Goal: Task Accomplishment & Management: Manage account settings

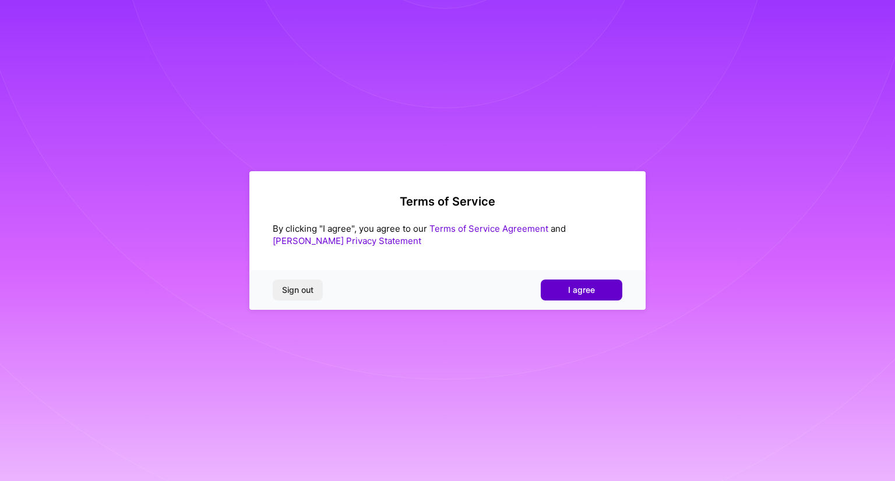
click at [592, 291] on span "I agree" at bounding box center [581, 290] width 27 height 12
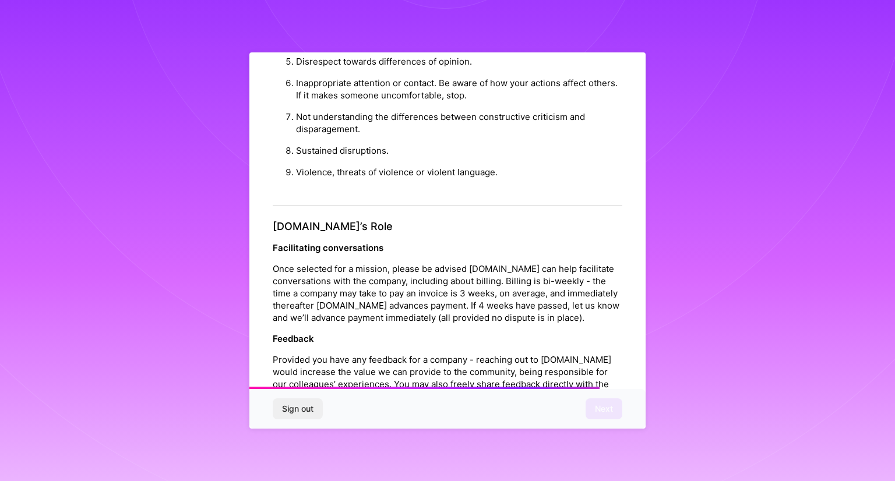
scroll to position [1275, 0]
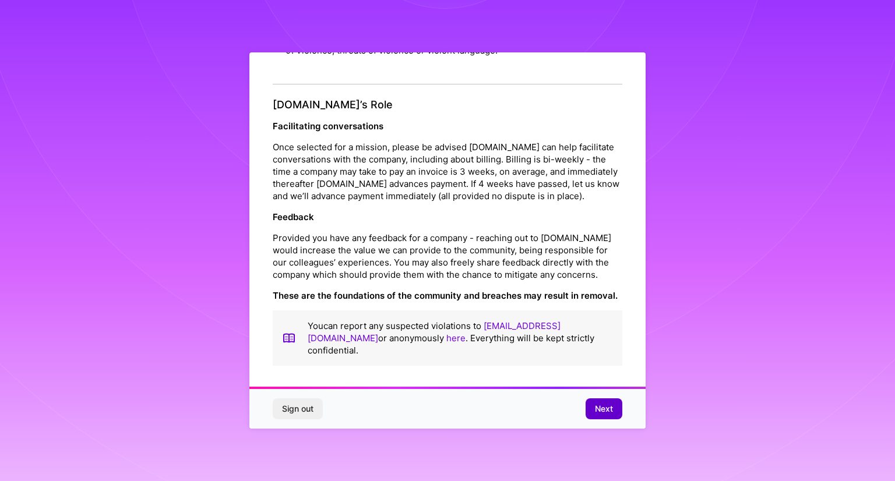
click at [611, 399] on button "Next" at bounding box center [604, 409] width 37 height 21
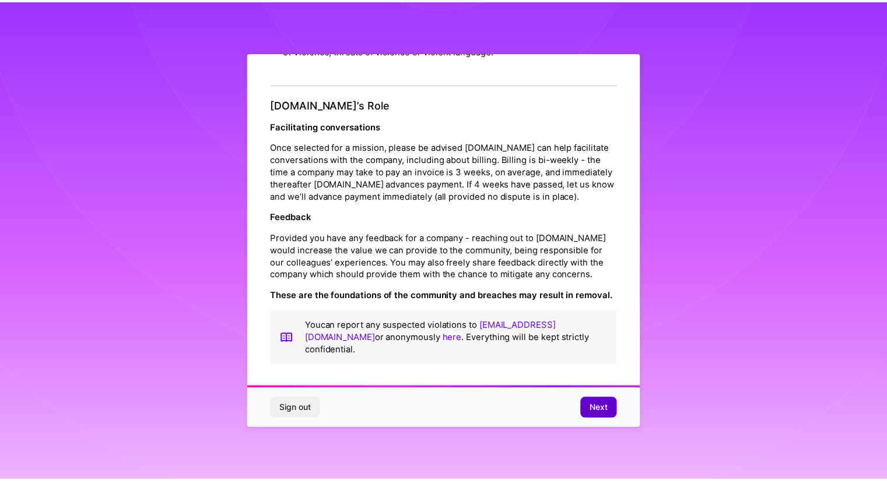
scroll to position [0, 0]
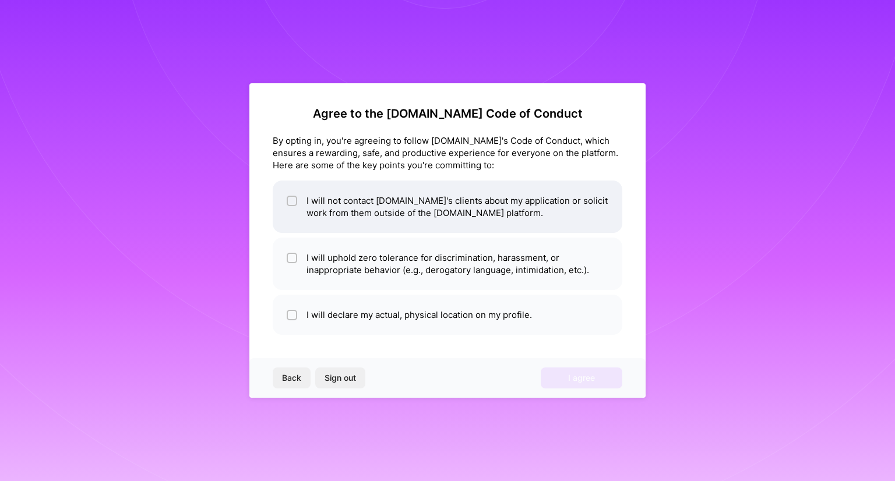
click at [292, 206] on span at bounding box center [292, 207] width 10 height 24
checkbox input "true"
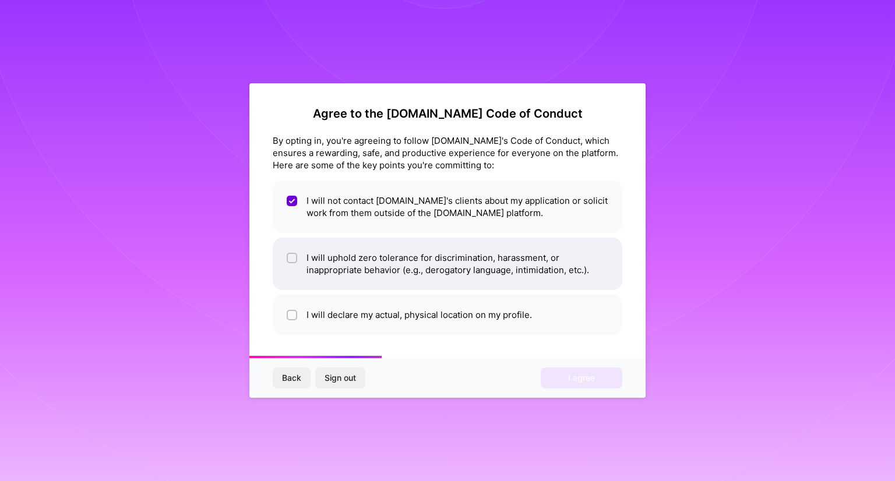
click at [291, 259] on input "checkbox" at bounding box center [293, 259] width 8 height 8
checkbox input "true"
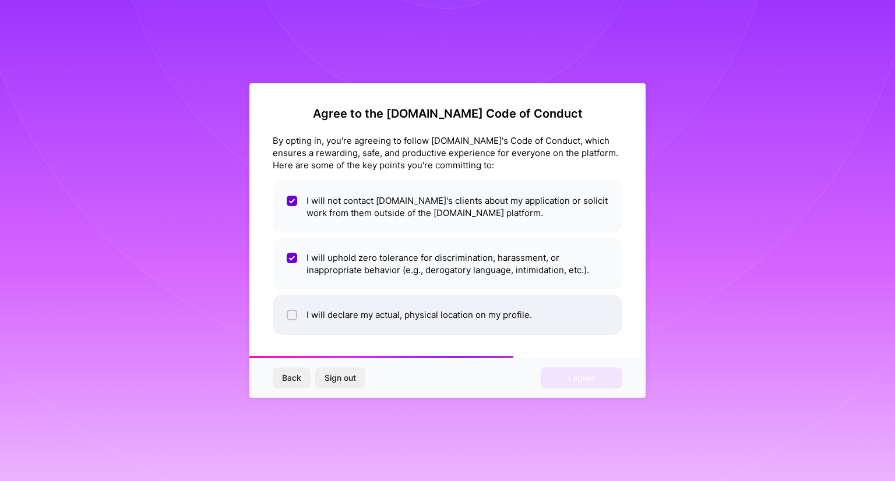
click at [290, 321] on span at bounding box center [292, 315] width 10 height 12
checkbox input "true"
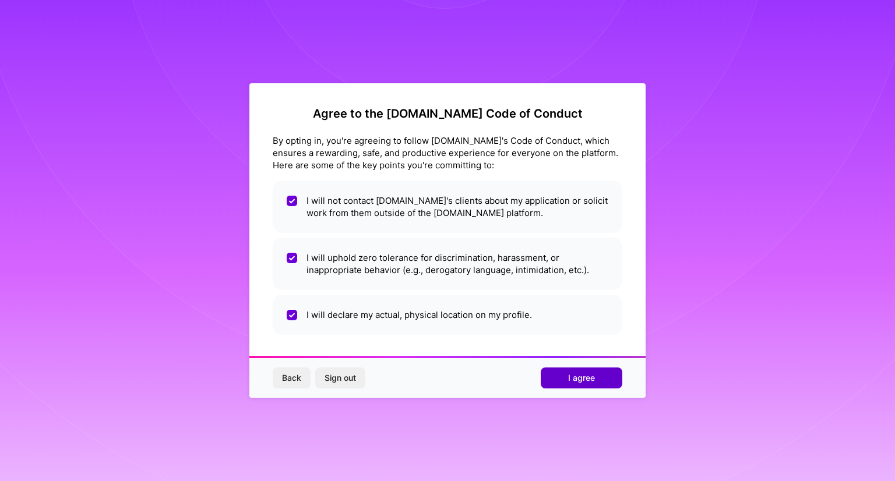
click at [585, 379] on span "I agree" at bounding box center [581, 378] width 27 height 12
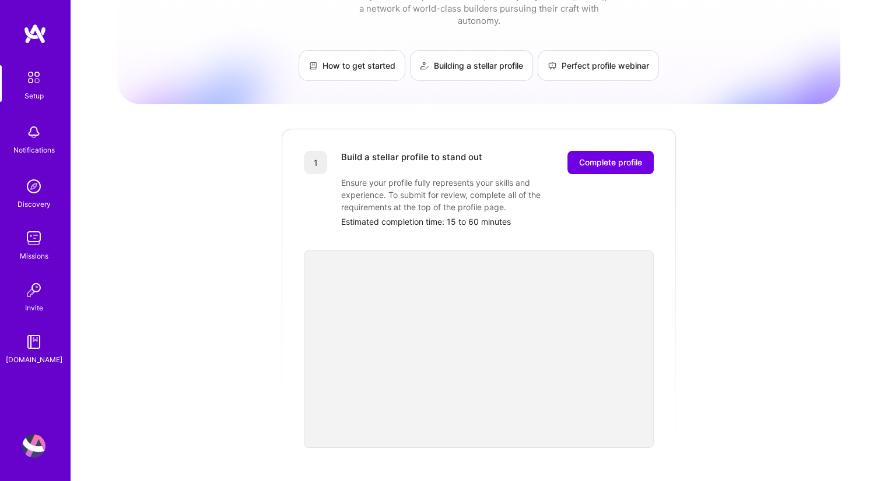
scroll to position [43, 0]
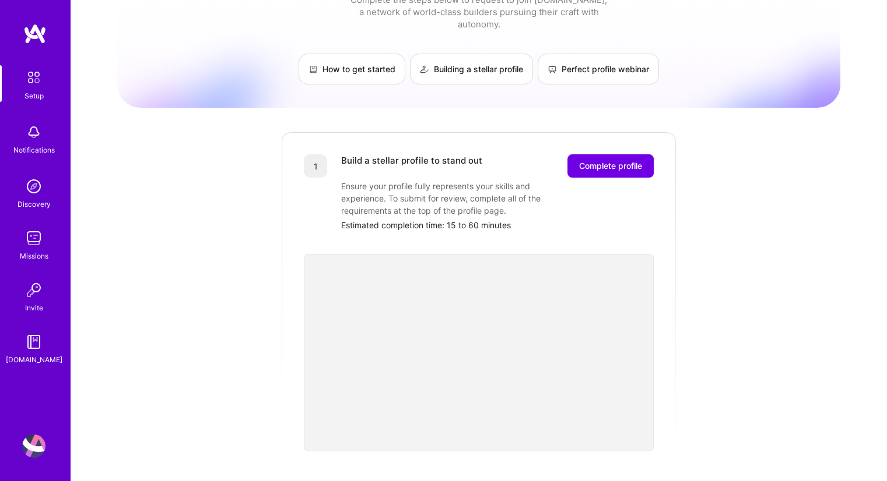
click at [639, 166] on div "Build a stellar profile to stand out Complete profile Ensure your profile fully…" at bounding box center [497, 192] width 312 height 77
click at [628, 160] on span "Complete profile" at bounding box center [610, 166] width 63 height 12
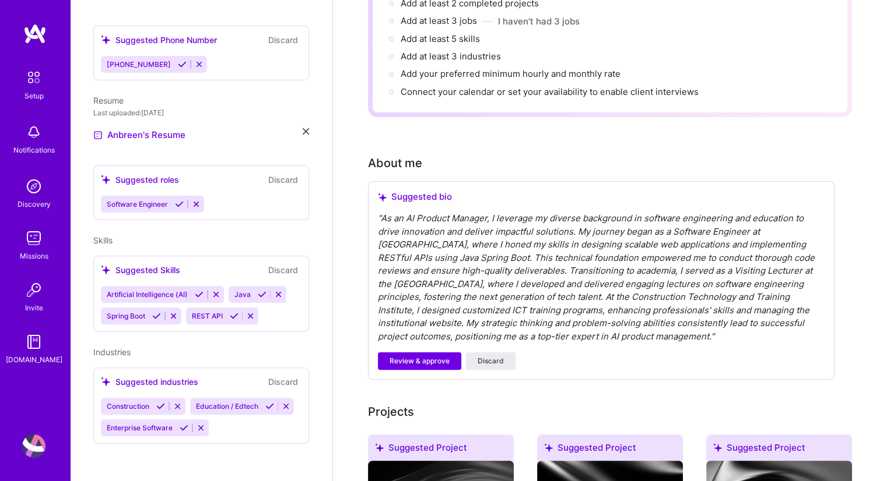
scroll to position [212, 0]
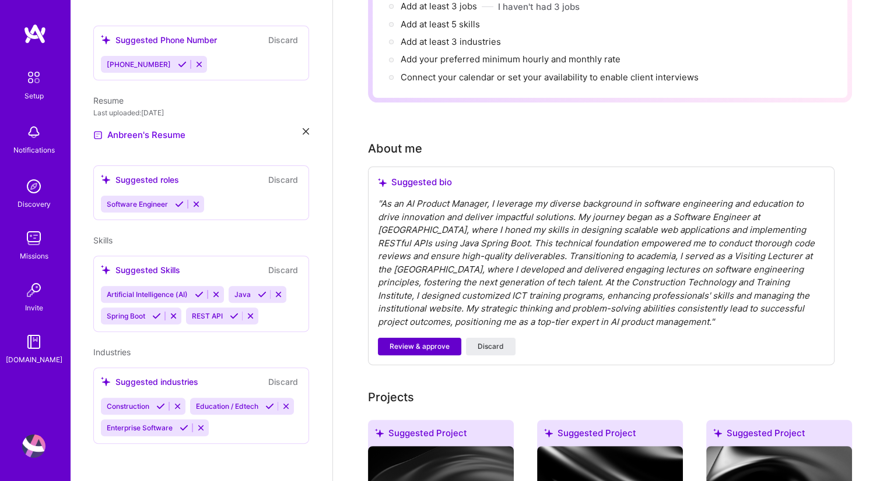
click at [424, 342] on span "Review & approve" at bounding box center [419, 347] width 60 height 10
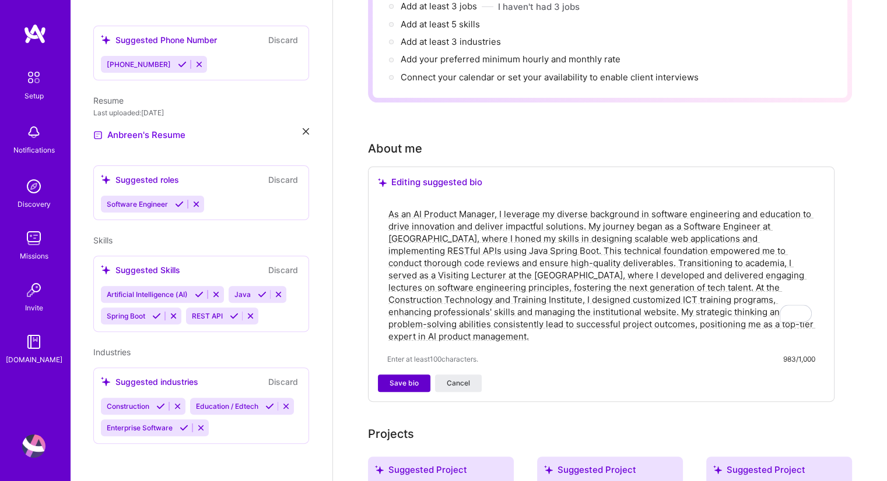
click at [396, 378] on span "Save bio" at bounding box center [403, 383] width 29 height 10
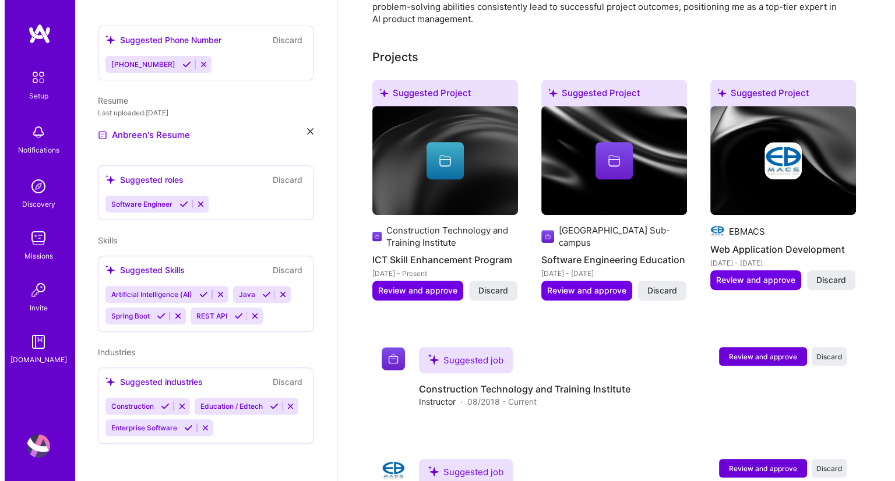
scroll to position [515, 0]
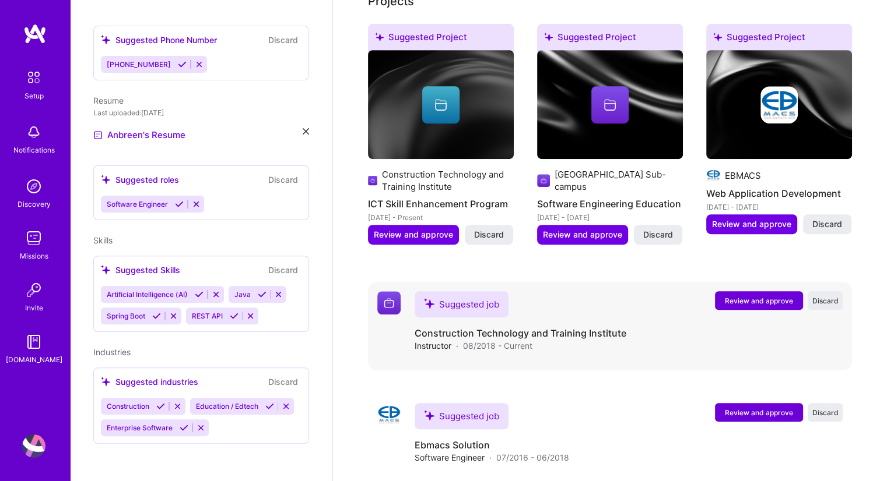
click at [532, 327] on h4 "Construction Technology and Training Institute" at bounding box center [520, 333] width 212 height 13
click at [738, 296] on span "Review and approve" at bounding box center [759, 301] width 68 height 10
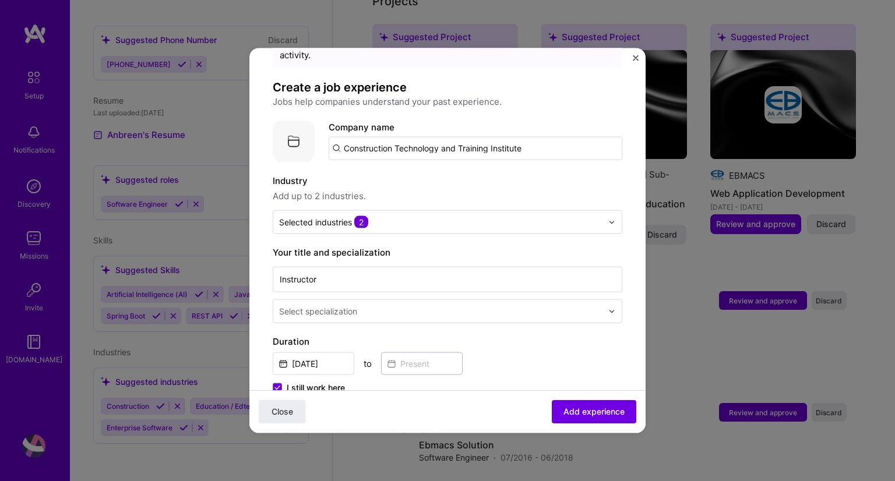
scroll to position [71, 0]
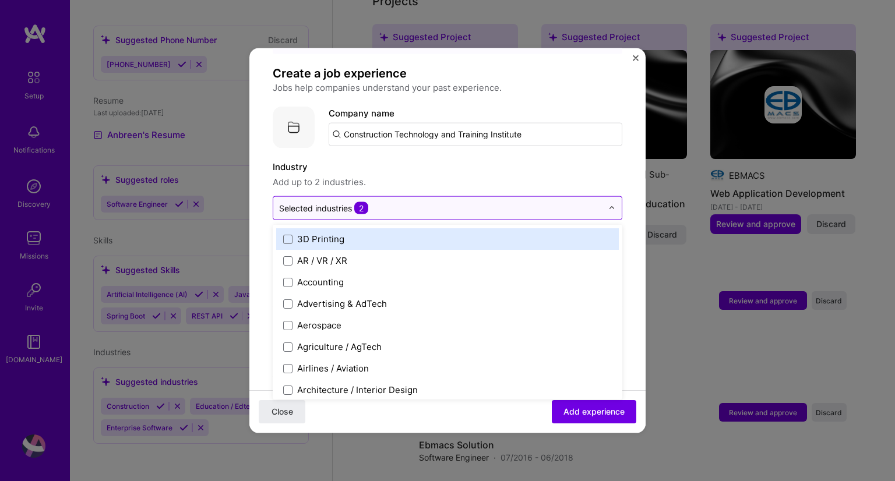
click at [609, 197] on div at bounding box center [615, 208] width 13 height 23
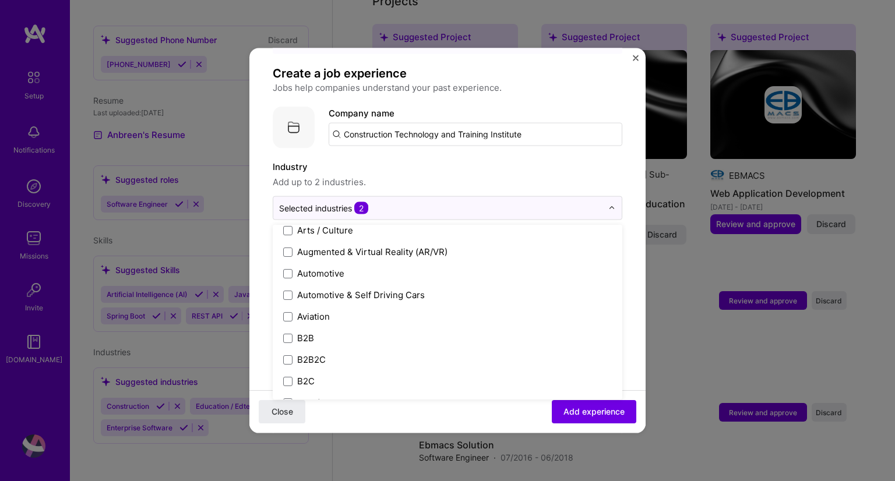
scroll to position [201, 0]
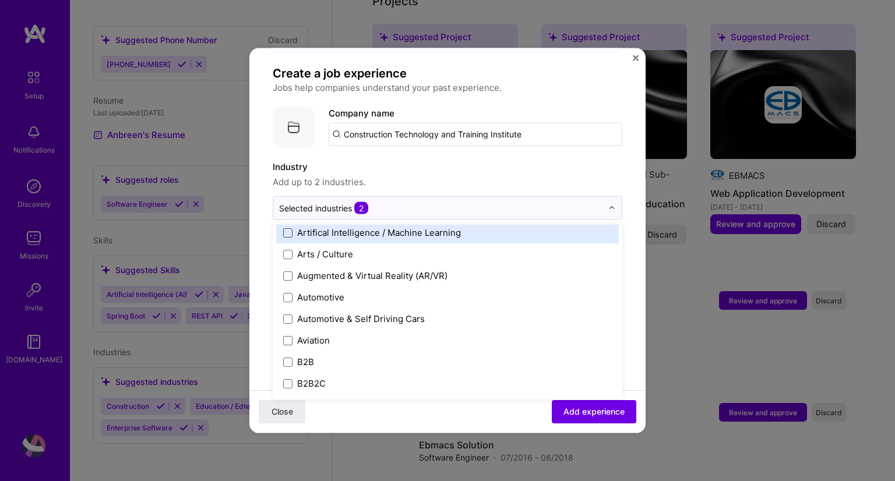
click at [290, 228] on span at bounding box center [287, 232] width 9 height 9
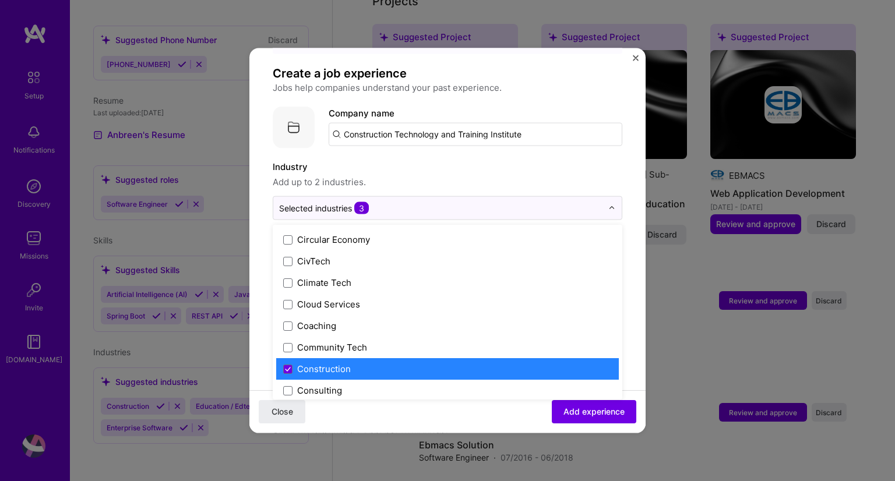
scroll to position [664, 0]
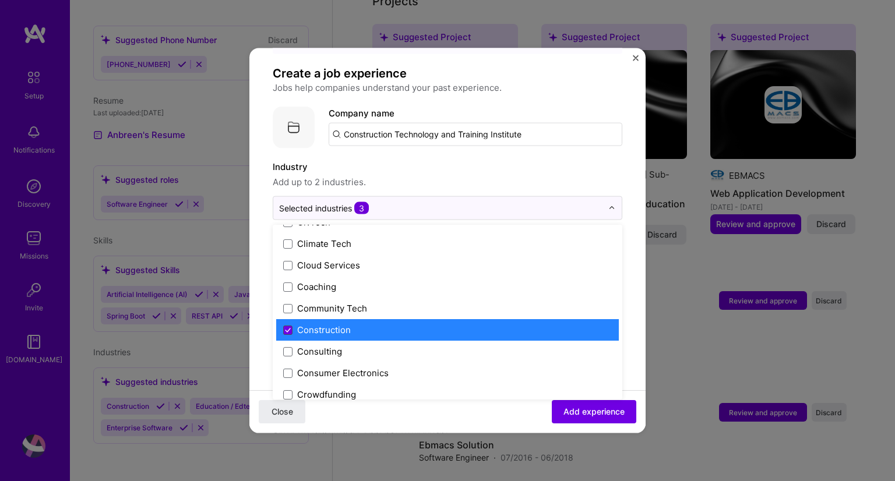
click at [289, 328] on icon at bounding box center [288, 329] width 5 height 3
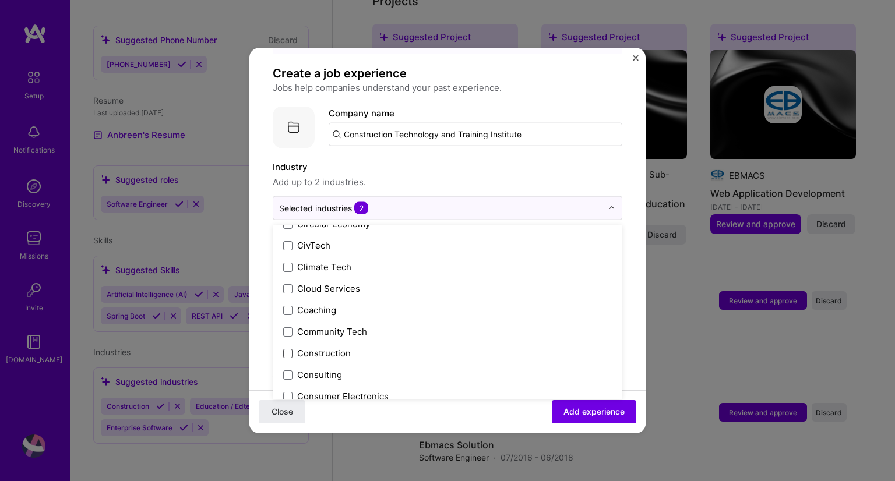
scroll to position [656, 0]
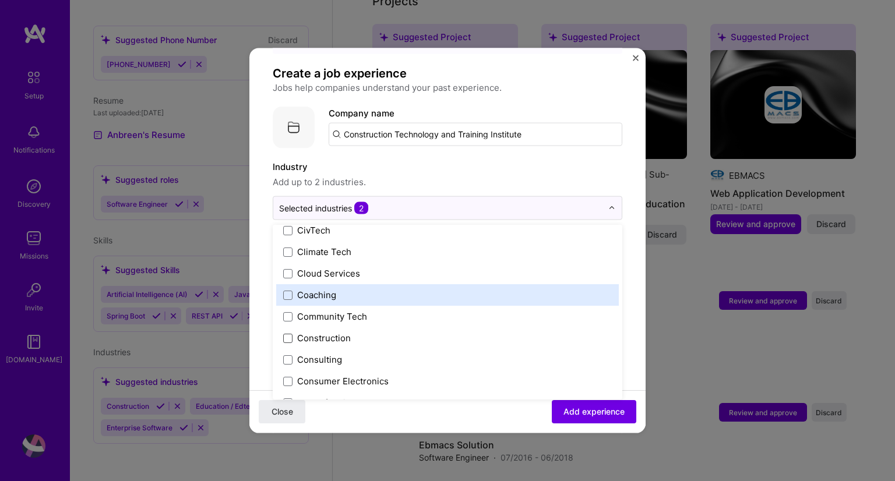
click at [287, 289] on div "Coaching" at bounding box center [447, 295] width 343 height 22
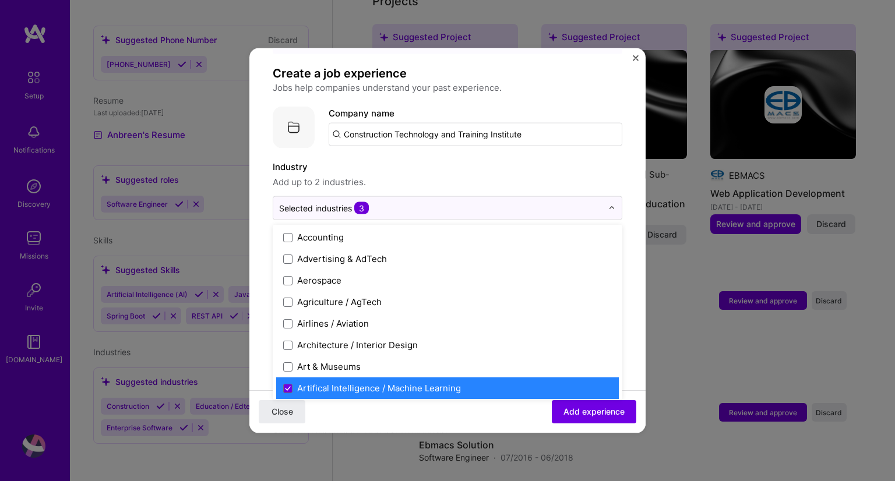
scroll to position [0, 0]
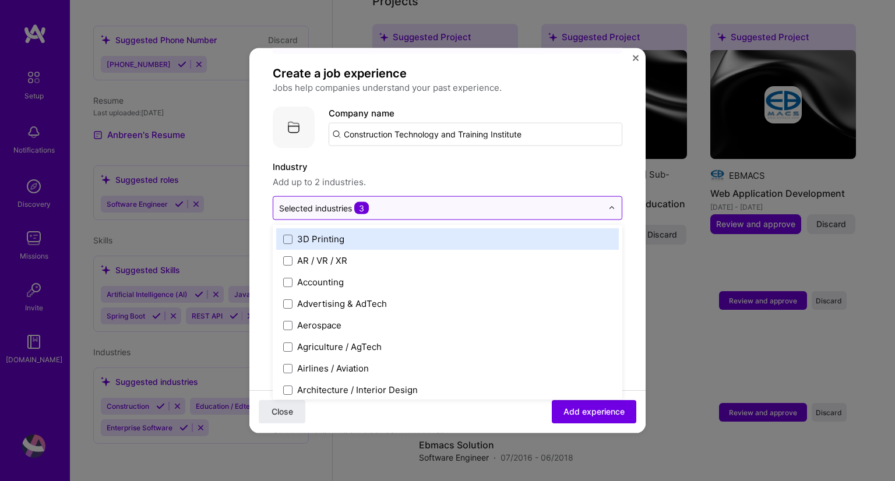
click at [609, 205] on img at bounding box center [612, 208] width 7 height 7
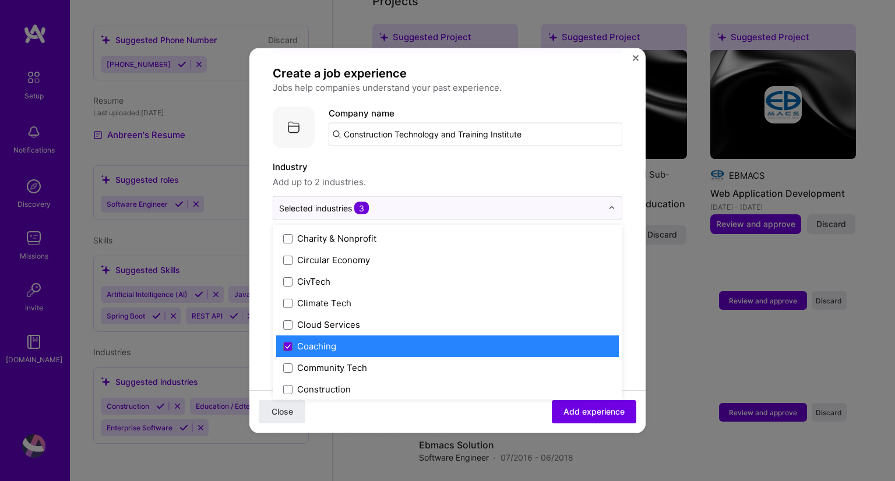
scroll to position [644, 0]
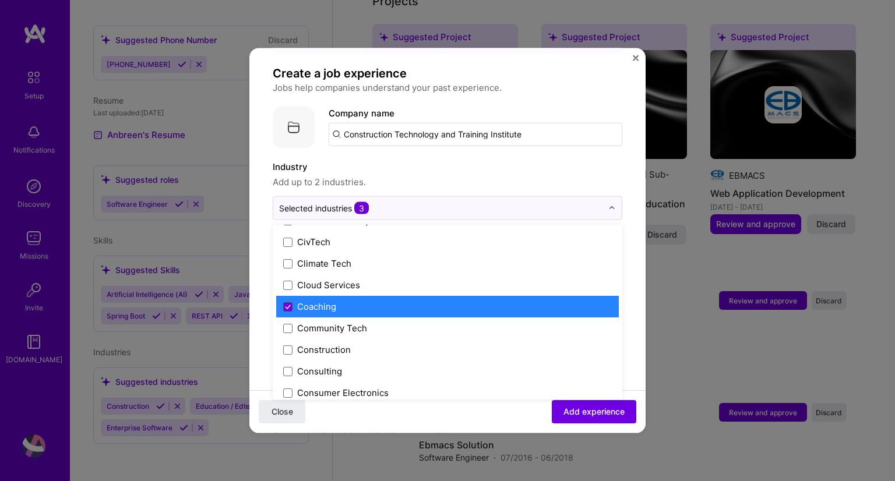
click at [283, 302] on span at bounding box center [287, 306] width 9 height 9
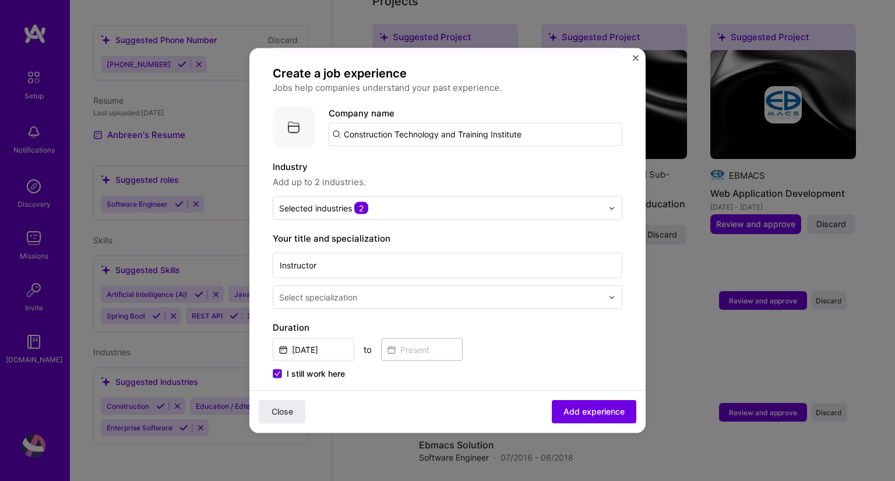
click at [627, 256] on form "Adding suggested job This job is suggested based on your LinkedIn, resume or [D…" at bounding box center [447, 452] width 396 height 902
click at [537, 253] on input "Instructor" at bounding box center [448, 266] width 350 height 26
type input "I"
type input "Trainer and Manager"
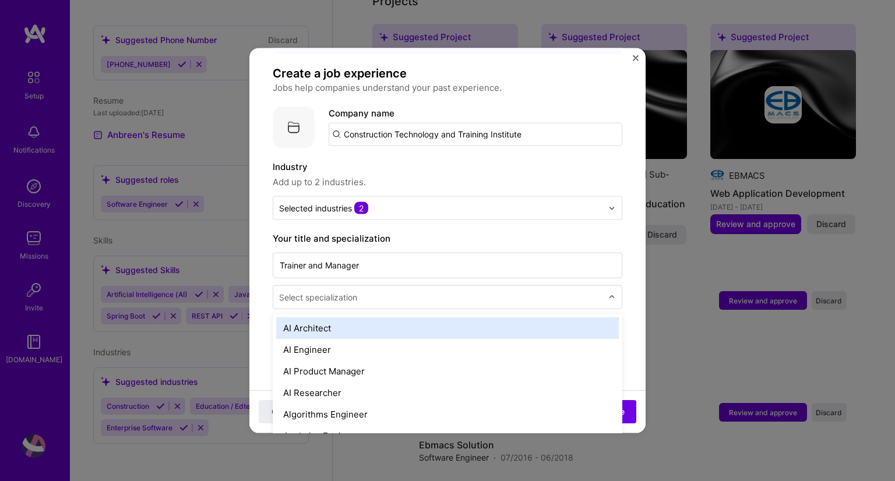
click at [611, 286] on div at bounding box center [615, 297] width 13 height 23
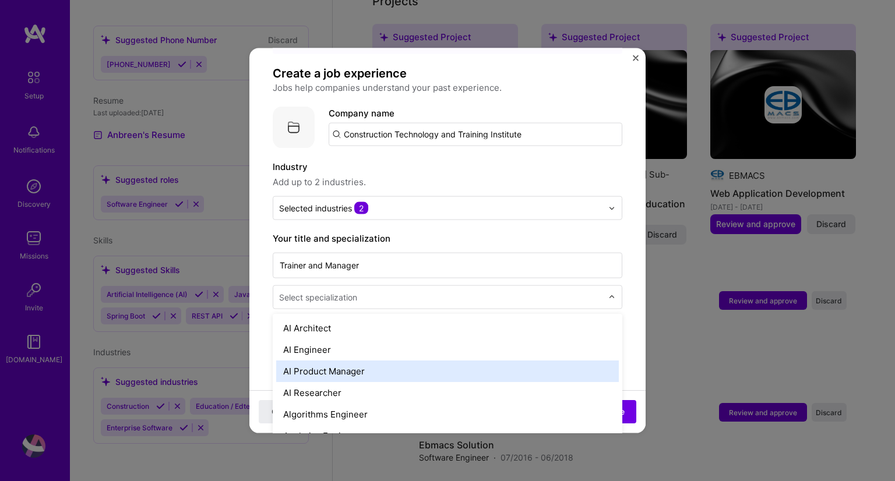
click at [583, 361] on div "AI Product Manager" at bounding box center [447, 372] width 343 height 22
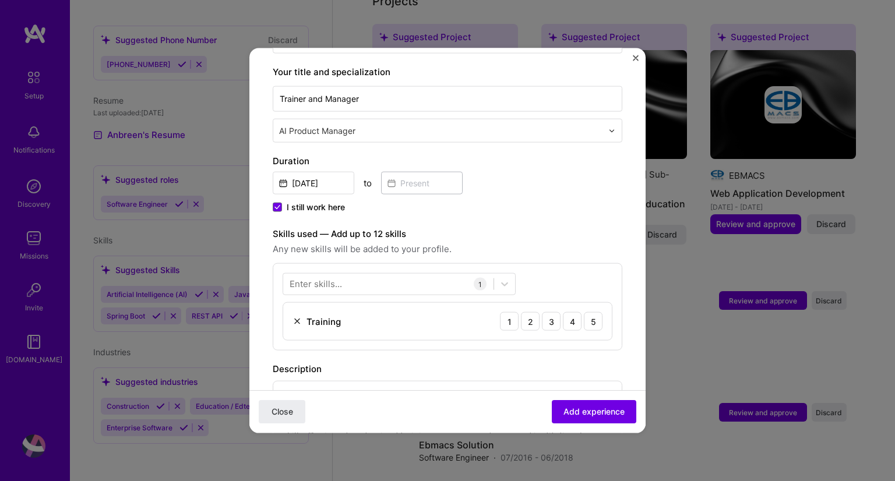
scroll to position [237, 0]
click at [307, 172] on input "[DATE]" at bounding box center [314, 183] width 82 height 23
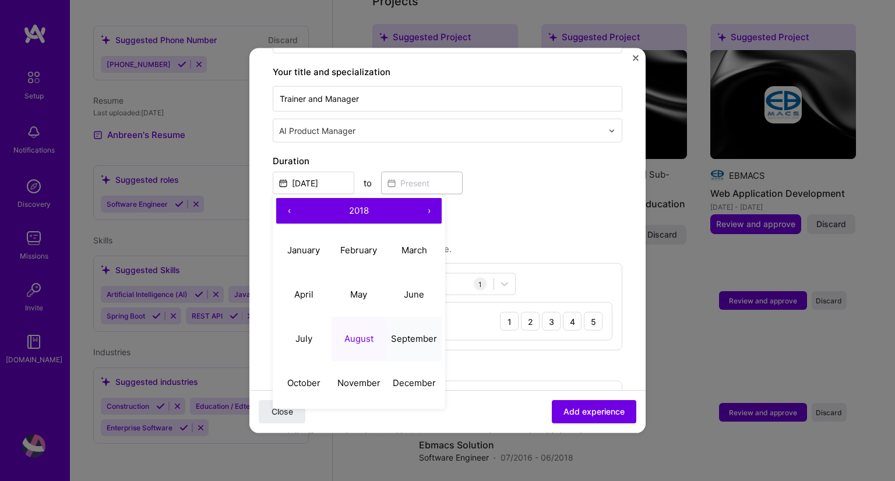
click at [401, 333] on abbr "September" at bounding box center [414, 338] width 46 height 11
type input "[DATE]"
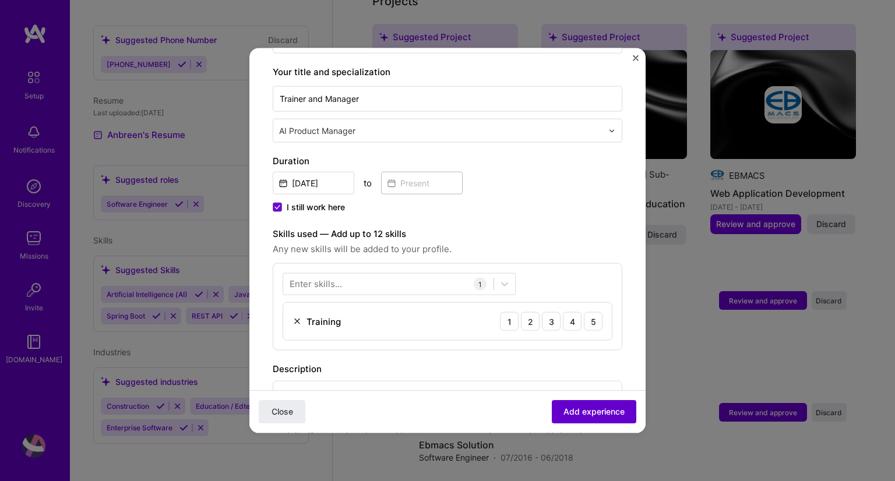
click at [582, 413] on span "Add experience" at bounding box center [594, 412] width 61 height 12
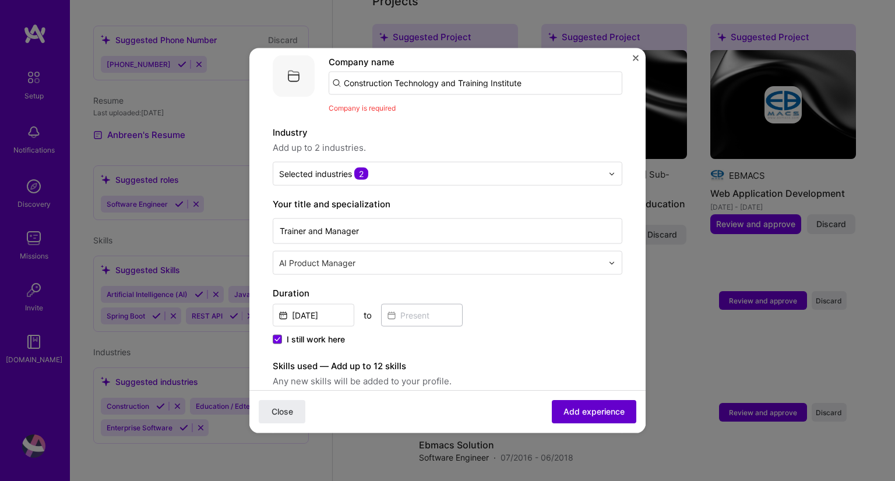
scroll to position [117, 0]
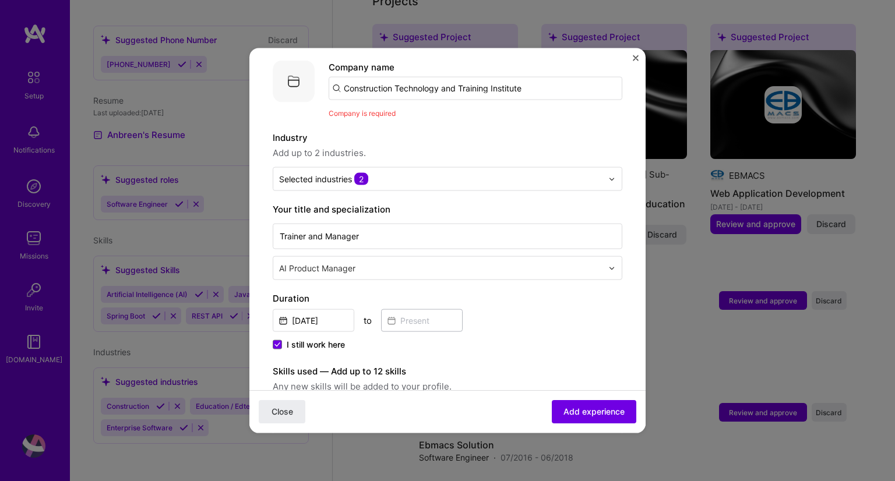
click at [526, 78] on input "Construction Technology and Training Institute" at bounding box center [476, 88] width 294 height 23
click at [434, 77] on input "Construction Technology and Training Institute" at bounding box center [476, 88] width 294 height 23
click at [485, 77] on input "Construction Technology and Training Institute" at bounding box center [476, 88] width 294 height 23
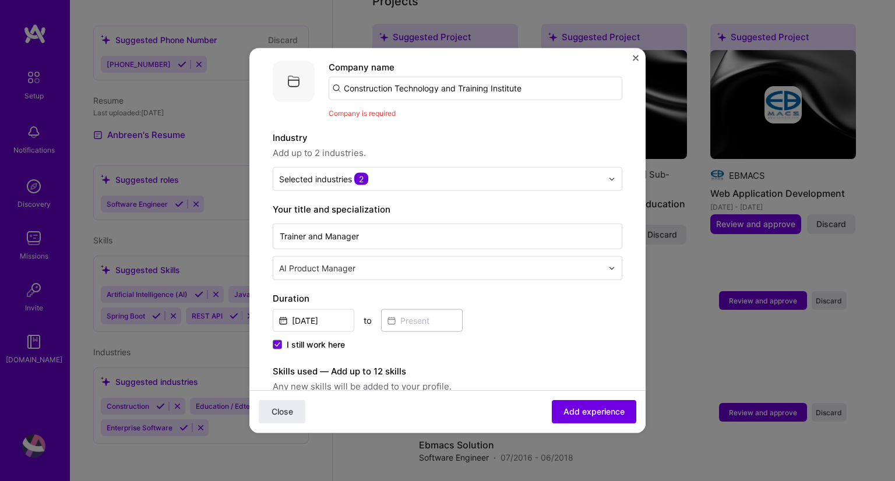
click at [485, 77] on input "Construction Technology and Training Institute" at bounding box center [476, 88] width 294 height 23
type input "CTTI"
click at [406, 111] on div "CTTI" at bounding box center [409, 121] width 30 height 20
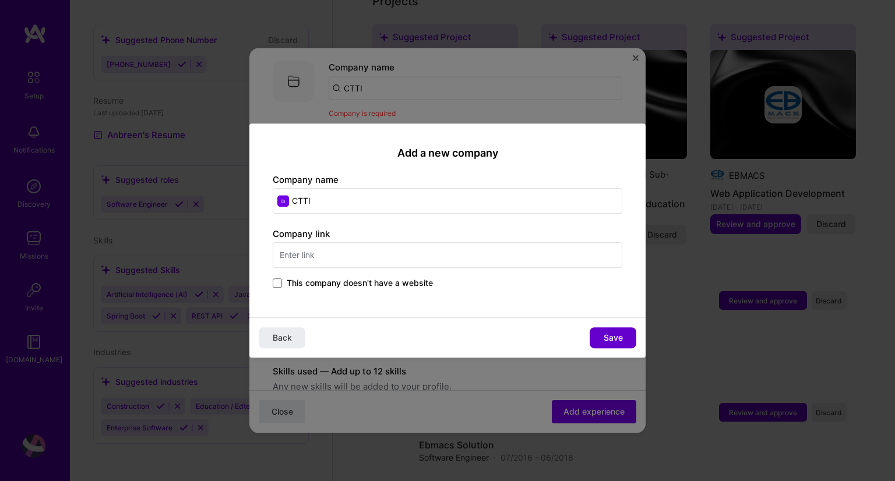
click at [616, 336] on span "Save" at bounding box center [613, 338] width 19 height 12
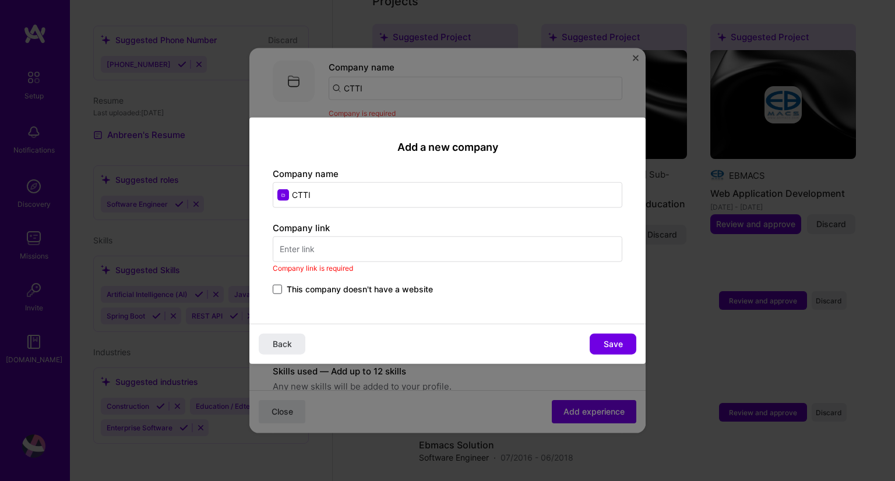
click at [279, 285] on span at bounding box center [277, 288] width 9 height 9
click at [0, 0] on input "This company doesn't have a website" at bounding box center [0, 0] width 0 height 0
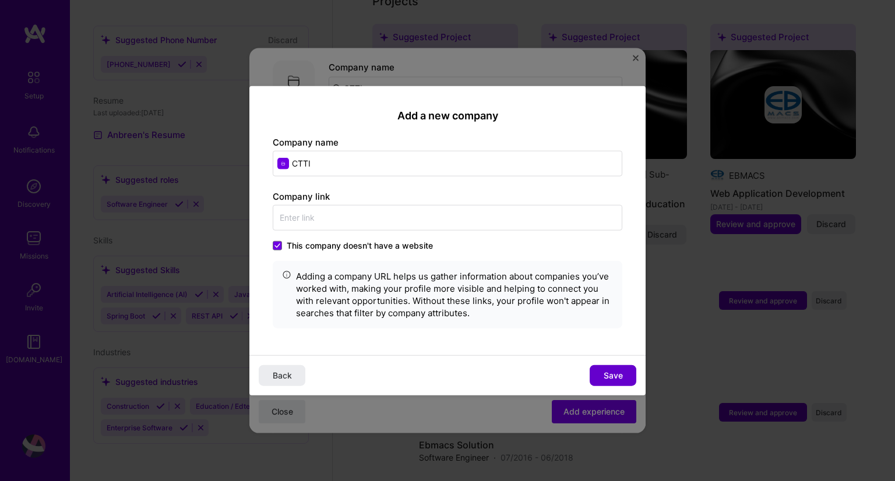
click at [620, 379] on span "Save" at bounding box center [613, 376] width 19 height 12
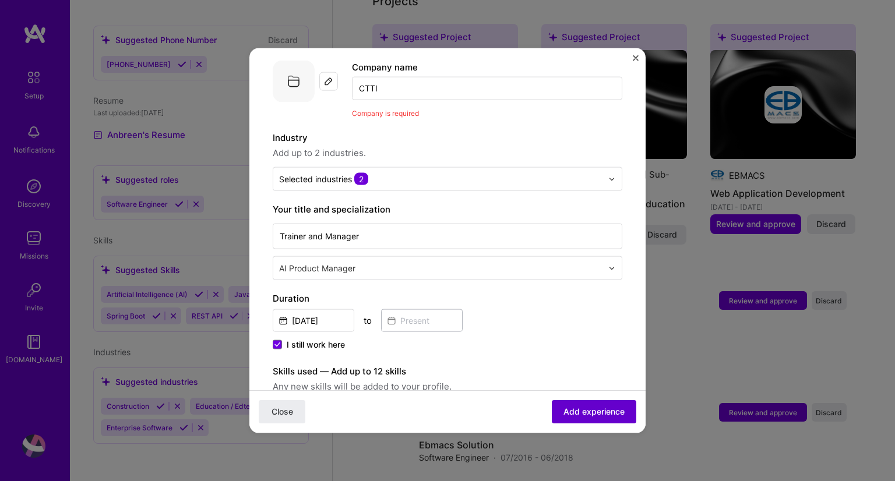
click at [599, 411] on span "Add experience" at bounding box center [594, 412] width 61 height 12
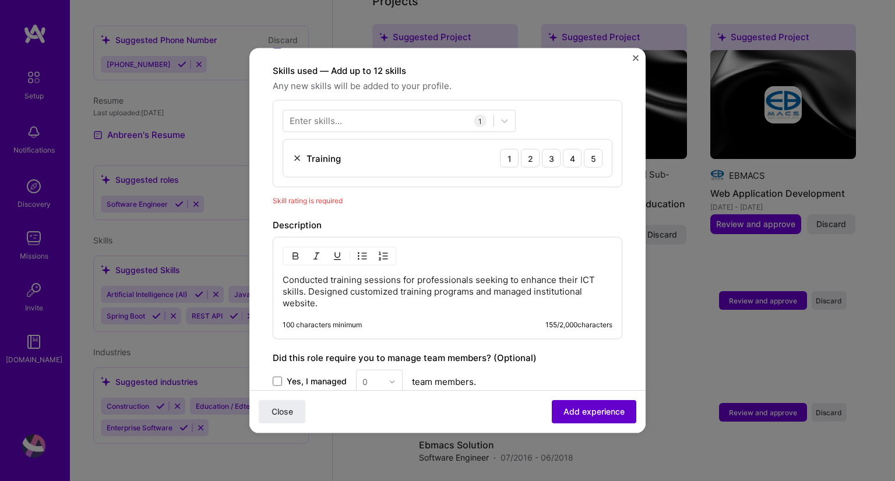
scroll to position [403, 0]
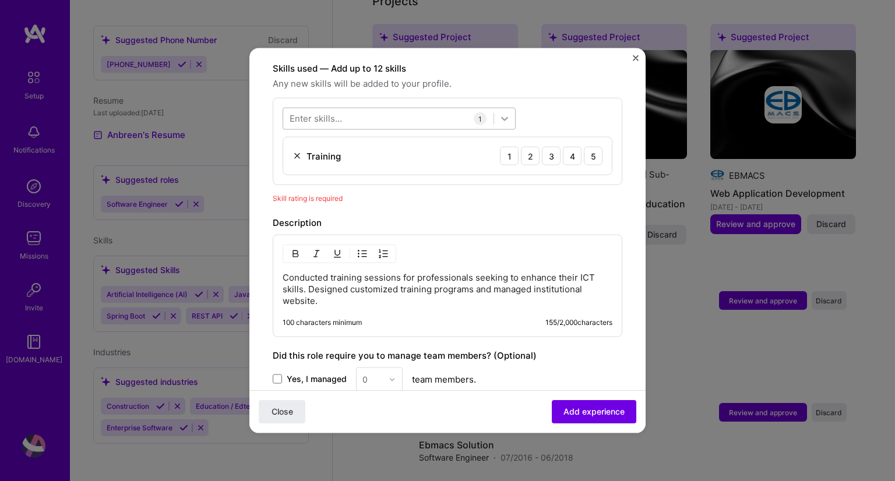
click at [506, 113] on icon at bounding box center [505, 119] width 12 height 12
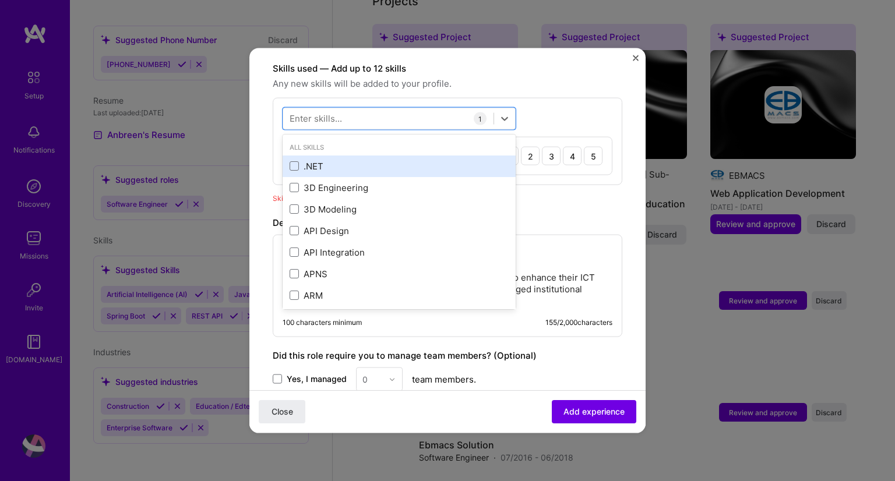
click at [441, 160] on div ".NET" at bounding box center [399, 166] width 219 height 12
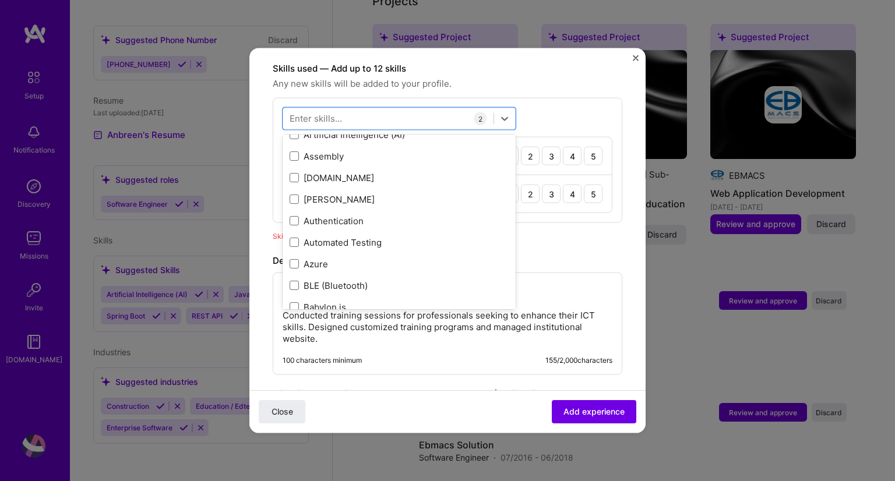
scroll to position [747, 0]
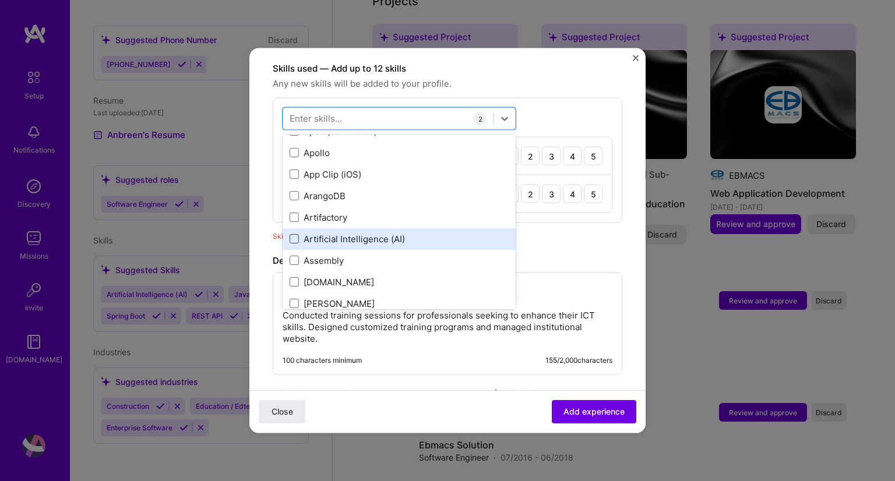
click at [294, 234] on span at bounding box center [294, 238] width 9 height 9
click at [0, 0] on input "checkbox" at bounding box center [0, 0] width 0 height 0
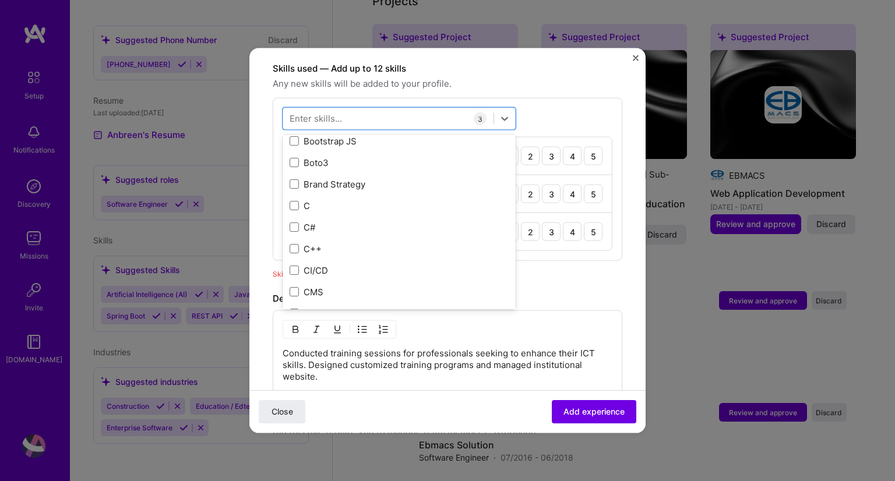
scroll to position [1175, 0]
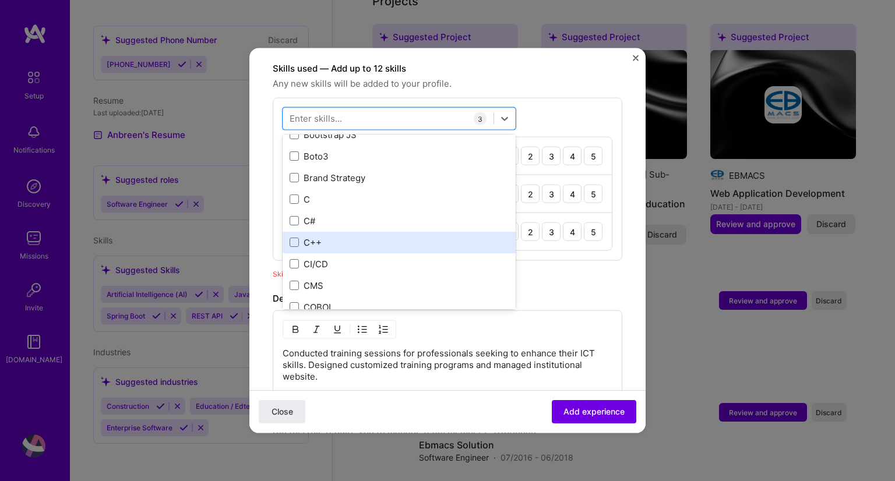
click at [299, 236] on div "C++" at bounding box center [399, 242] width 219 height 12
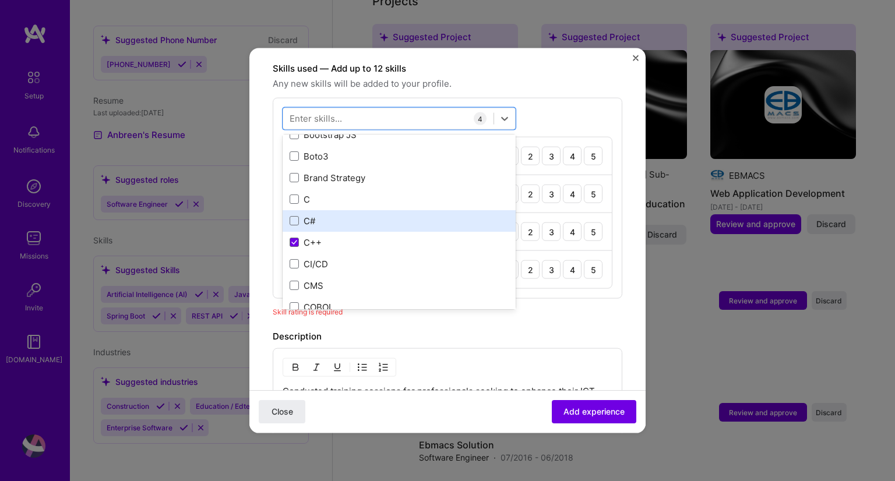
click at [291, 215] on div "C#" at bounding box center [399, 221] width 219 height 12
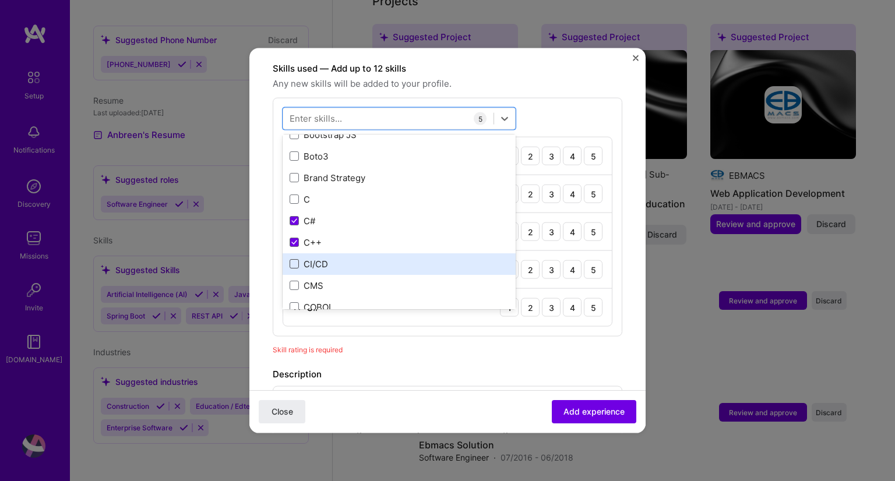
click at [298, 259] on span at bounding box center [294, 263] width 9 height 9
click at [0, 0] on input "checkbox" at bounding box center [0, 0] width 0 height 0
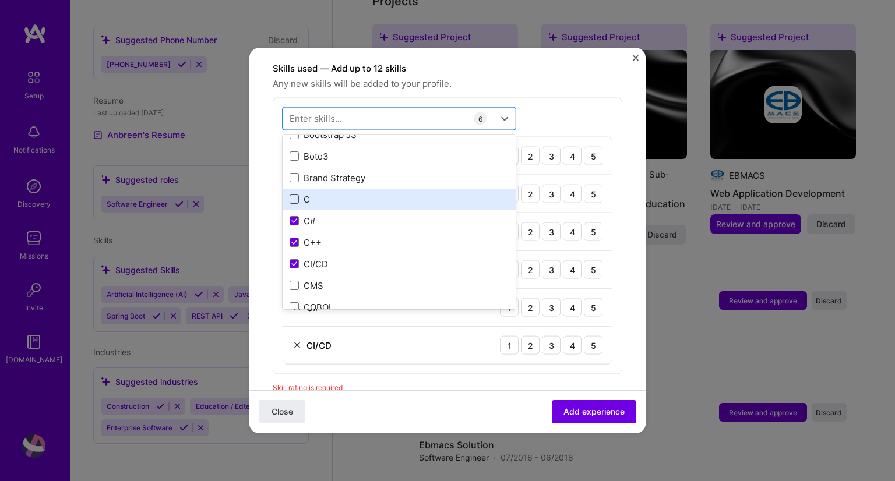
click at [294, 195] on span at bounding box center [294, 199] width 9 height 9
click at [0, 0] on input "checkbox" at bounding box center [0, 0] width 0 height 0
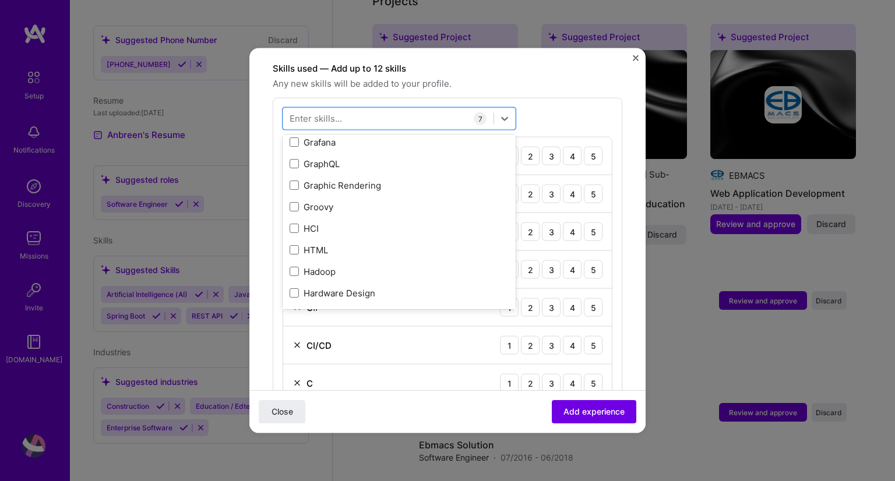
scroll to position [3255, 0]
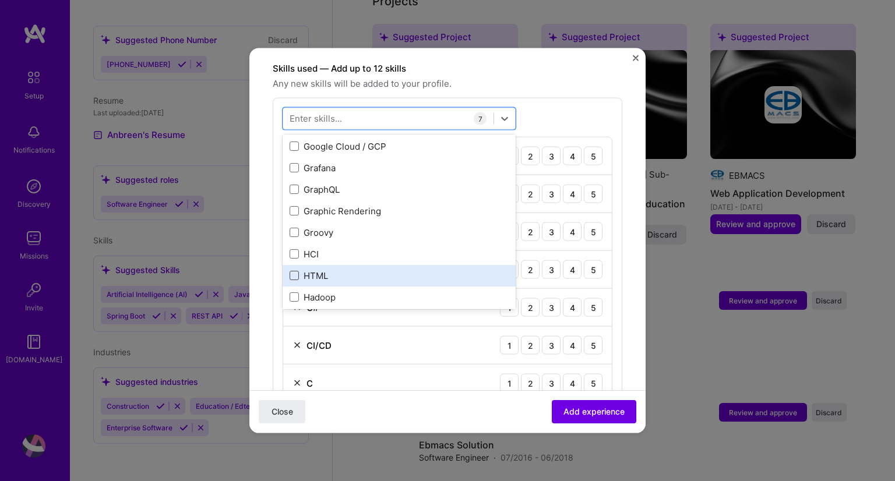
click at [296, 271] on span at bounding box center [294, 275] width 9 height 9
click at [0, 0] on input "checkbox" at bounding box center [0, 0] width 0 height 0
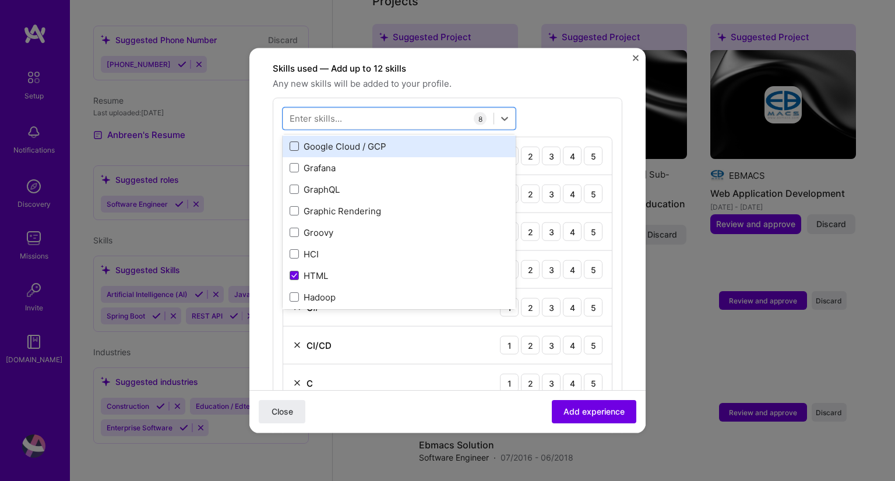
drag, startPoint x: 294, startPoint y: 125, endPoint x: 294, endPoint y: 136, distance: 11.1
click at [294, 136] on div "Google Cloud / GCP" at bounding box center [399, 146] width 233 height 22
click at [294, 142] on span at bounding box center [294, 146] width 9 height 9
click at [0, 0] on input "checkbox" at bounding box center [0, 0] width 0 height 0
click at [295, 142] on span at bounding box center [294, 146] width 9 height 9
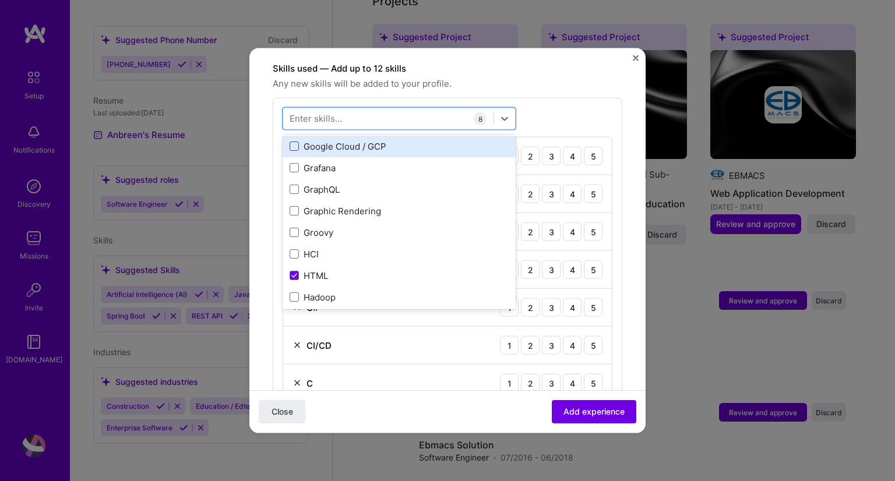
click at [0, 0] on input "checkbox" at bounding box center [0, 0] width 0 height 0
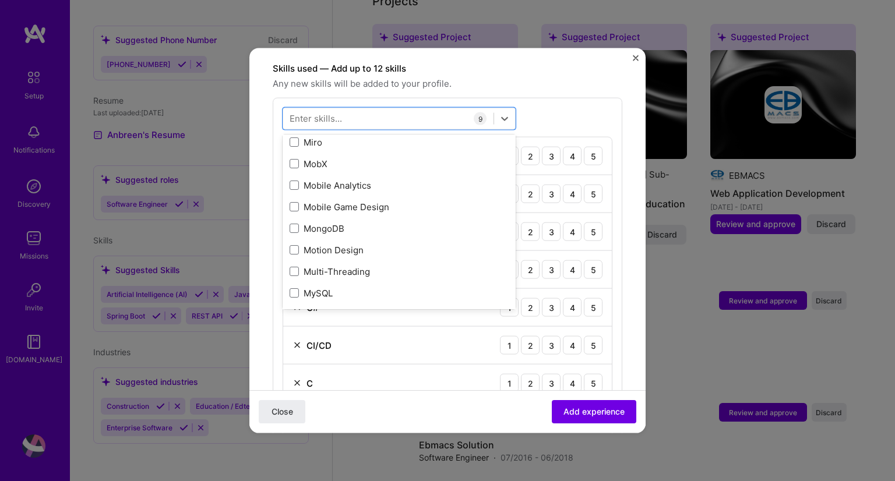
scroll to position [4492, 0]
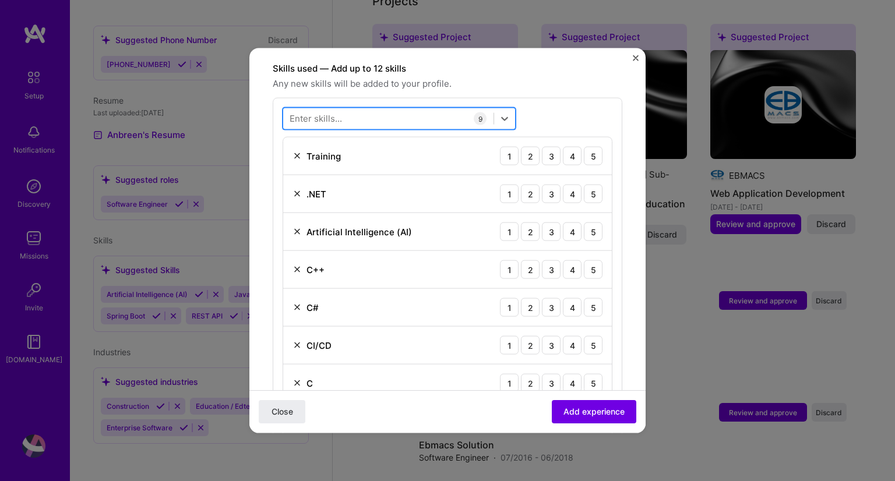
click at [416, 109] on div at bounding box center [388, 118] width 210 height 19
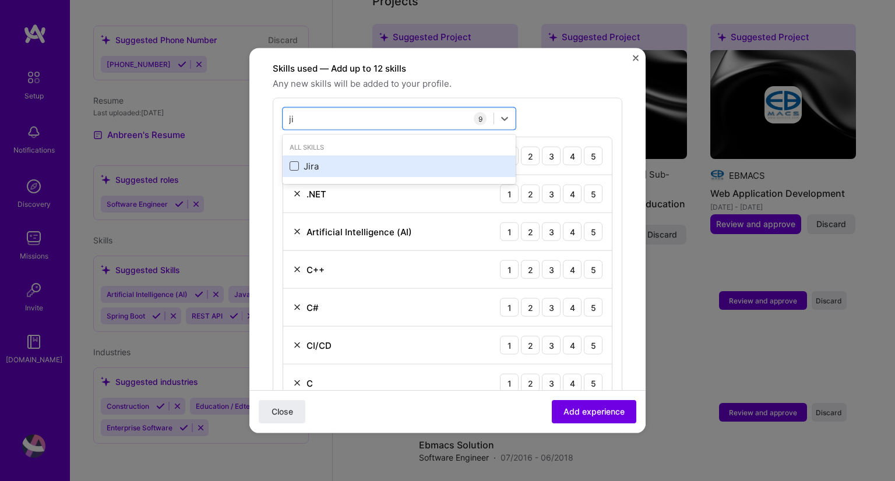
click at [293, 161] on span at bounding box center [294, 165] width 9 height 9
click at [0, 0] on input "checkbox" at bounding box center [0, 0] width 0 height 0
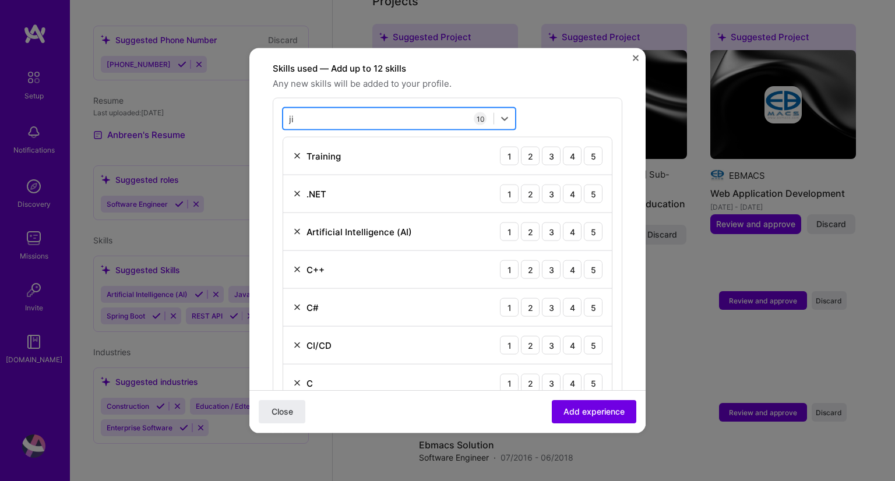
click at [398, 109] on div "ji ji" at bounding box center [388, 118] width 210 height 19
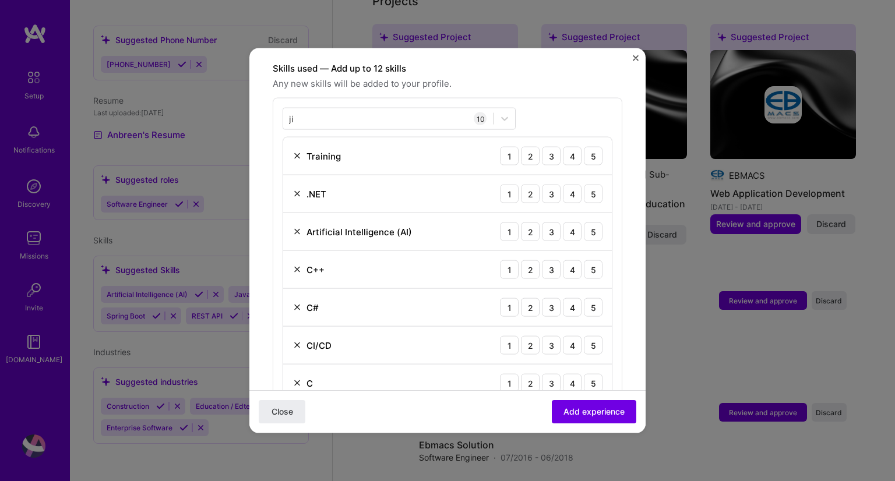
click at [294, 152] on img at bounding box center [297, 156] width 9 height 9
click at [294, 341] on img at bounding box center [297, 345] width 9 height 9
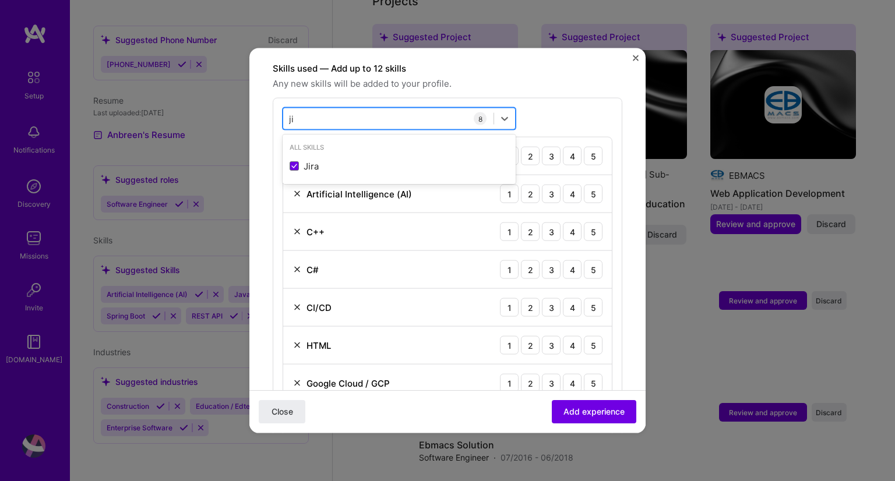
click at [319, 109] on div "ji ji" at bounding box center [388, 118] width 210 height 19
click at [292, 112] on input "ji" at bounding box center [291, 118] width 5 height 12
type input "p"
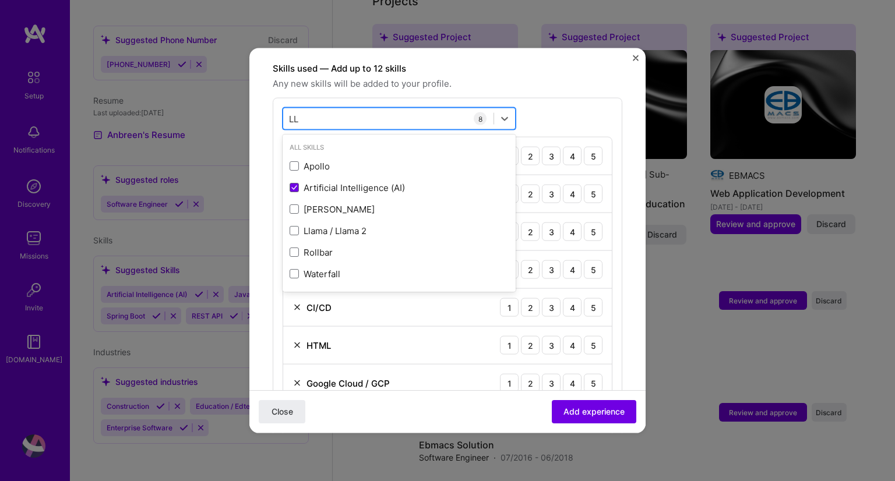
type input "L"
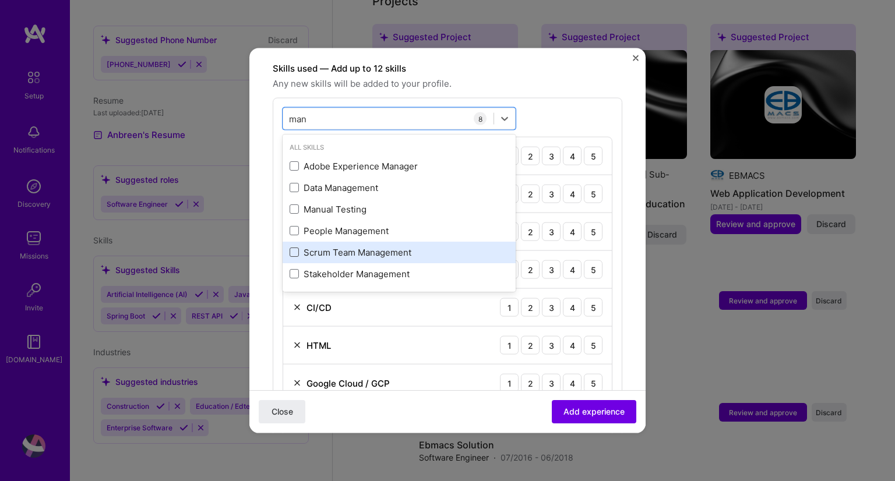
click at [295, 248] on span at bounding box center [294, 252] width 9 height 9
click at [0, 0] on input "checkbox" at bounding box center [0, 0] width 0 height 0
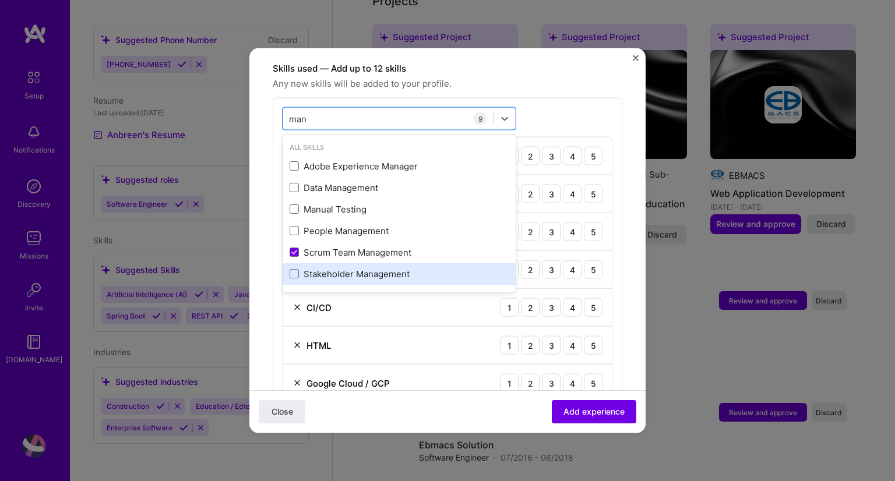
click at [451, 268] on div "Stakeholder Management" at bounding box center [399, 274] width 219 height 12
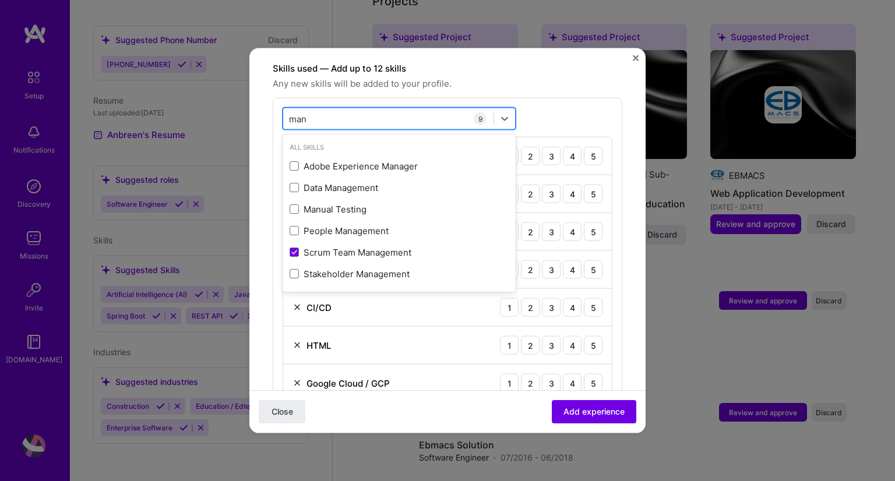
click at [423, 109] on div "man man" at bounding box center [388, 118] width 210 height 19
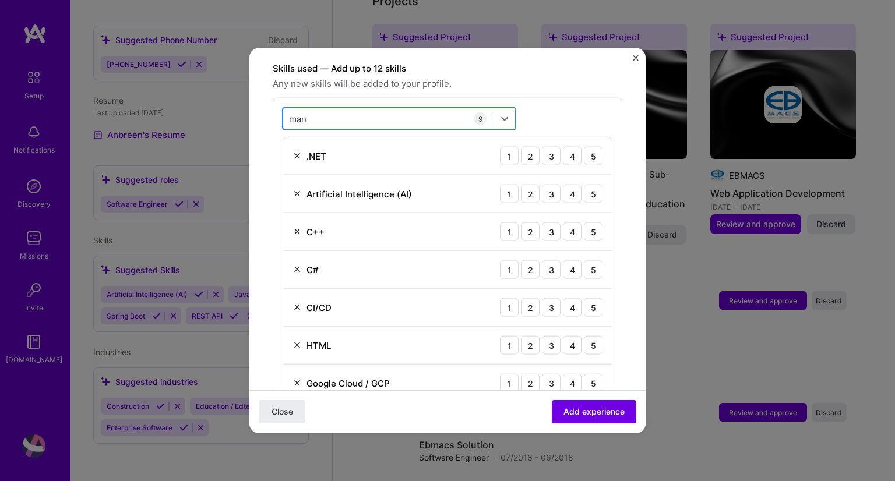
click at [423, 109] on div "man man" at bounding box center [388, 118] width 210 height 19
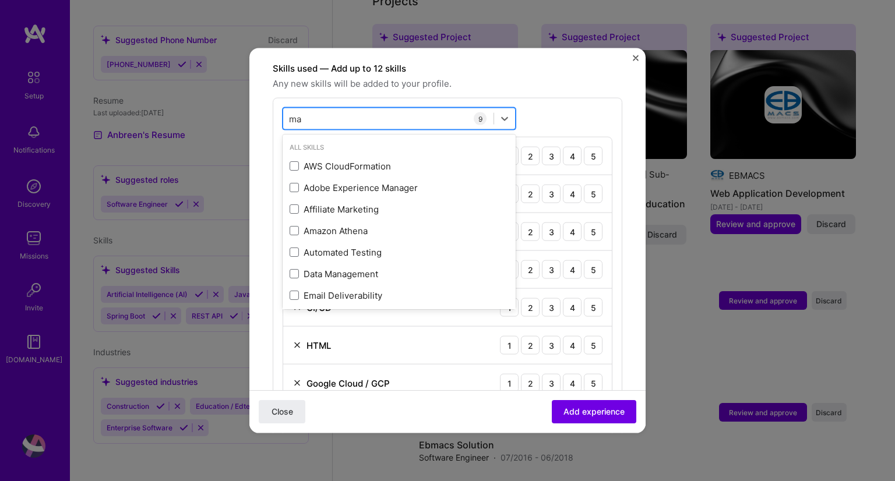
type input "m"
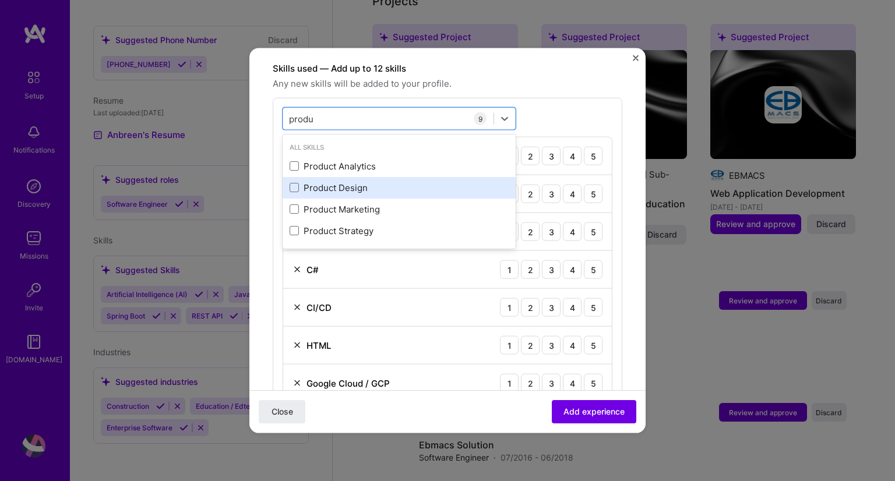
click at [338, 181] on div "Product Design" at bounding box center [399, 187] width 219 height 12
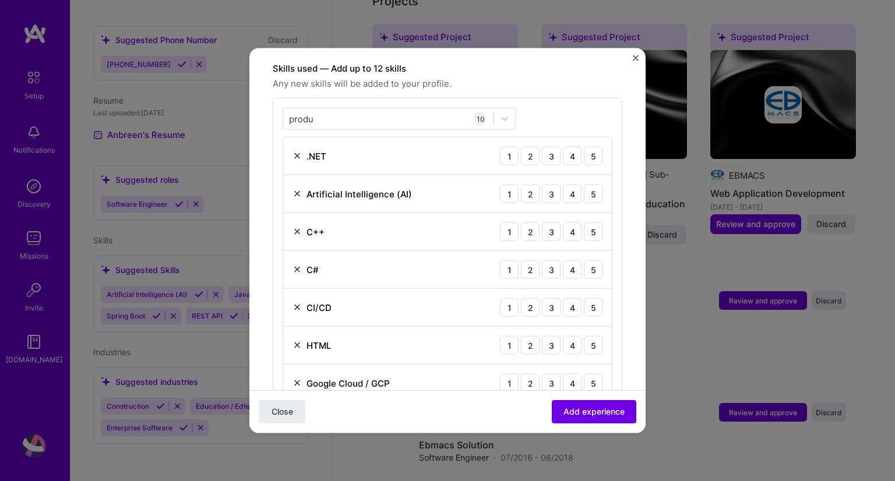
click at [561, 106] on div "produ produ 10 .NET 1 2 3 4 5 Artificial Intelligence (AI) 1 2 3 4 5 C++ 1 2 3 …" at bounding box center [448, 312] width 350 height 428
click at [547, 147] on div "3" at bounding box center [551, 156] width 19 height 19
click at [521, 147] on div "2" at bounding box center [530, 156] width 19 height 19
click at [459, 177] on div "Artificial Intelligence (AI) 1 2 3 4 5" at bounding box center [447, 194] width 329 height 38
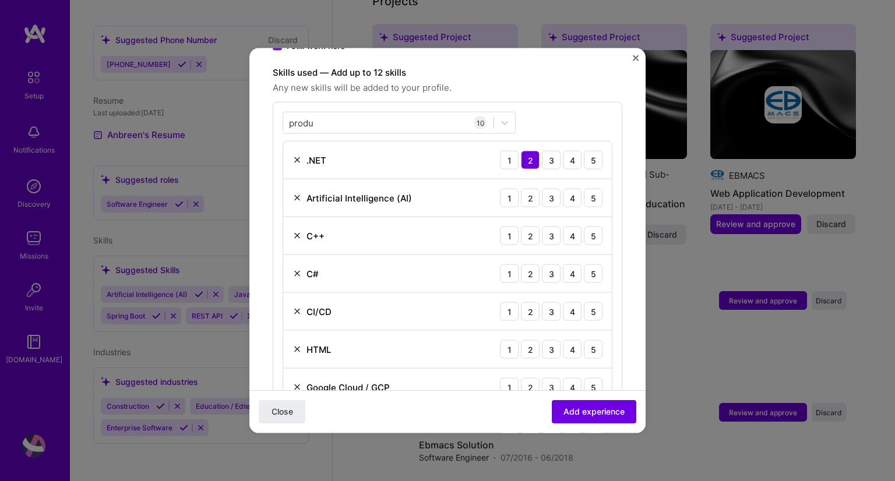
scroll to position [355, 0]
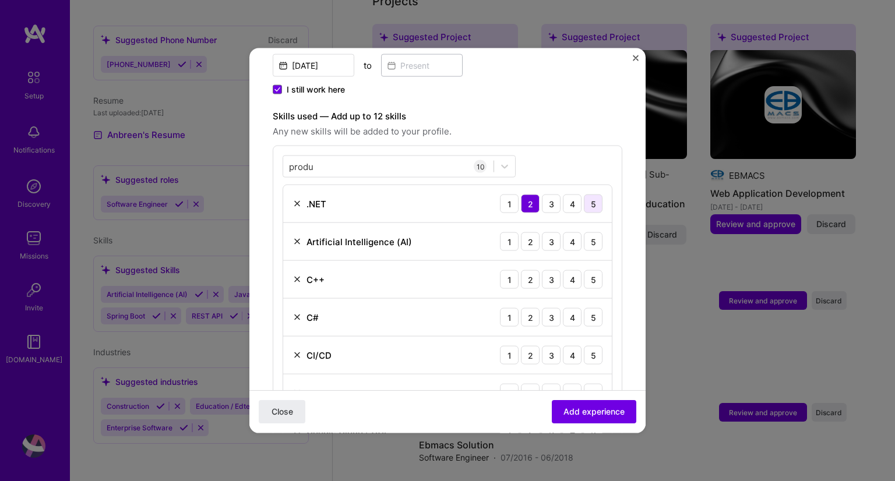
click at [585, 195] on div "5" at bounding box center [593, 204] width 19 height 19
click at [588, 233] on div "5" at bounding box center [593, 242] width 19 height 19
click at [589, 270] on div "5" at bounding box center [593, 279] width 19 height 19
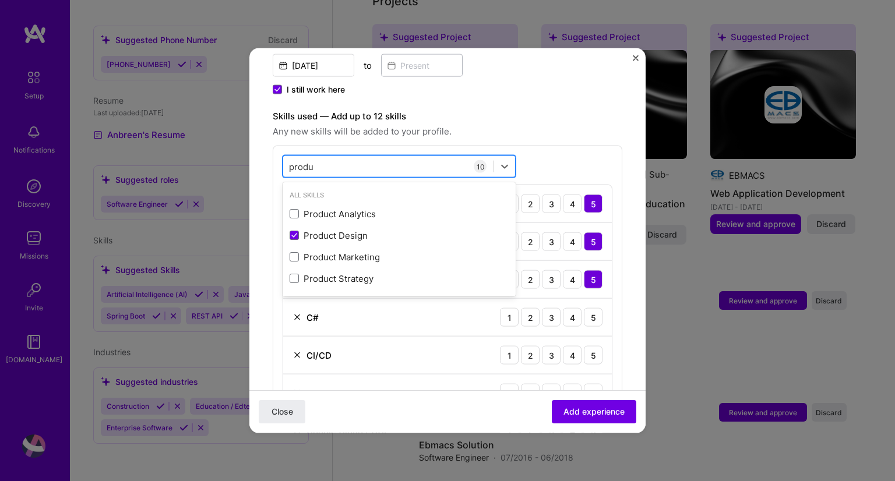
click at [441, 157] on div "produ produ" at bounding box center [388, 166] width 210 height 19
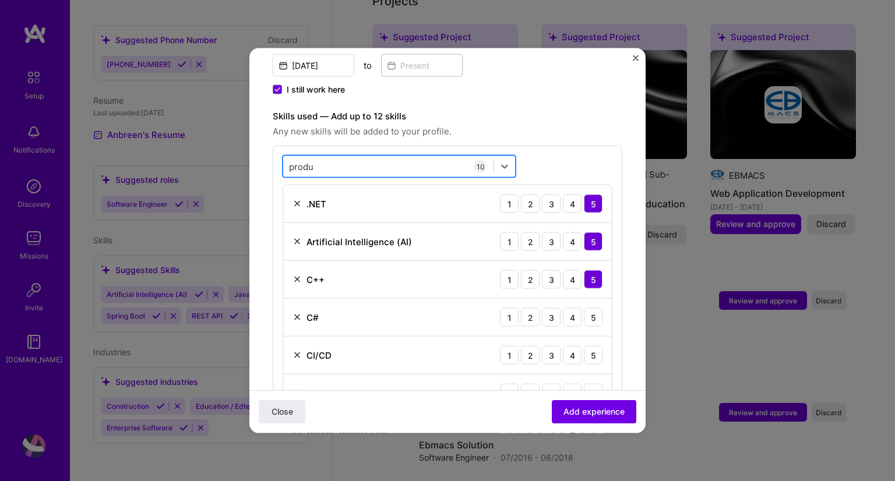
click at [441, 157] on div "produ produ" at bounding box center [388, 166] width 210 height 19
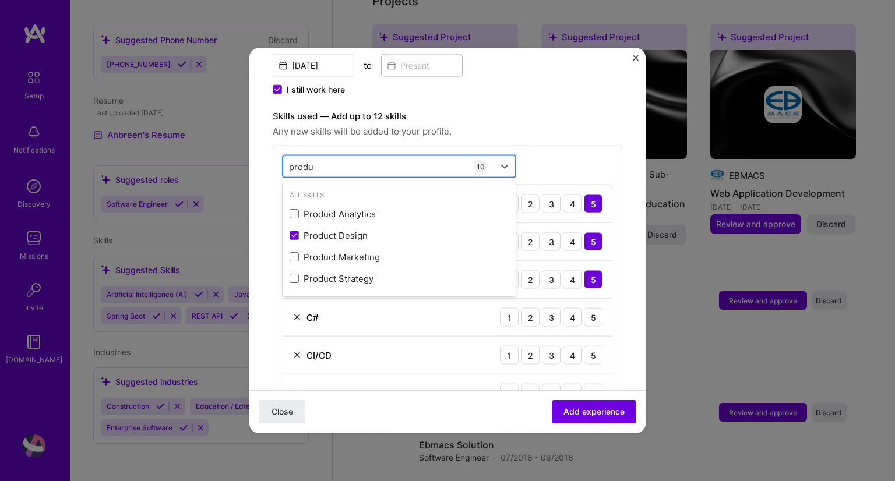
click at [441, 157] on div "produ produ" at bounding box center [388, 166] width 210 height 19
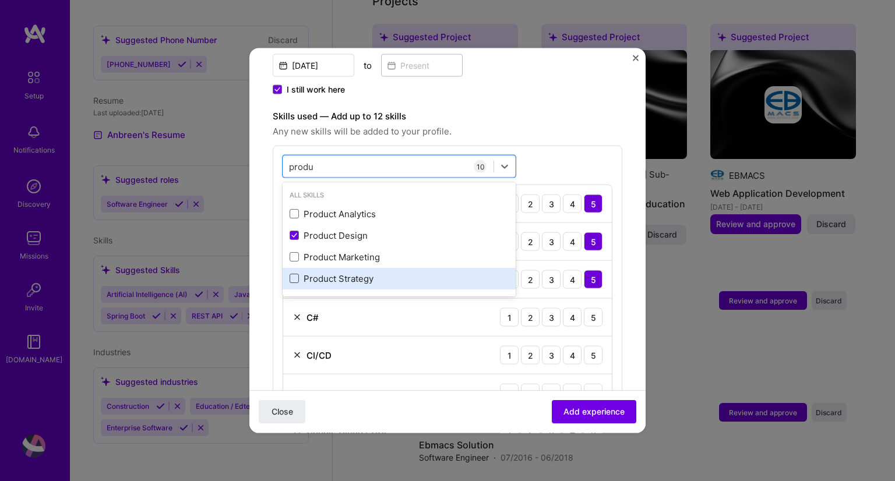
click at [291, 274] on span at bounding box center [294, 278] width 9 height 9
click at [0, 0] on input "checkbox" at bounding box center [0, 0] width 0 height 0
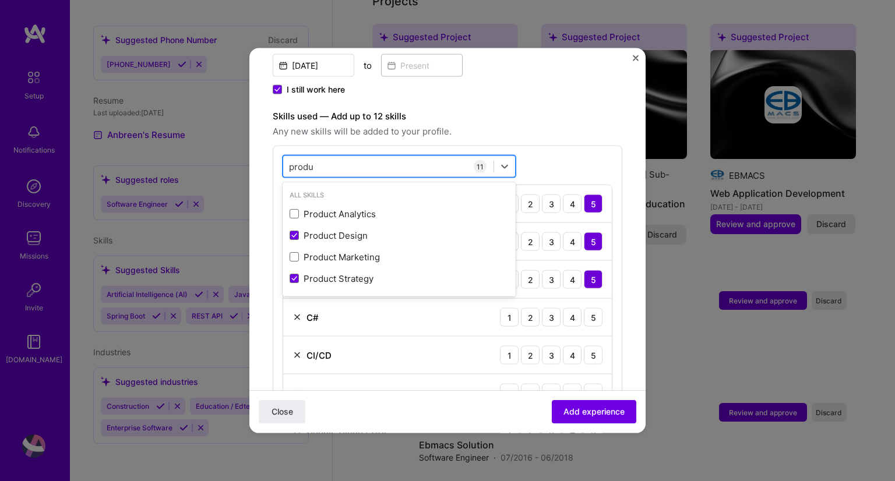
click at [376, 157] on div "produ produ" at bounding box center [388, 166] width 210 height 19
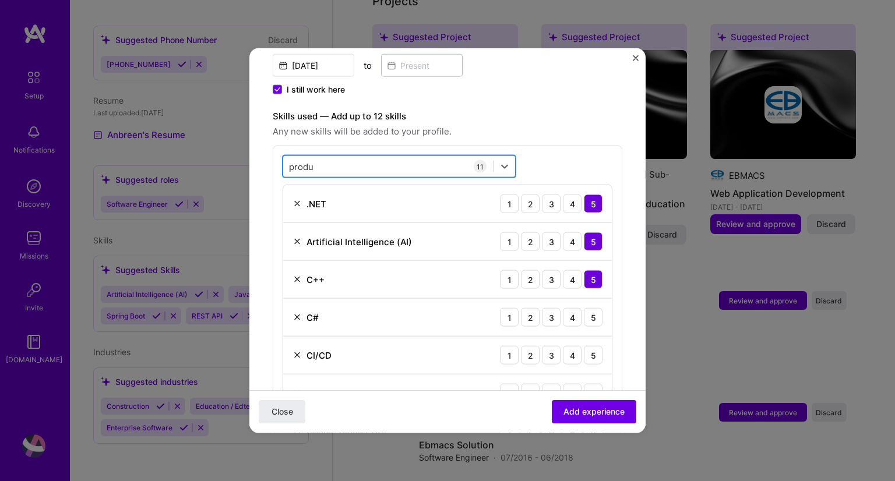
click at [376, 157] on div "produ produ" at bounding box center [388, 166] width 210 height 19
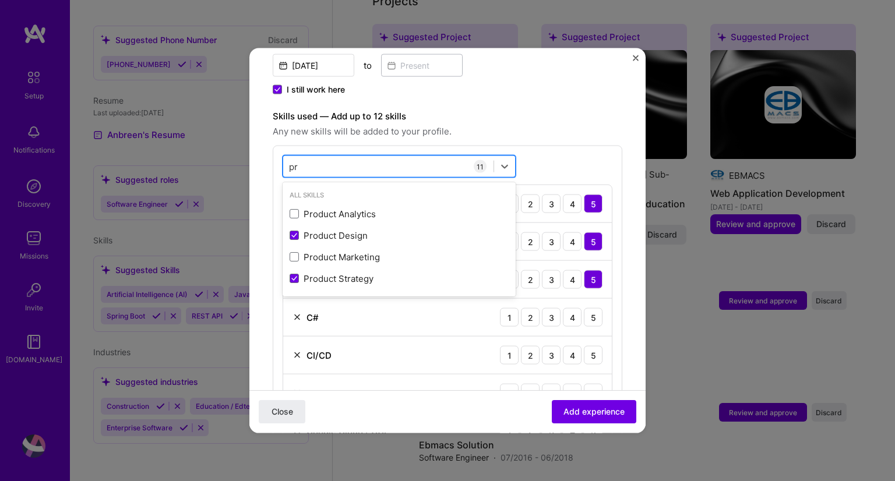
type input "p"
type input "e"
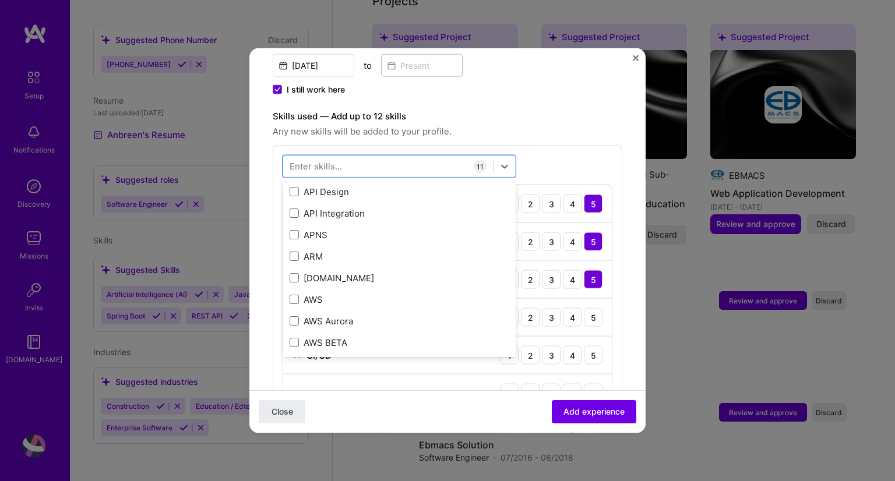
scroll to position [93, 0]
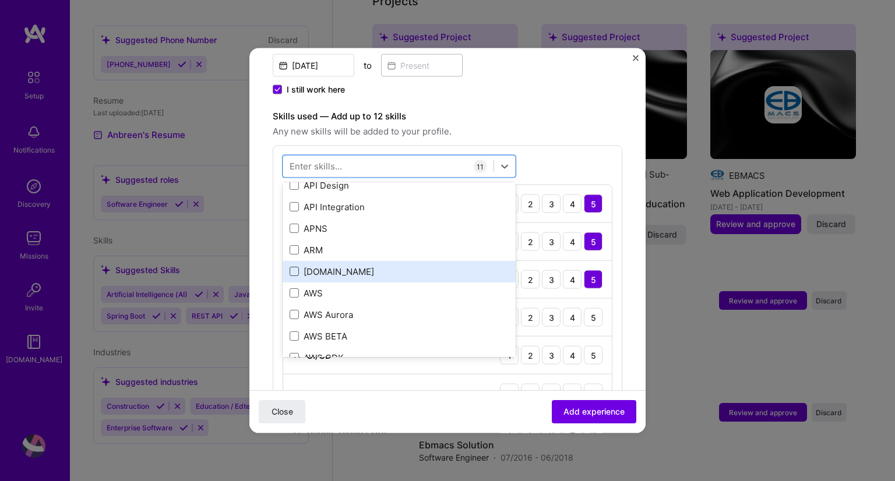
click at [294, 267] on span at bounding box center [294, 271] width 9 height 9
click at [0, 0] on input "checkbox" at bounding box center [0, 0] width 0 height 0
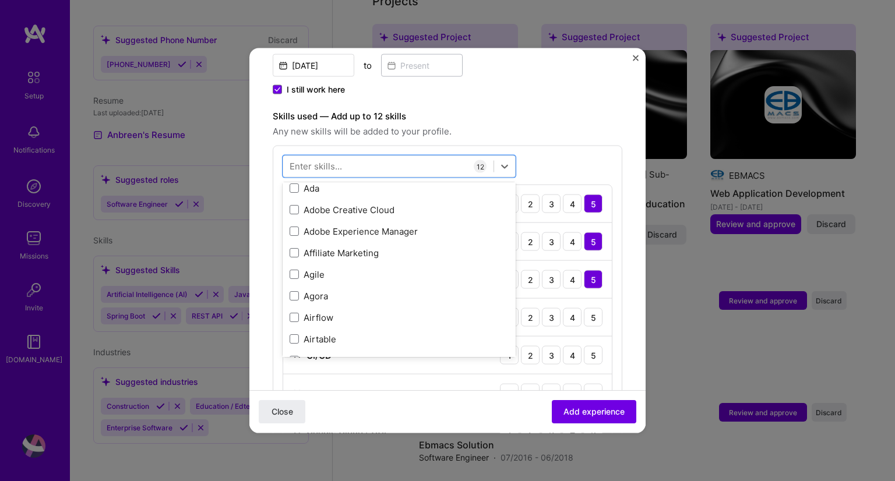
scroll to position [373, 0]
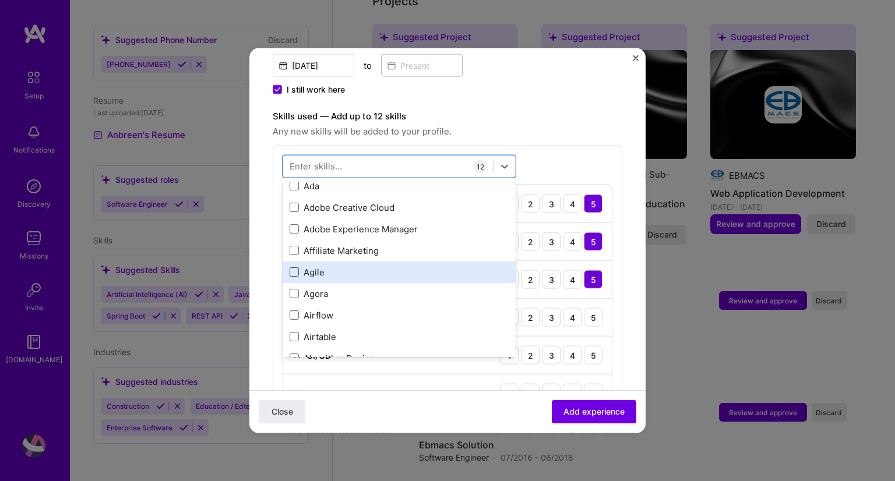
click at [291, 268] on span at bounding box center [294, 272] width 9 height 9
click at [0, 0] on input "checkbox" at bounding box center [0, 0] width 0 height 0
click at [291, 270] on icon at bounding box center [294, 272] width 6 height 5
click at [0, 0] on input "checkbox" at bounding box center [0, 0] width 0 height 0
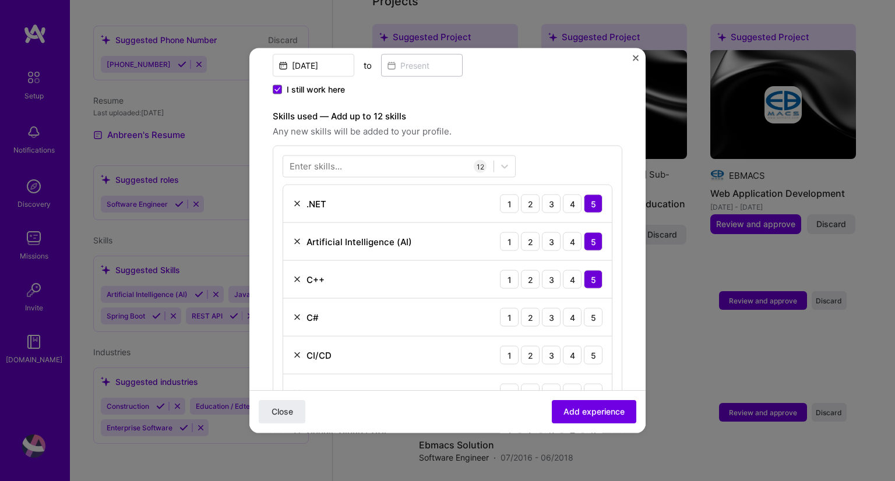
click at [634, 262] on form "Adding suggested job This job is suggested based on your LinkedIn, resume or [D…" at bounding box center [447, 386] width 396 height 1338
click at [591, 308] on div "5" at bounding box center [593, 317] width 19 height 19
click at [590, 346] on div "5" at bounding box center [593, 355] width 19 height 19
click at [592, 384] on div "5" at bounding box center [593, 393] width 19 height 19
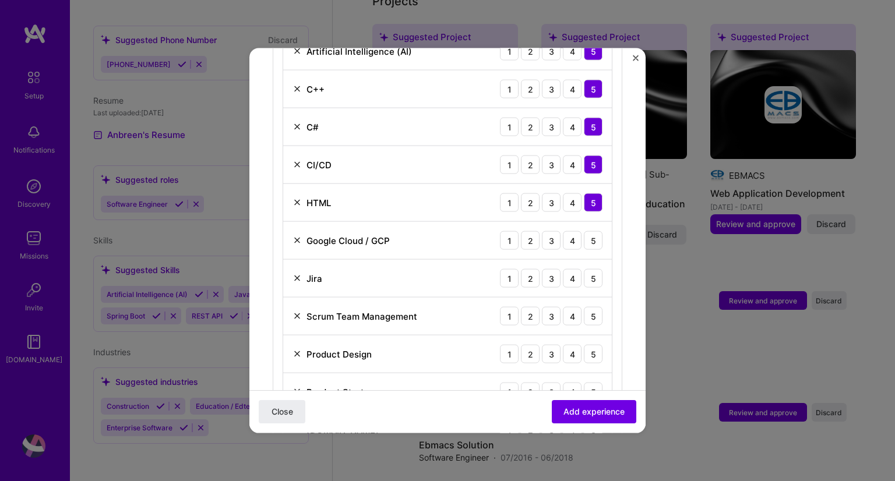
scroll to position [617, 0]
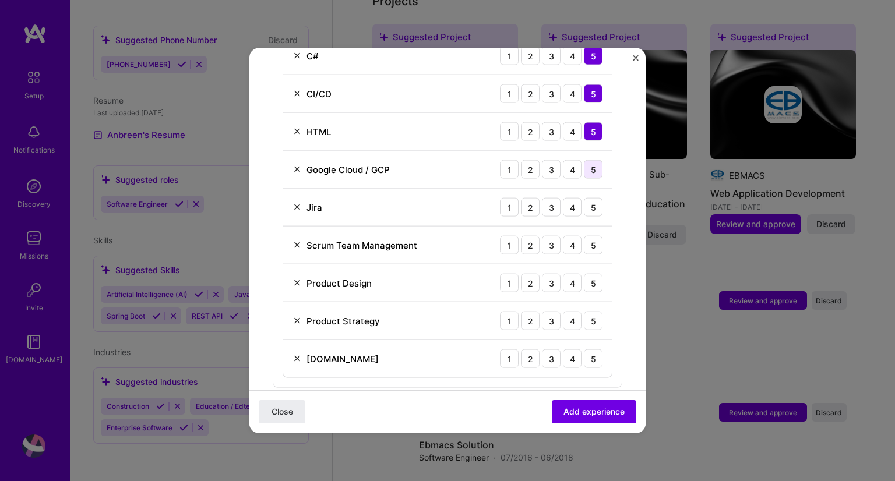
click at [584, 160] on div "5" at bounding box center [593, 169] width 19 height 19
click at [587, 198] on div "5" at bounding box center [593, 207] width 19 height 19
click at [588, 236] on div "5" at bounding box center [593, 245] width 19 height 19
click at [588, 274] on div "5" at bounding box center [593, 283] width 19 height 19
click at [586, 314] on div "5" at bounding box center [593, 321] width 19 height 19
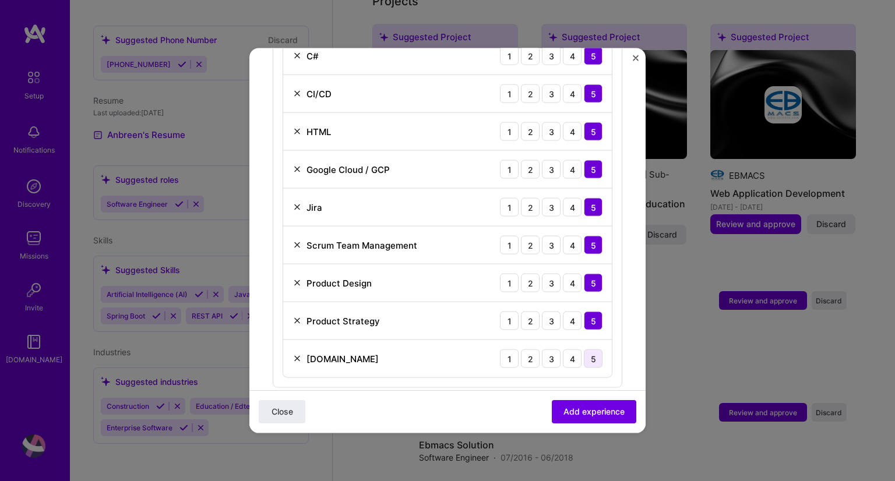
click at [589, 350] on div "5" at bounding box center [593, 359] width 19 height 19
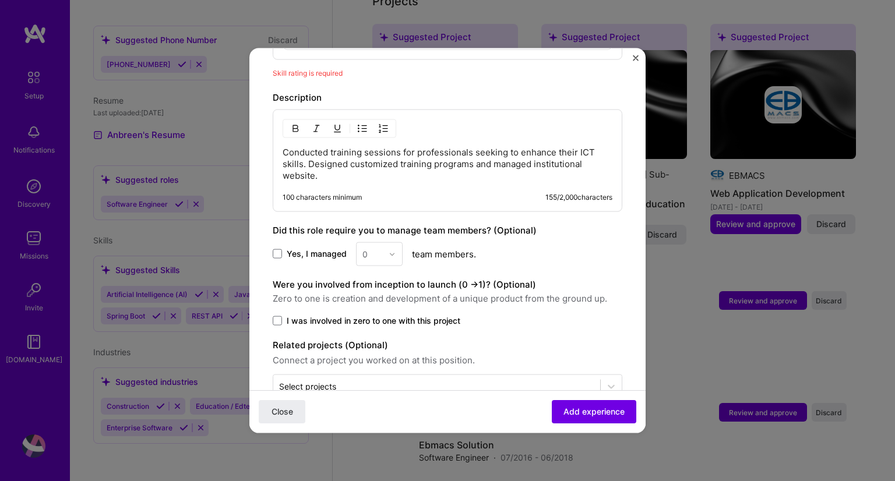
scroll to position [959, 0]
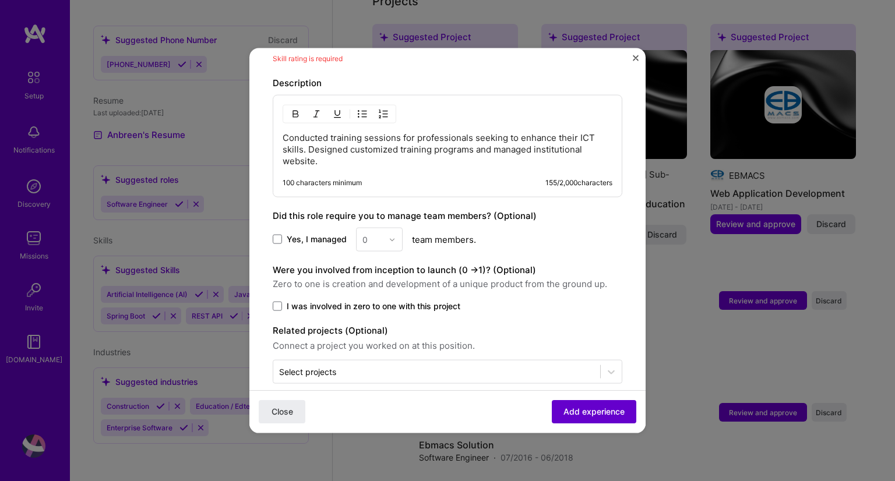
click at [596, 410] on span "Add experience" at bounding box center [594, 412] width 61 height 12
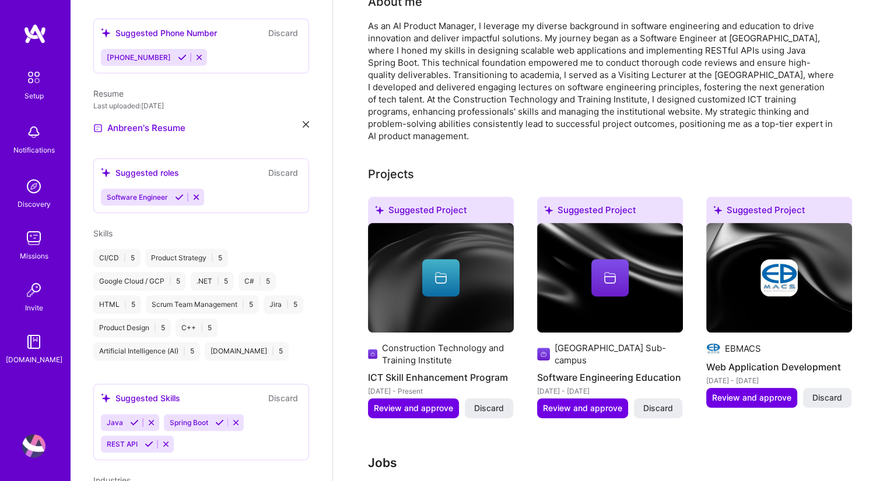
scroll to position [303, 0]
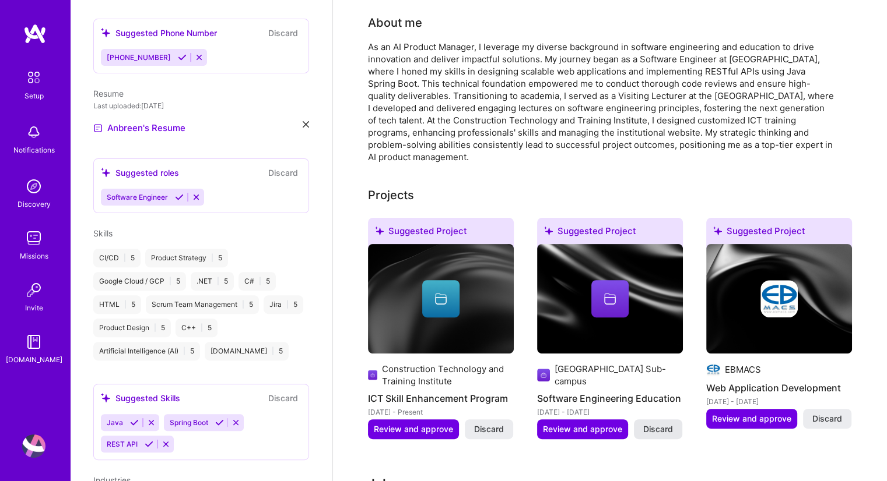
click at [666, 424] on span "Discard" at bounding box center [658, 430] width 30 height 12
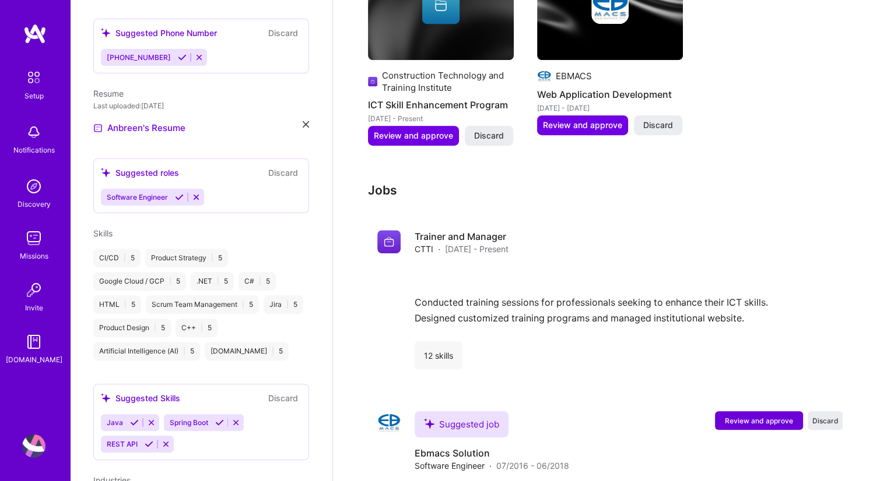
scroll to position [604, 0]
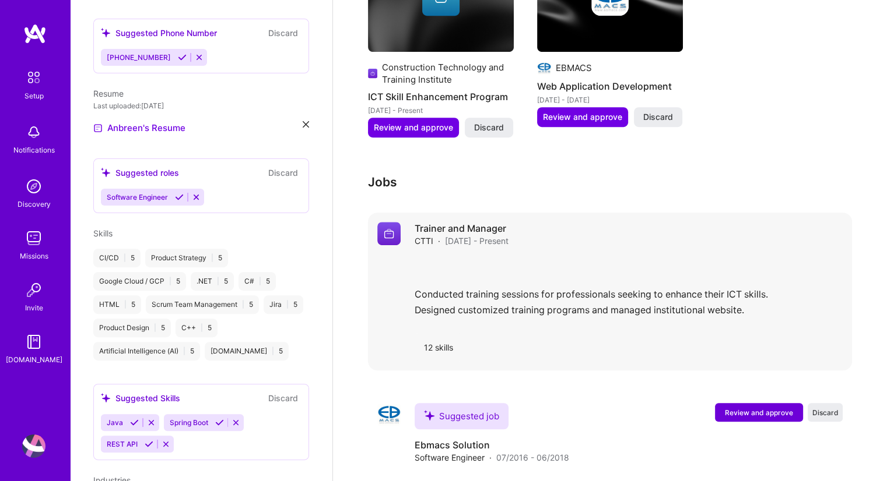
click at [713, 273] on div "Conducted training sessions for professionals seeking to enhance their ICT skil…" at bounding box center [628, 290] width 428 height 68
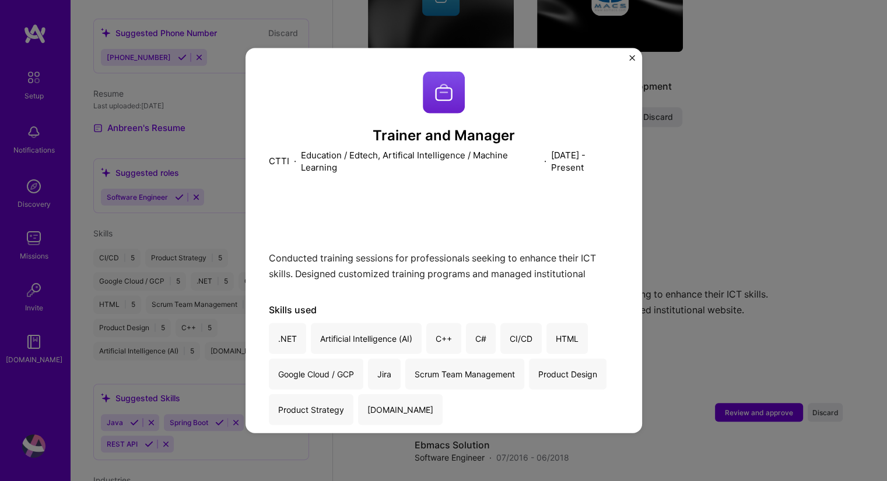
click at [331, 259] on div "Conducted training sessions for professionals seeking to enhance their ICT skil…" at bounding box center [444, 238] width 350 height 84
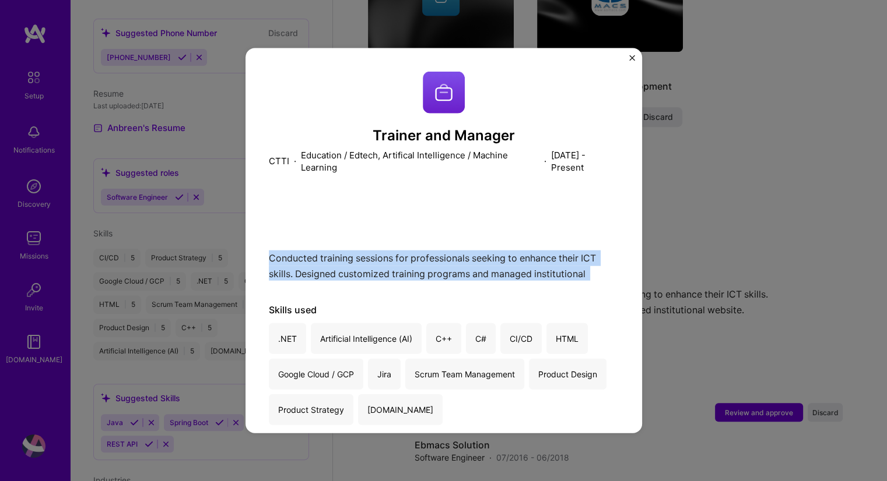
click at [331, 259] on div "Conducted training sessions for professionals seeking to enhance their ICT skil…" at bounding box center [444, 238] width 350 height 84
click at [632, 60] on img "Close" at bounding box center [632, 58] width 6 height 6
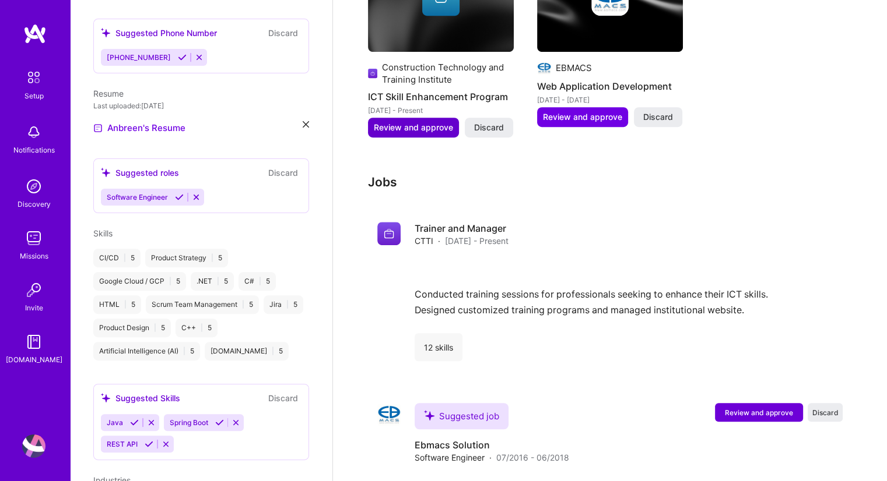
click at [406, 122] on span "Review and approve" at bounding box center [413, 128] width 79 height 12
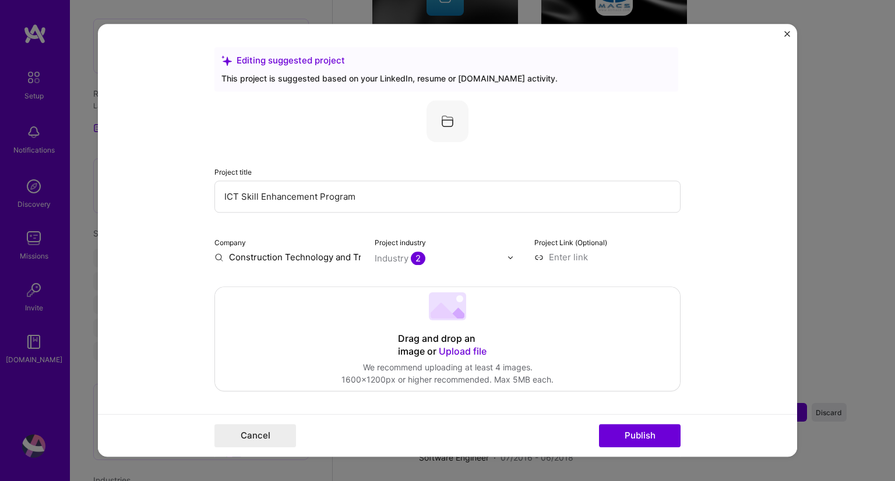
click at [786, 33] on img "Close" at bounding box center [788, 34] width 6 height 6
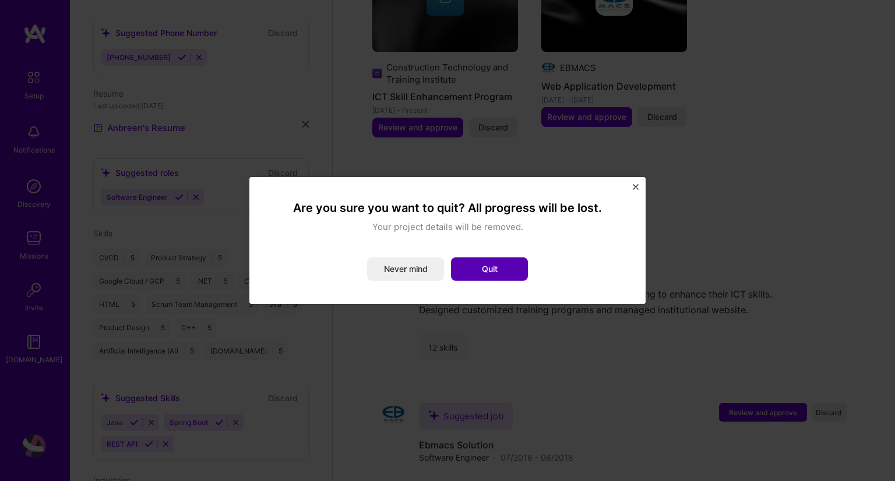
click at [487, 262] on button "Quit" at bounding box center [489, 269] width 77 height 23
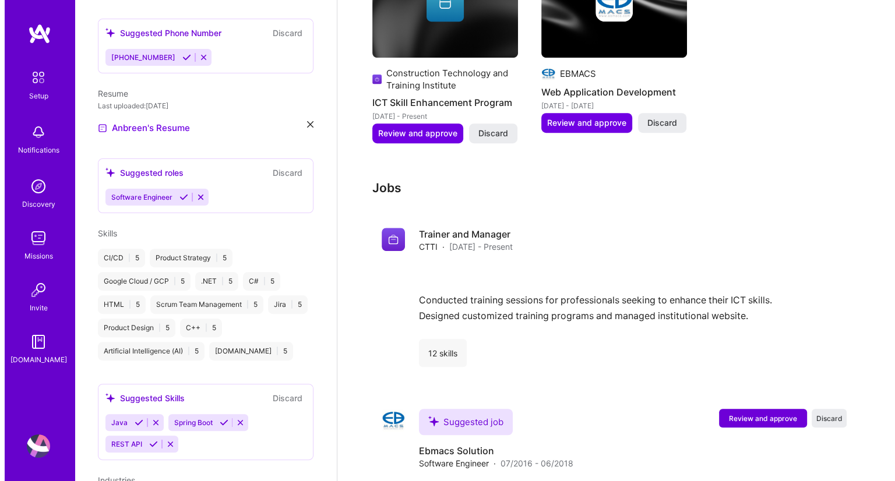
scroll to position [604, 0]
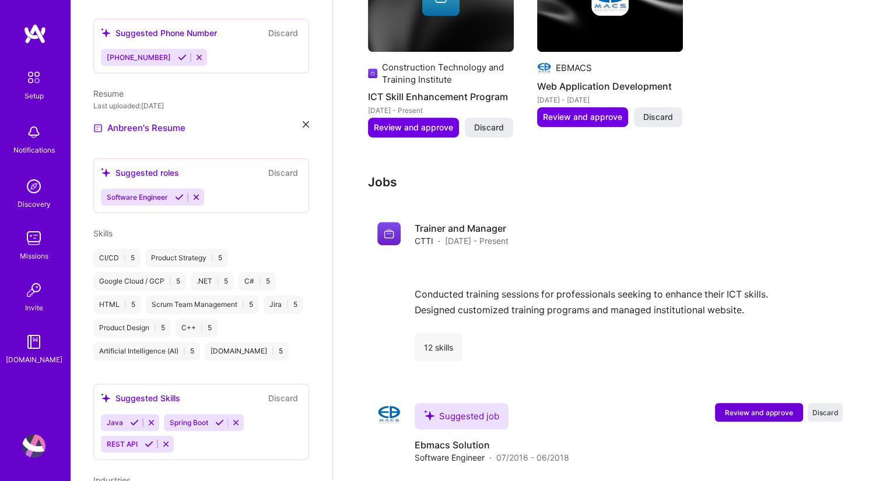
drag, startPoint x: 844, startPoint y: 452, endPoint x: 843, endPoint y: 483, distance: 31.5
click at [385, 222] on img at bounding box center [388, 233] width 23 height 23
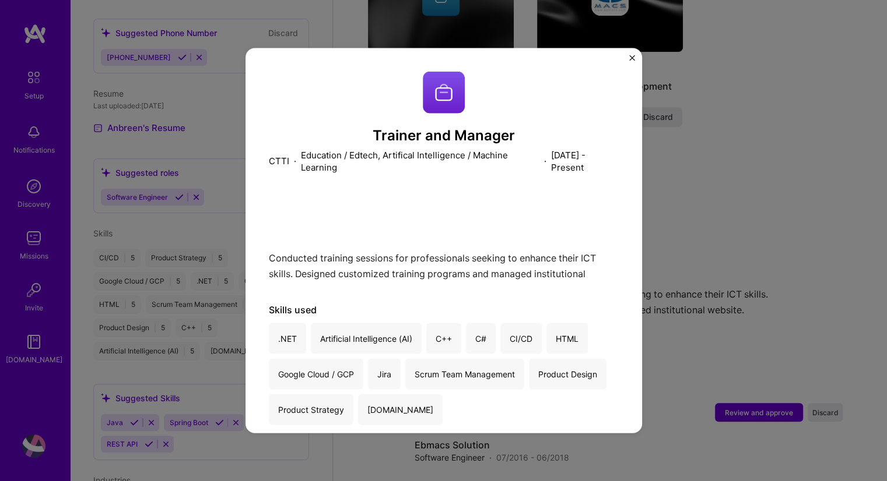
click at [397, 269] on div "Conducted training sessions for professionals seeking to enhance their ICT skil…" at bounding box center [444, 238] width 350 height 84
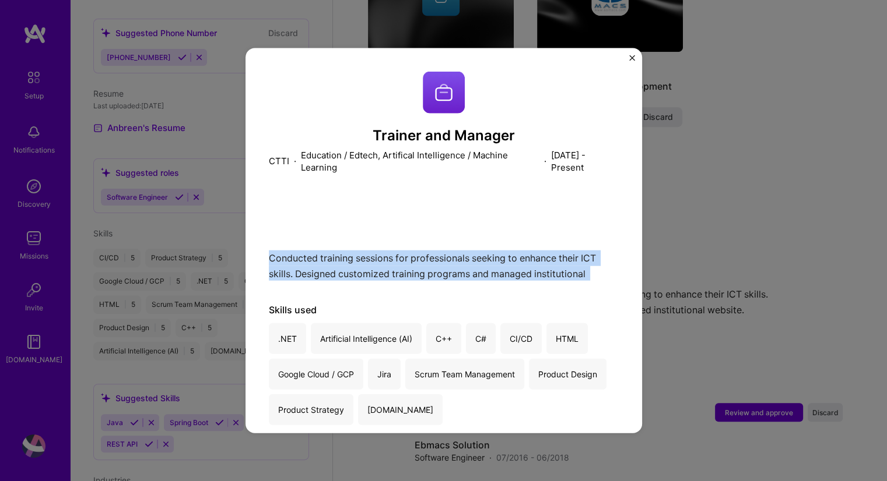
click at [397, 269] on div "Conducted training sessions for professionals seeking to enhance their ICT skil…" at bounding box center [444, 238] width 350 height 84
click at [629, 64] on button "Close" at bounding box center [632, 61] width 6 height 12
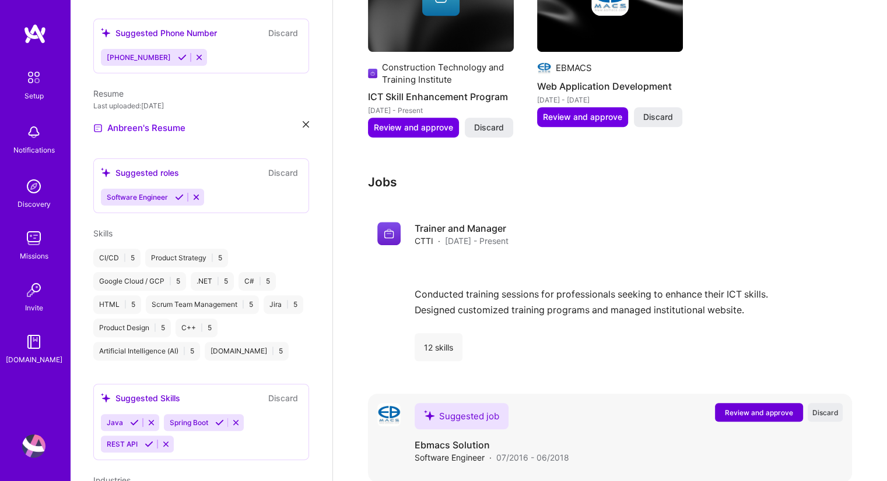
click at [765, 408] on span "Review and approve" at bounding box center [759, 413] width 68 height 10
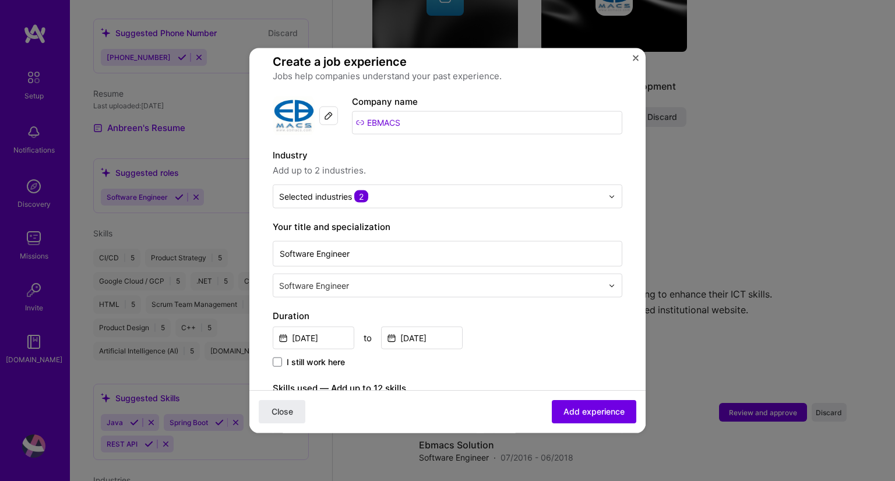
scroll to position [86, 0]
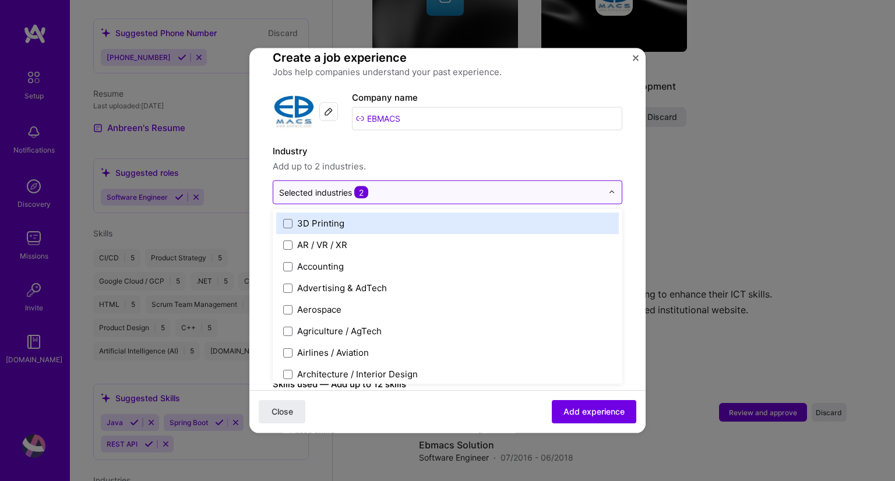
click at [609, 181] on div at bounding box center [615, 192] width 13 height 23
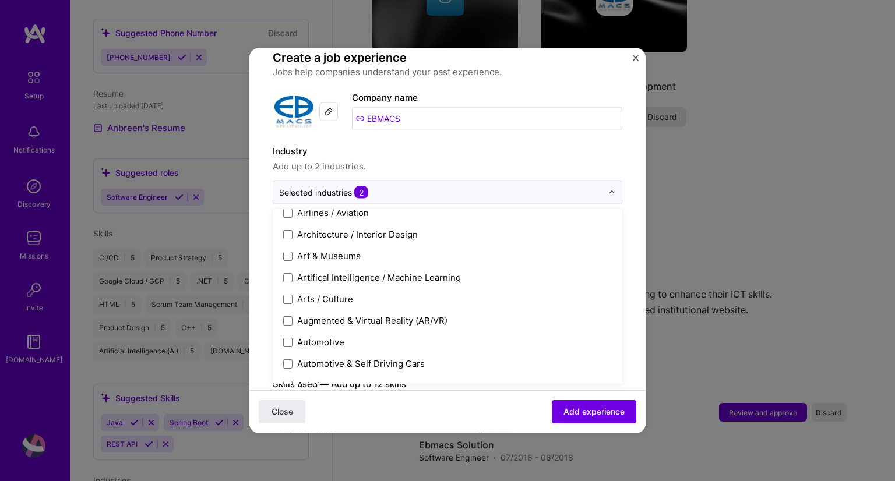
scroll to position [156, 0]
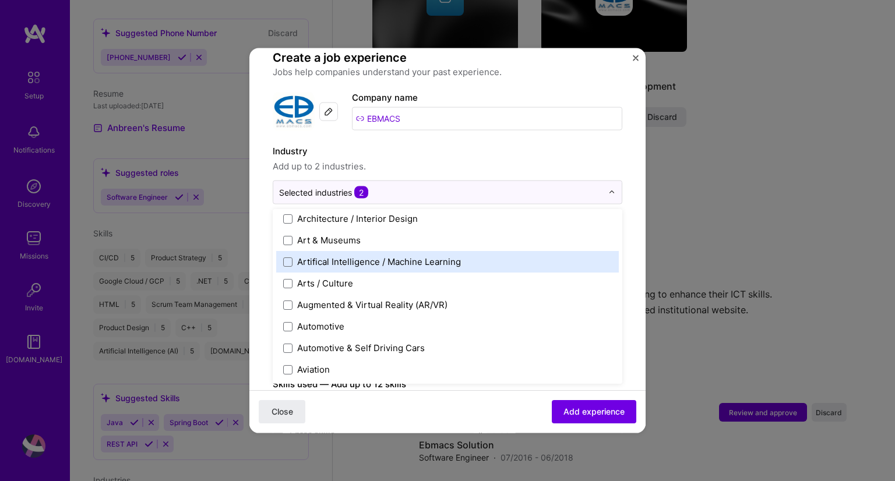
click at [489, 256] on label "Artifical Intelligence / Machine Learning" at bounding box center [447, 262] width 329 height 12
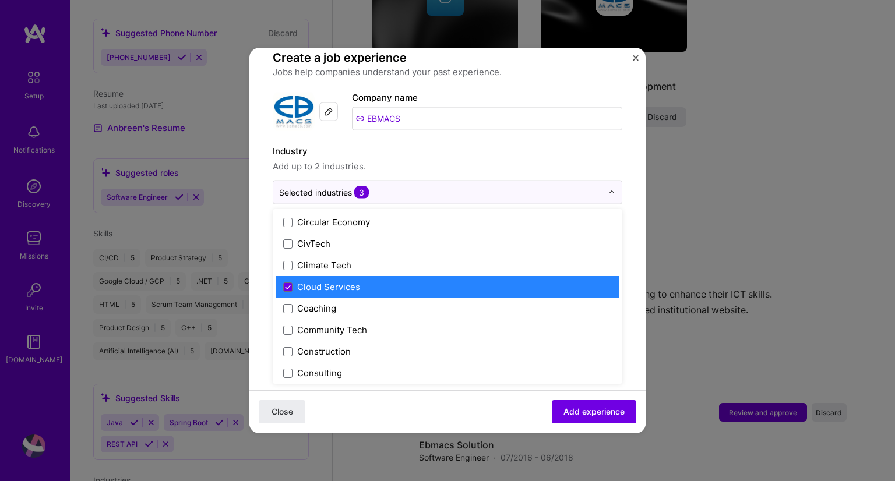
scroll to position [618, 0]
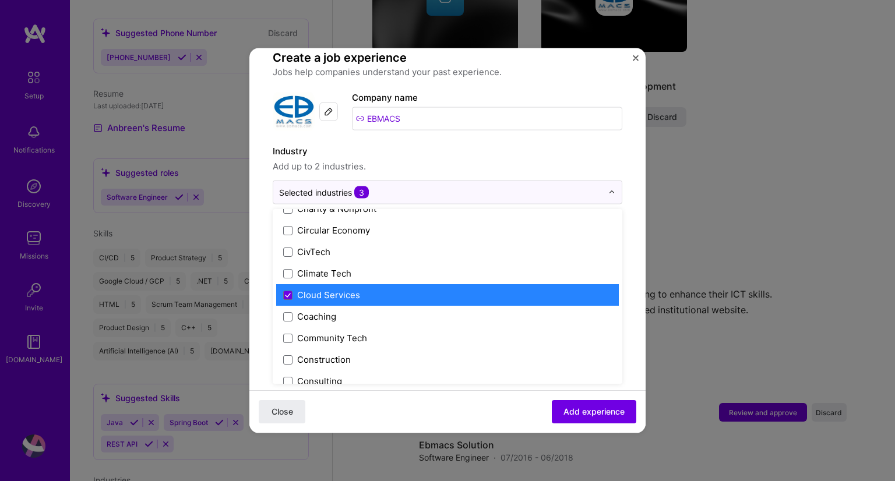
click at [480, 289] on label "Cloud Services" at bounding box center [447, 295] width 329 height 12
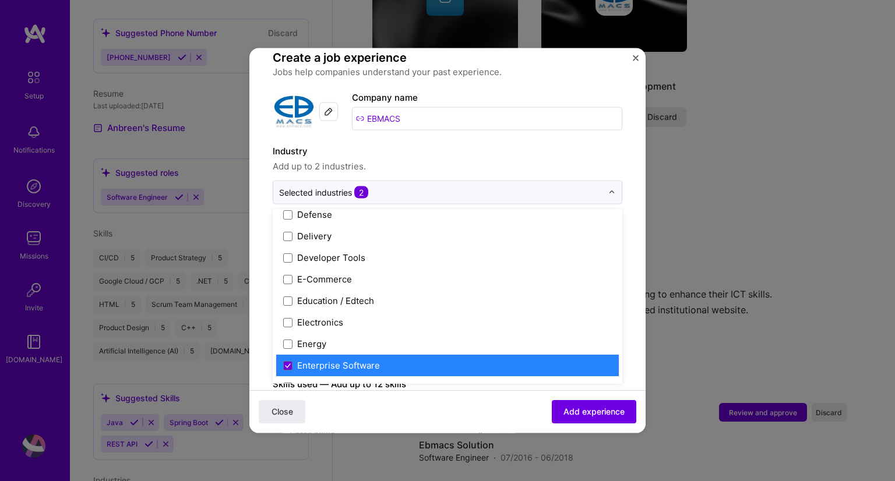
scroll to position [1026, 0]
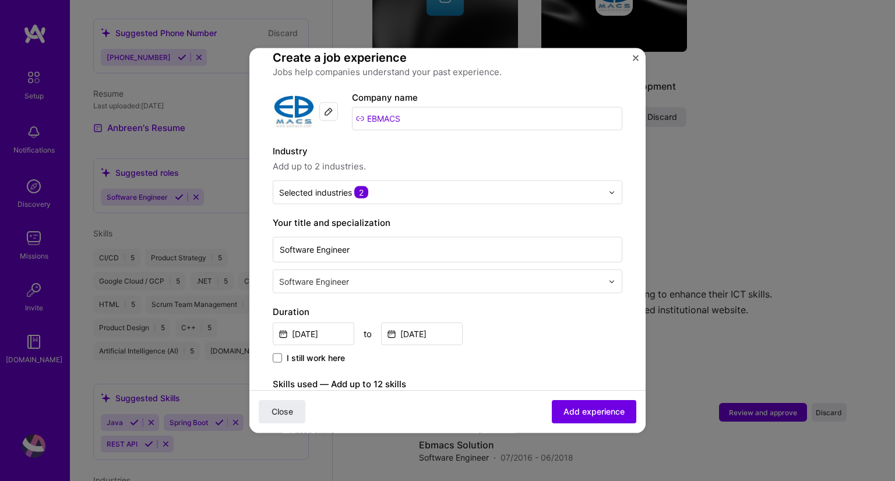
click at [632, 278] on form "Adding suggested job This job is suggested based on your LinkedIn, resume or [D…" at bounding box center [447, 448] width 396 height 927
click at [596, 245] on input "Software Engineer" at bounding box center [448, 250] width 350 height 26
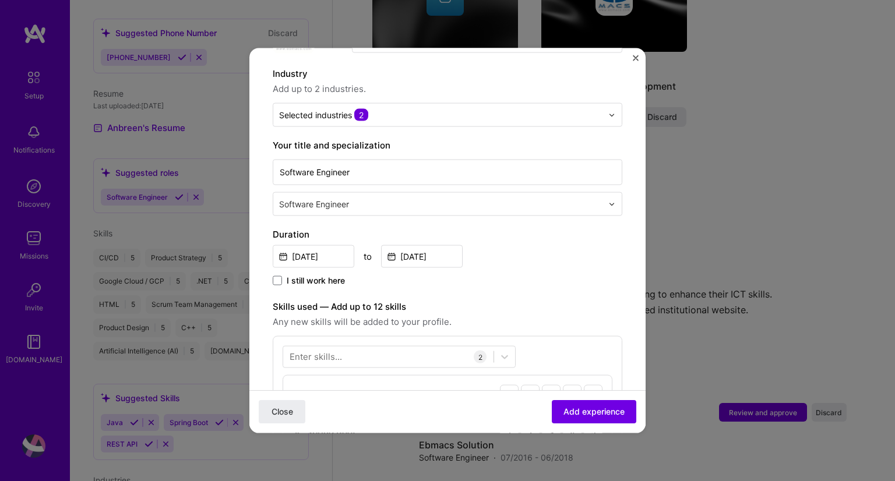
scroll to position [166, 0]
click at [410, 243] on input "[DATE]" at bounding box center [422, 254] width 82 height 23
click at [317, 243] on input "[DATE]" at bounding box center [314, 254] width 82 height 23
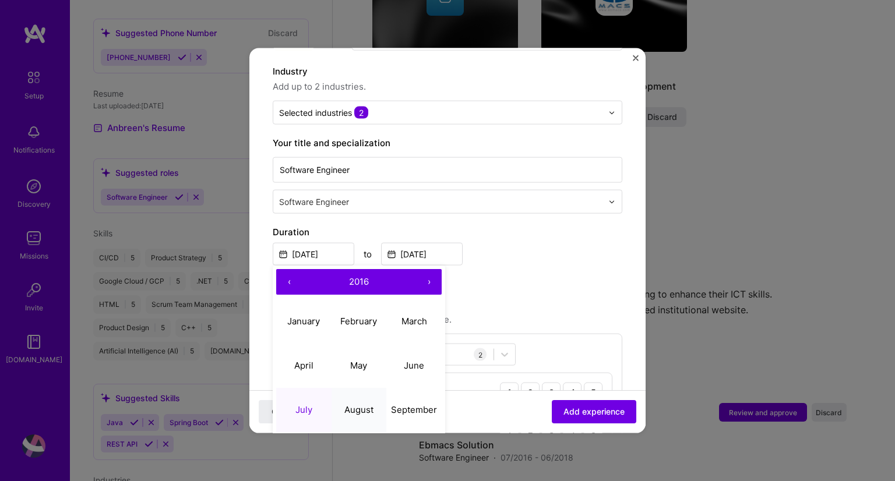
click at [357, 404] on abbr "August" at bounding box center [358, 409] width 29 height 11
type input "[DATE]"
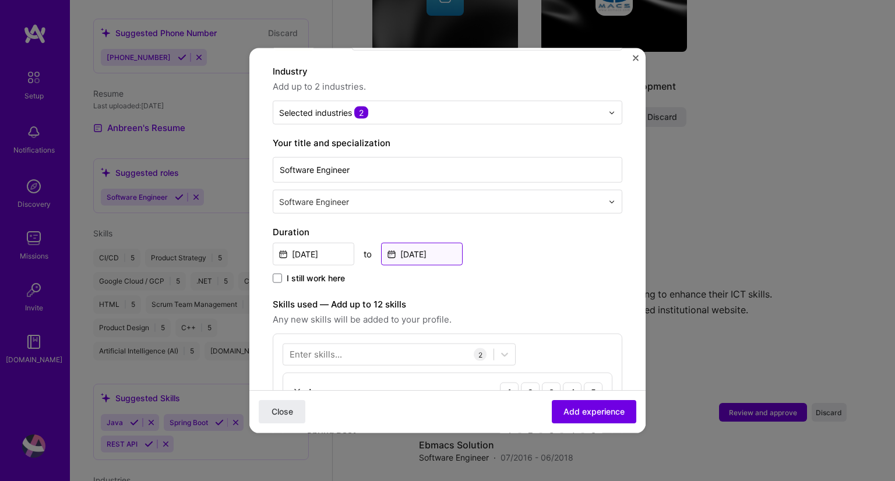
click at [417, 243] on input "[DATE]" at bounding box center [422, 254] width 82 height 23
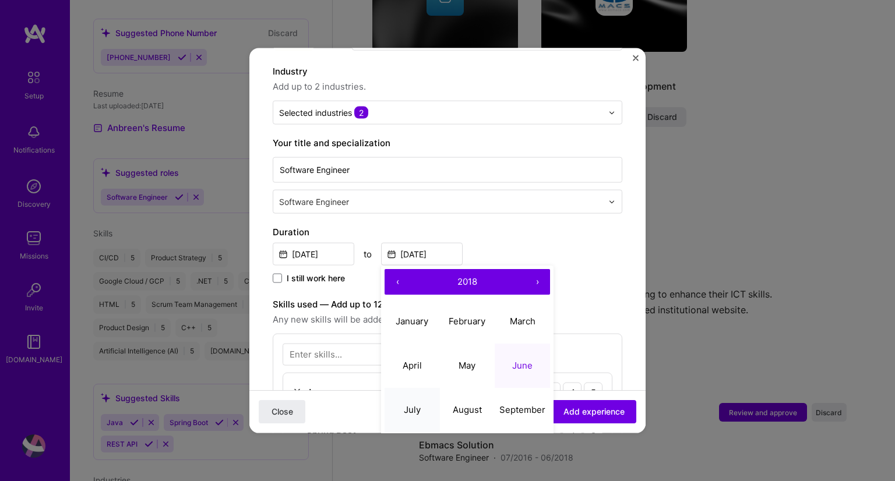
click at [404, 403] on button "July" at bounding box center [412, 410] width 55 height 44
type input "[DATE]"
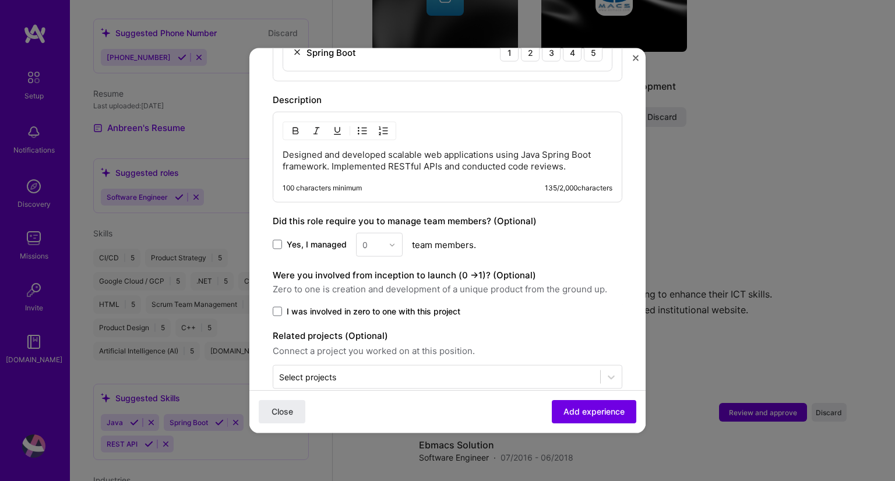
scroll to position [551, 0]
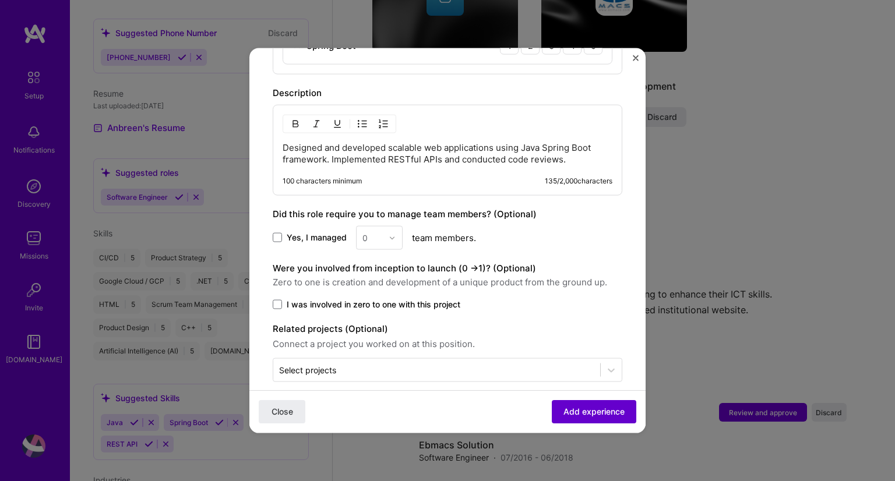
click at [588, 417] on span "Add experience" at bounding box center [594, 412] width 61 height 12
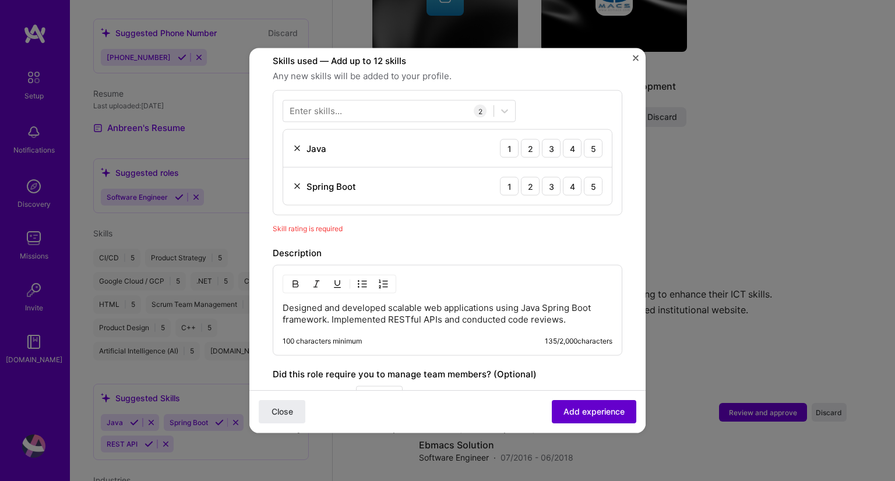
scroll to position [403, 0]
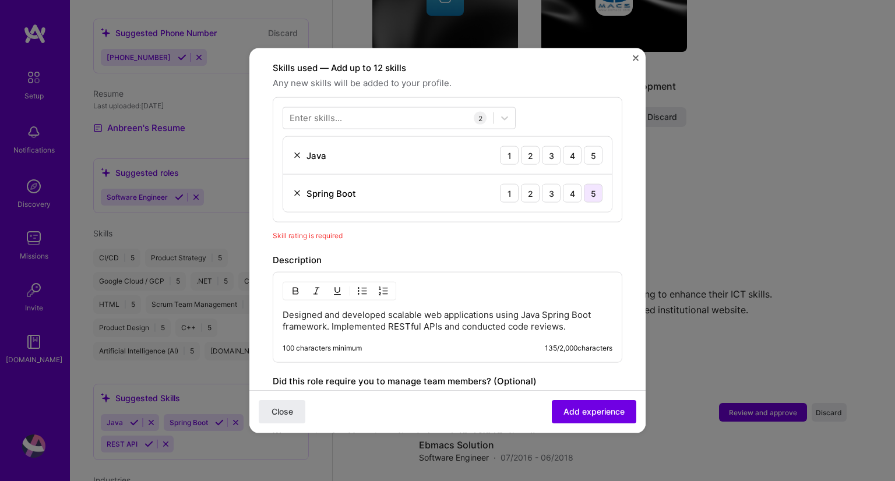
click at [584, 184] on div "5" at bounding box center [593, 193] width 19 height 19
click at [589, 150] on div "5" at bounding box center [593, 155] width 19 height 19
click at [508, 112] on icon at bounding box center [505, 118] width 12 height 12
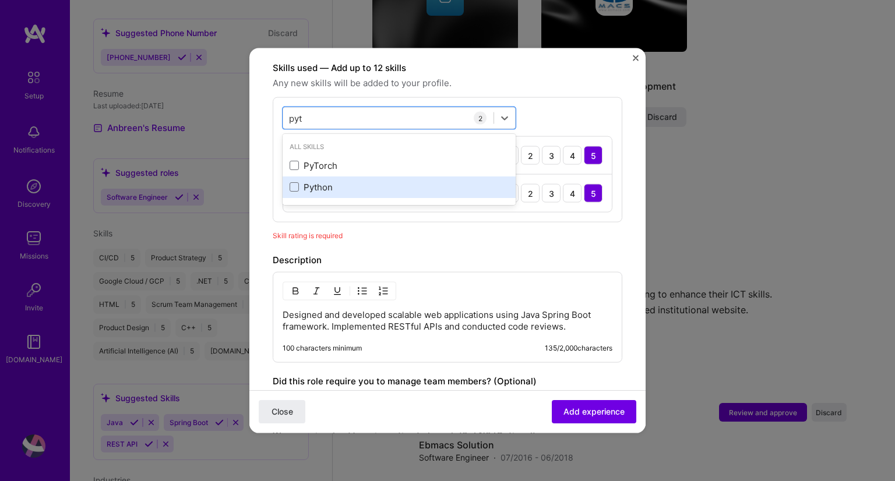
click at [375, 181] on div "Python" at bounding box center [399, 187] width 219 height 12
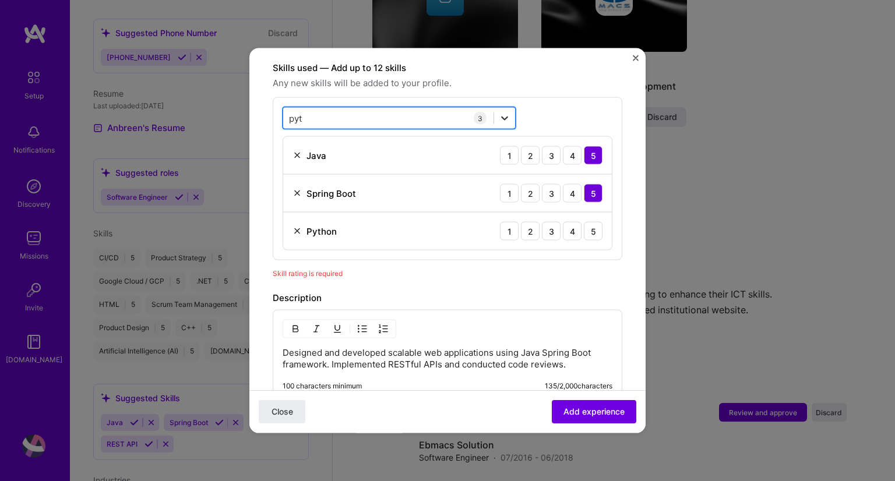
click at [505, 117] on icon at bounding box center [504, 119] width 7 height 4
click at [408, 108] on div "pyt pyt" at bounding box center [388, 117] width 210 height 19
click at [301, 112] on input "pyt" at bounding box center [296, 118] width 15 height 12
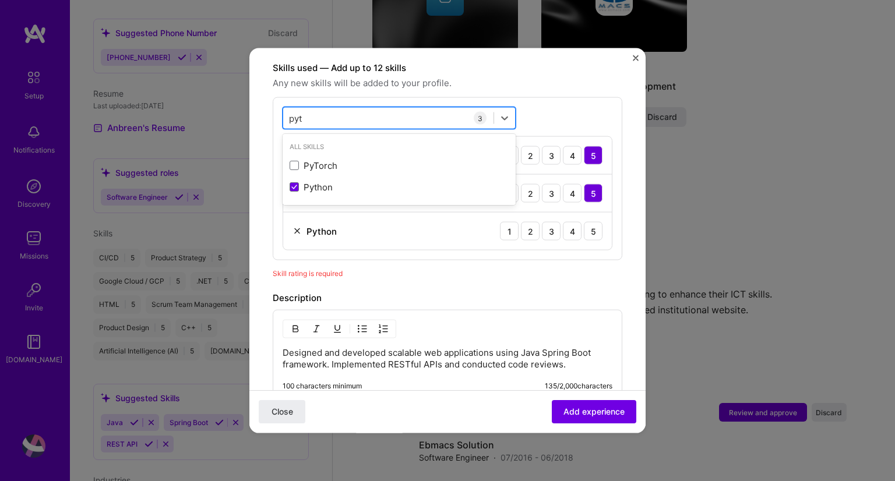
click at [301, 112] on input "pyt" at bounding box center [296, 118] width 15 height 12
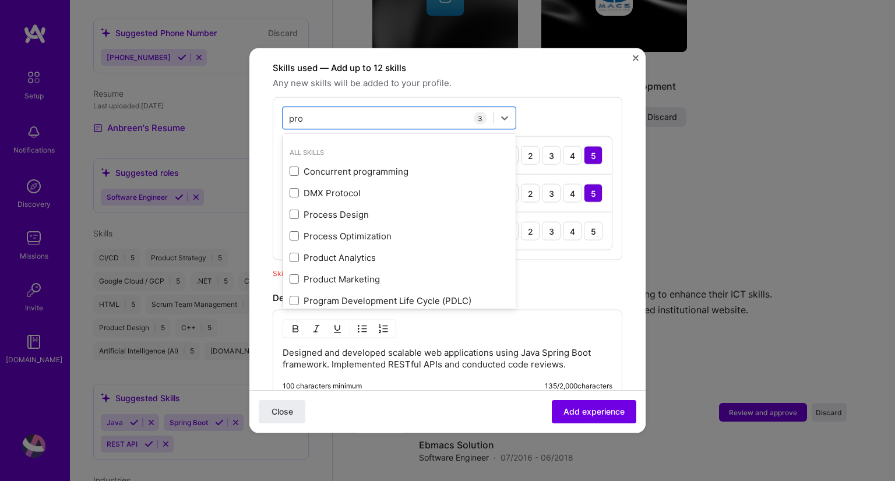
scroll to position [0, 0]
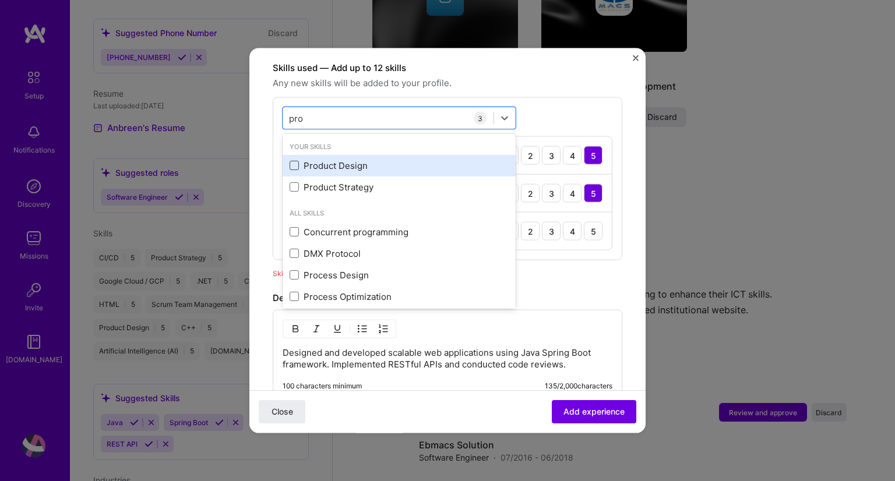
click at [294, 161] on span at bounding box center [294, 165] width 9 height 9
click at [0, 0] on input "checkbox" at bounding box center [0, 0] width 0 height 0
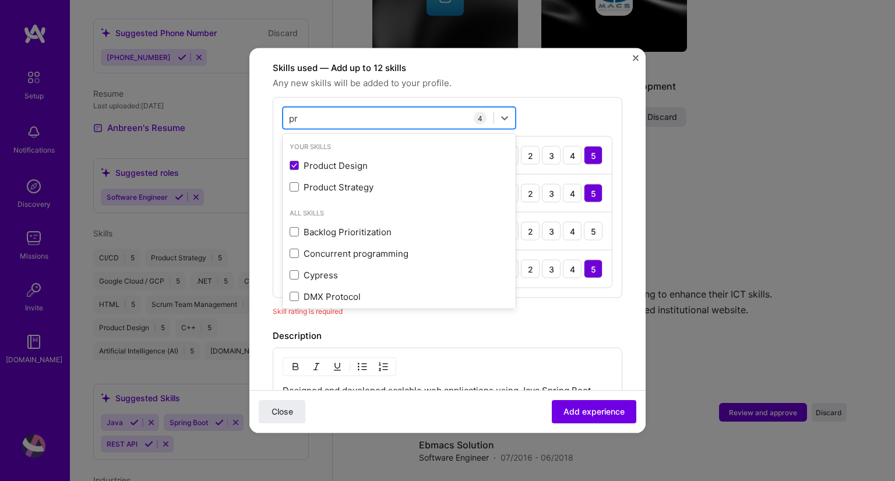
type input "p"
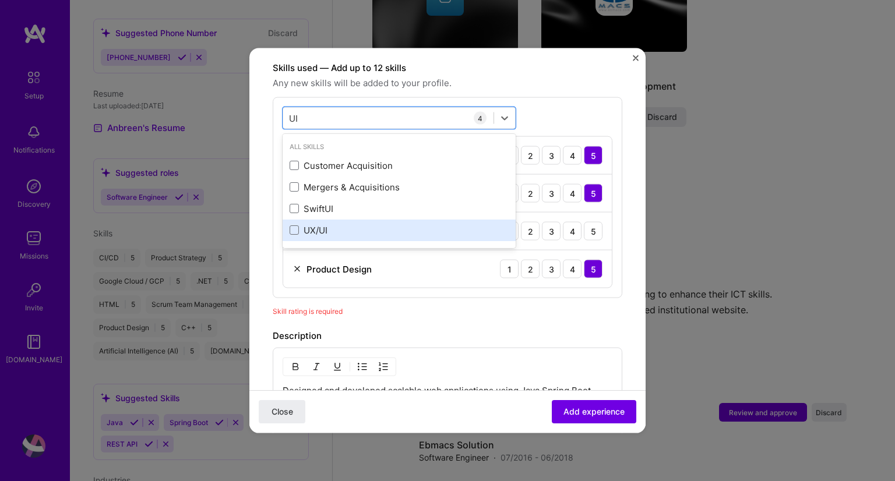
click at [293, 223] on div "UX/UI" at bounding box center [399, 230] width 233 height 22
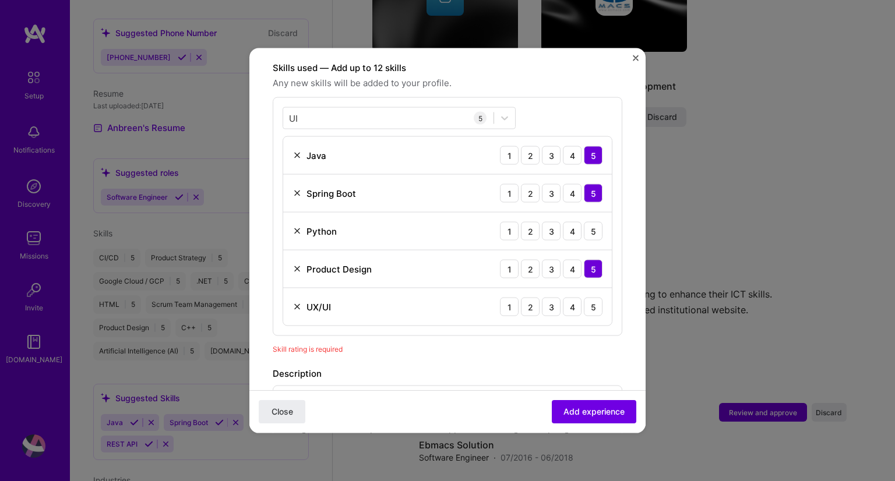
click at [588, 99] on div "UI UI 5 Java 1 2 3 4 5 Spring Boot 1 2 3 4 5 Python 1 2 3 4 5 Product Design 1 …" at bounding box center [448, 216] width 350 height 239
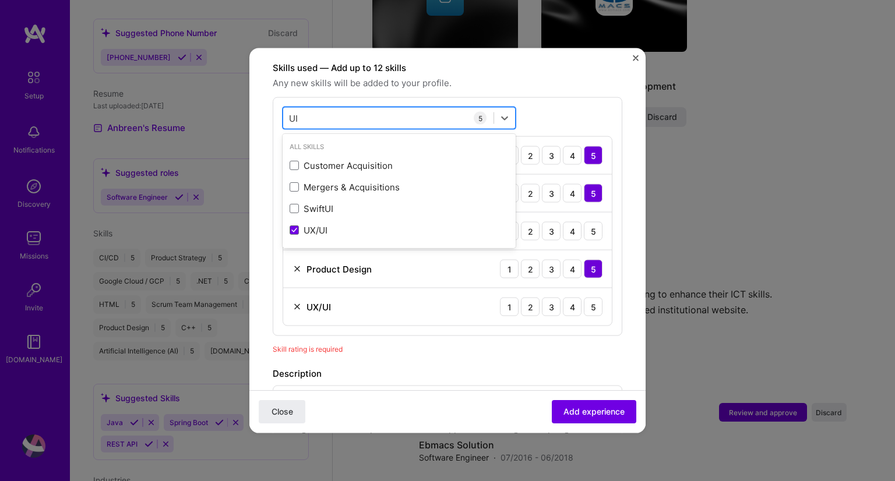
click at [470, 108] on div "UI UI" at bounding box center [388, 117] width 210 height 19
type input "U"
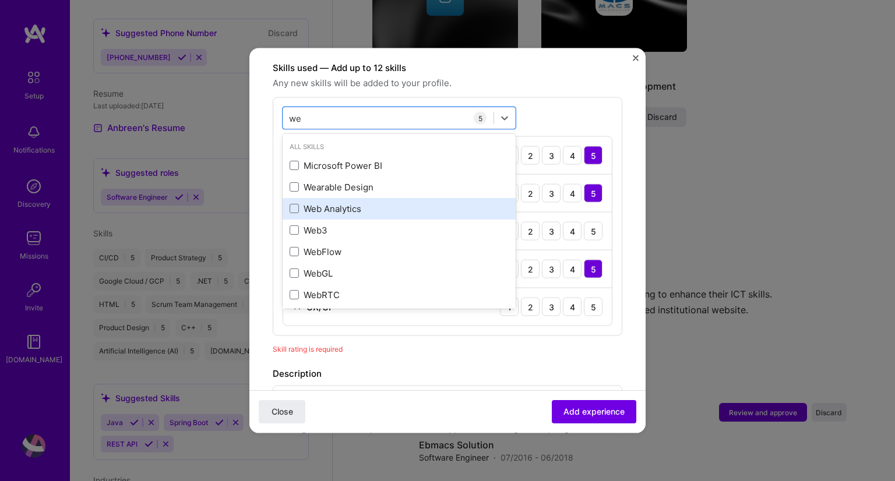
click at [287, 198] on div "Web Analytics" at bounding box center [399, 209] width 233 height 22
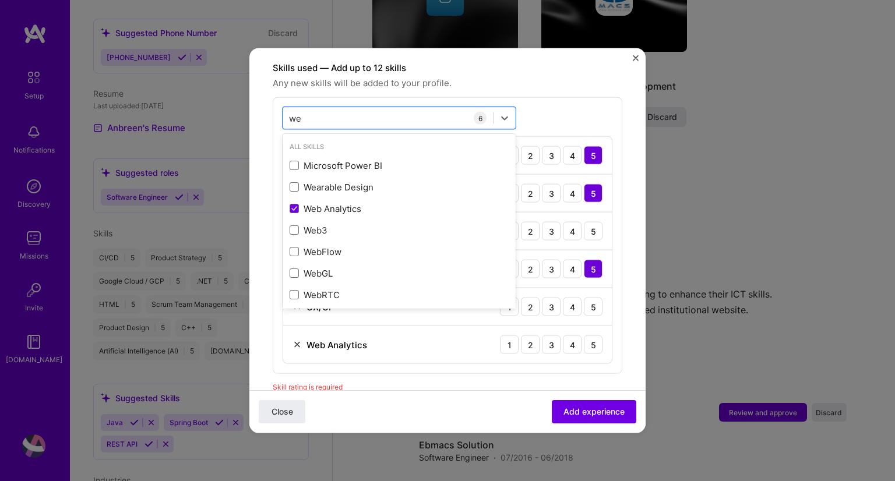
type input "we"
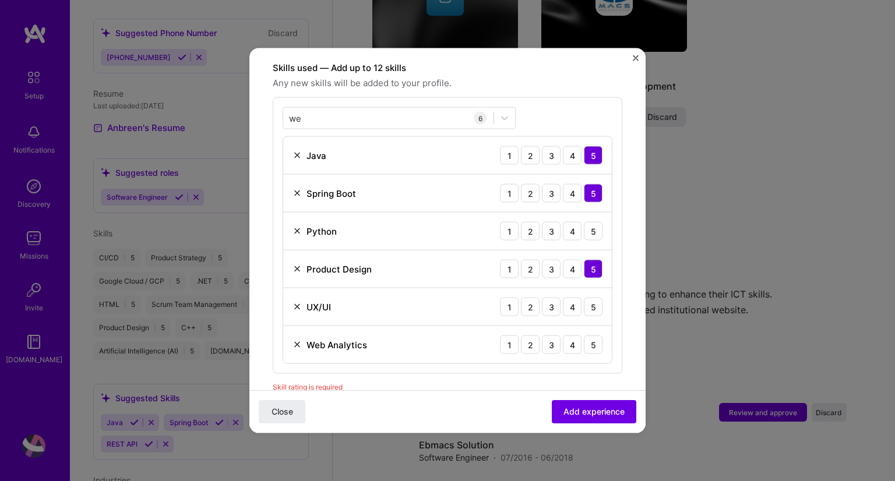
click at [491, 380] on div "Adding suggested job This job is suggested based on your LinkedIn, resume or [D…" at bounding box center [448, 185] width 350 height 1032
click at [584, 298] on div "5" at bounding box center [593, 307] width 19 height 19
click at [584, 224] on div "5" at bounding box center [593, 231] width 19 height 19
click at [585, 336] on div "5" at bounding box center [593, 345] width 19 height 19
click at [604, 409] on span "Add experience" at bounding box center [594, 412] width 61 height 12
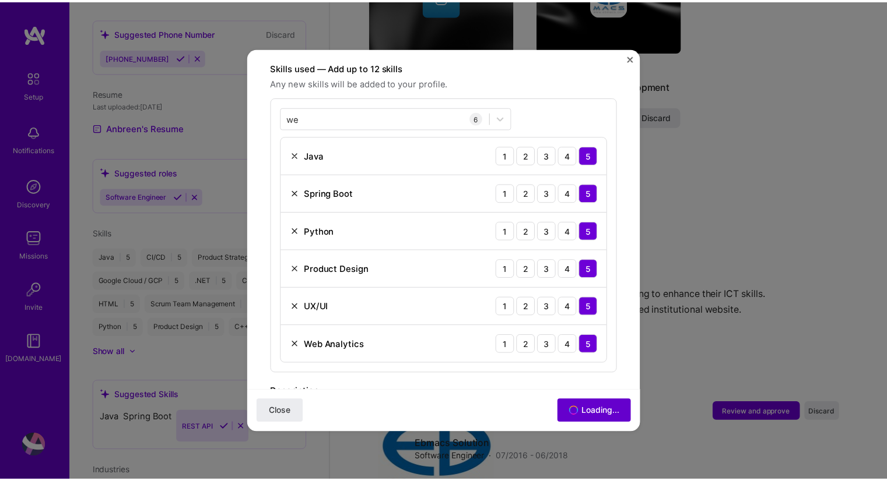
scroll to position [493, 0]
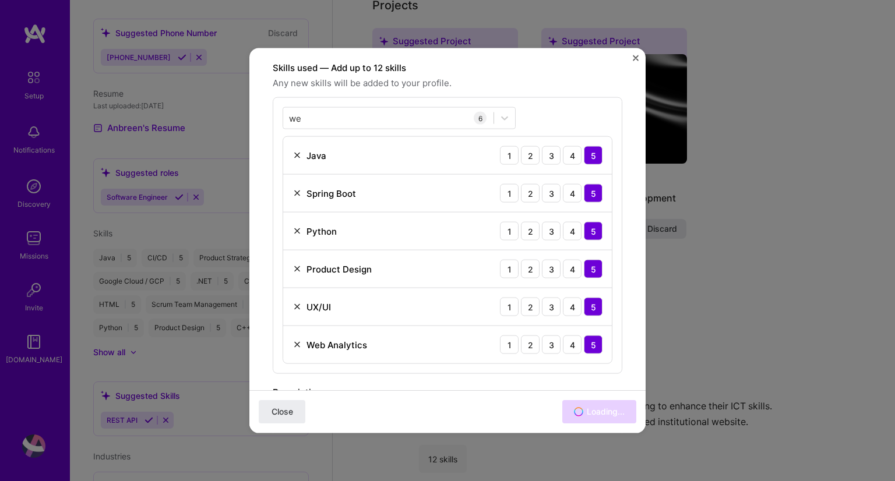
click at [703, 286] on div "Adding suggested job This job is suggested based on your LinkedIn, resume or [D…" at bounding box center [447, 240] width 895 height 481
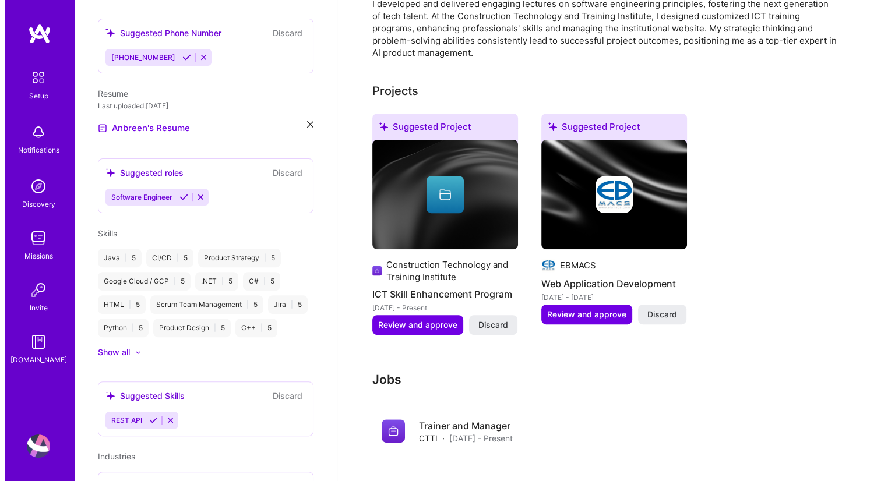
scroll to position [382, 0]
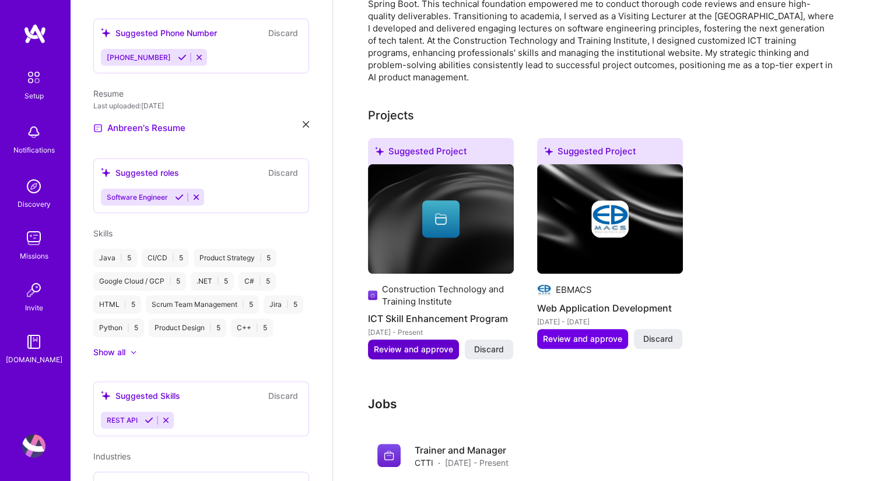
click at [432, 344] on span "Review and approve" at bounding box center [413, 350] width 79 height 12
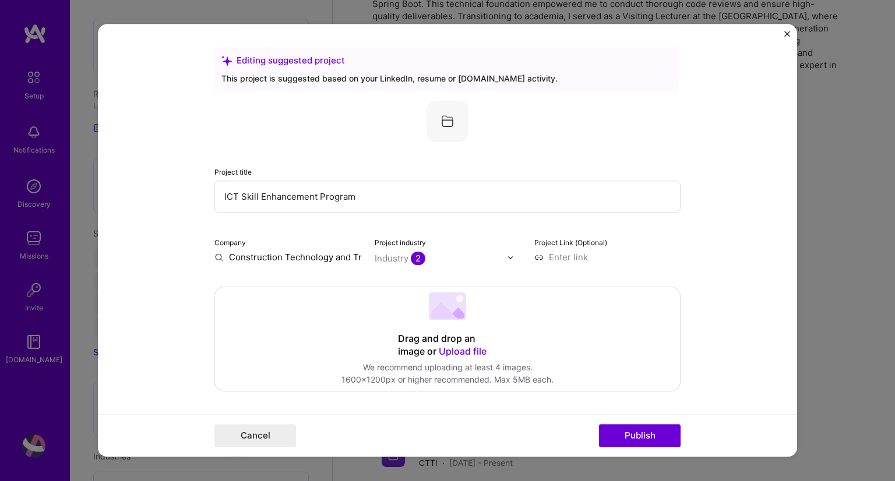
click at [347, 201] on input "ICT Skill Enhancement Program" at bounding box center [448, 197] width 466 height 32
paste input "Development of a Machine Learning platform, using Computer Vision"
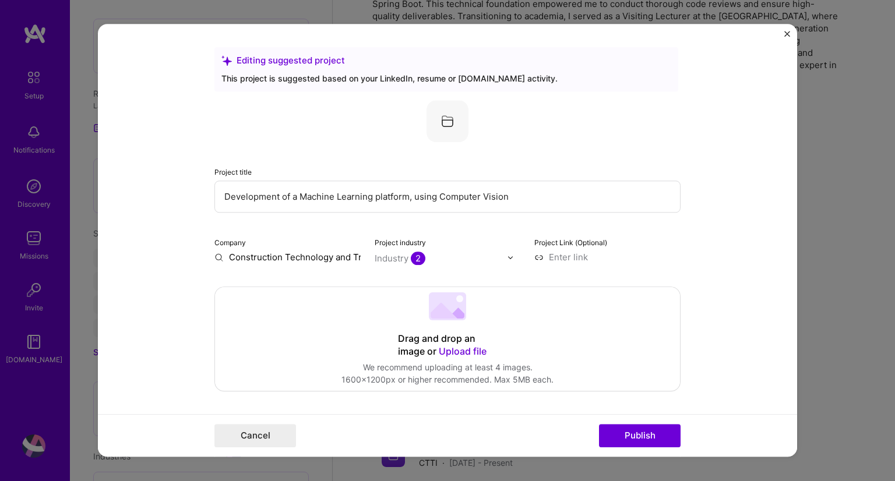
type input "Development of a Machine Learning platform, using Computer Vision"
click at [338, 260] on input "Construction Technology and Training Institute" at bounding box center [288, 257] width 146 height 12
click at [508, 251] on div at bounding box center [513, 257] width 13 height 12
click at [352, 255] on input "Construction Technology and Training Institute" at bounding box center [288, 257] width 146 height 12
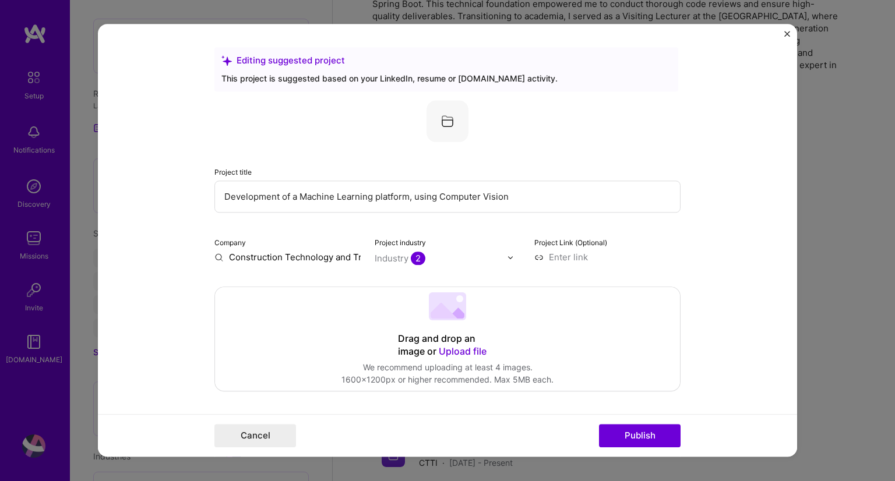
click at [352, 255] on input "Construction Technology and Training Institute" at bounding box center [288, 257] width 146 height 12
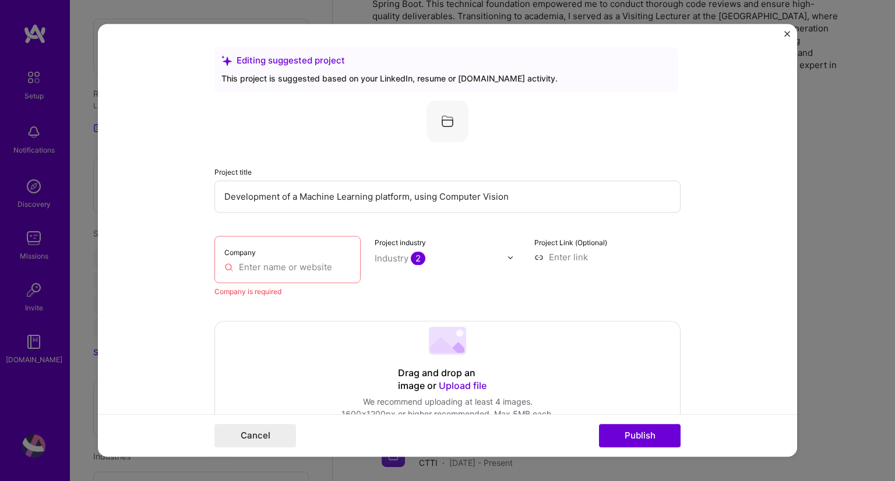
click at [269, 266] on input "text" at bounding box center [287, 267] width 126 height 12
paste input "Abletech Solutions Fezco"
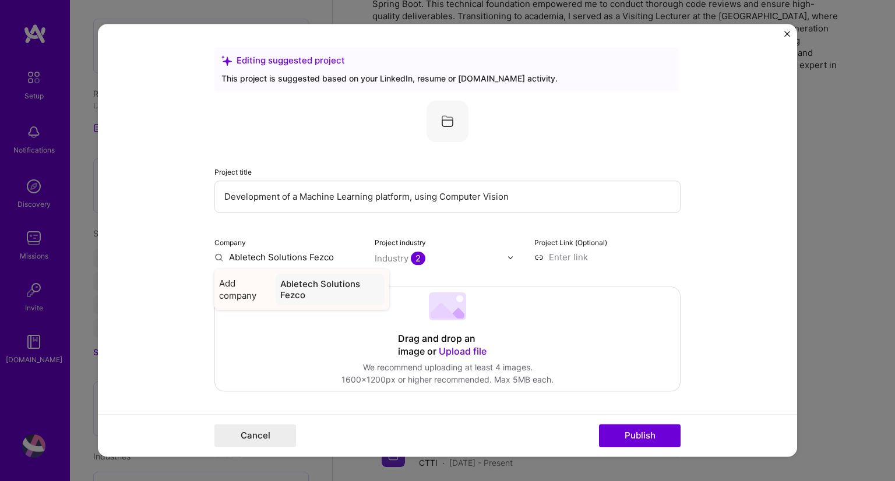
type input "Abletech Solutions Fezco"
click at [301, 289] on div "Abletech Solutions Fezco" at bounding box center [330, 289] width 109 height 31
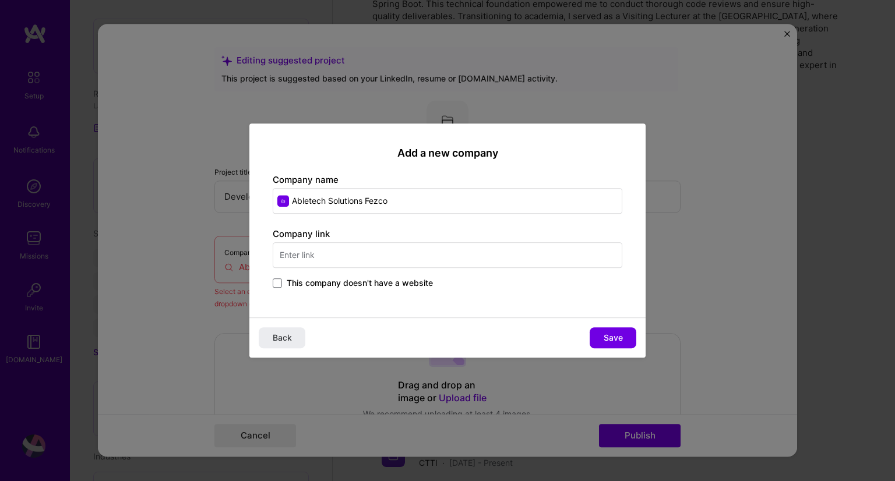
click at [282, 279] on label "This company doesn't have a website" at bounding box center [353, 283] width 160 height 12
click at [0, 0] on input "This company doesn't have a website" at bounding box center [0, 0] width 0 height 0
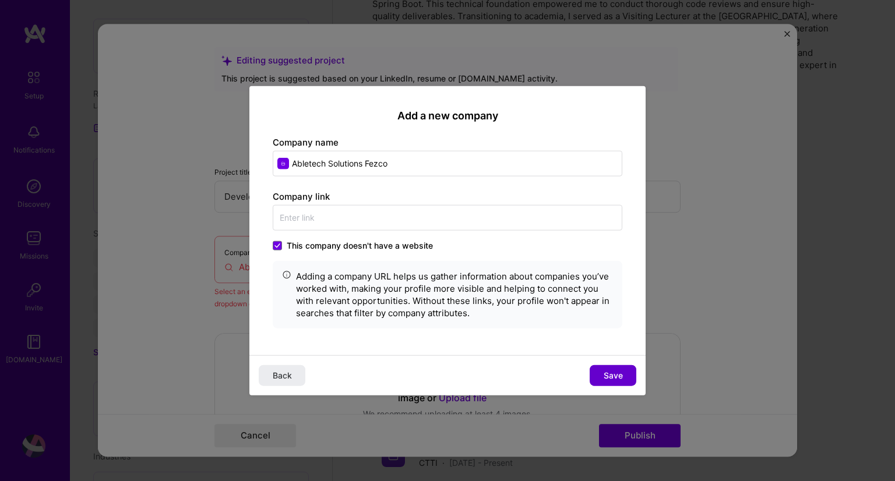
click at [616, 375] on span "Save" at bounding box center [613, 376] width 19 height 12
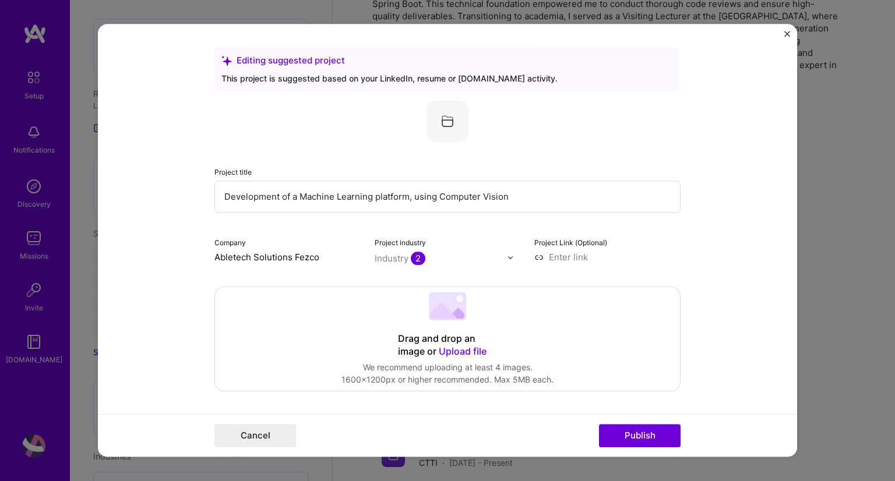
click at [411, 258] on span "2" at bounding box center [418, 258] width 15 height 13
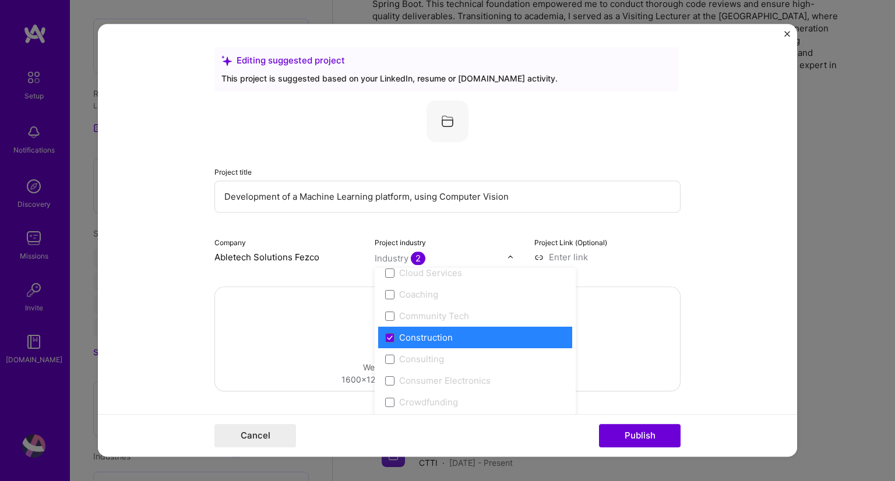
scroll to position [707, 0]
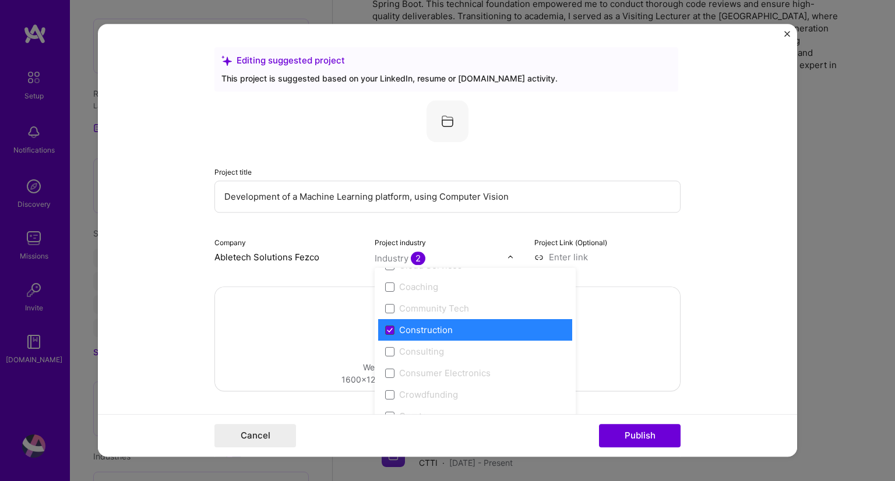
click at [387, 329] on icon at bounding box center [390, 330] width 6 height 5
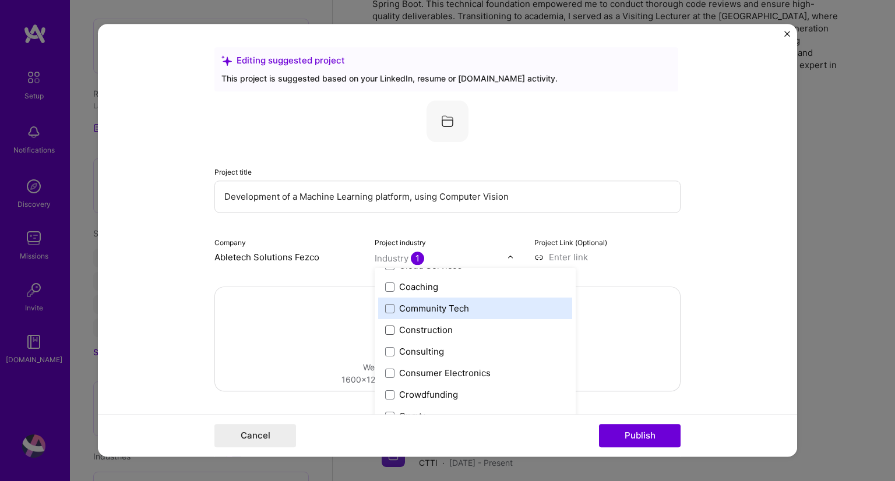
scroll to position [1021, 0]
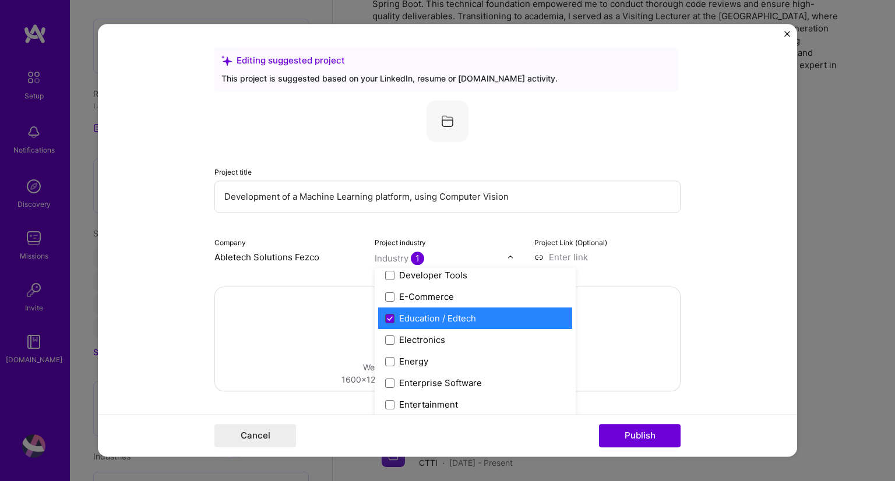
click at [387, 318] on icon at bounding box center [390, 319] width 6 height 5
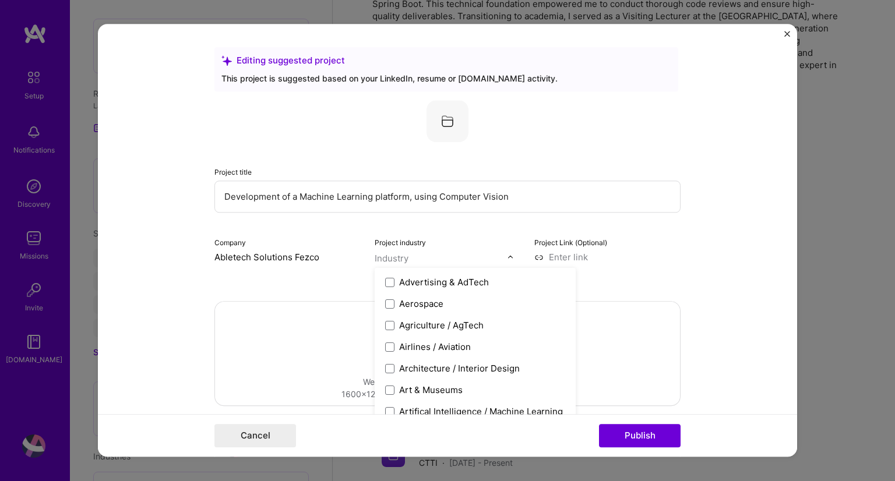
scroll to position [72, 0]
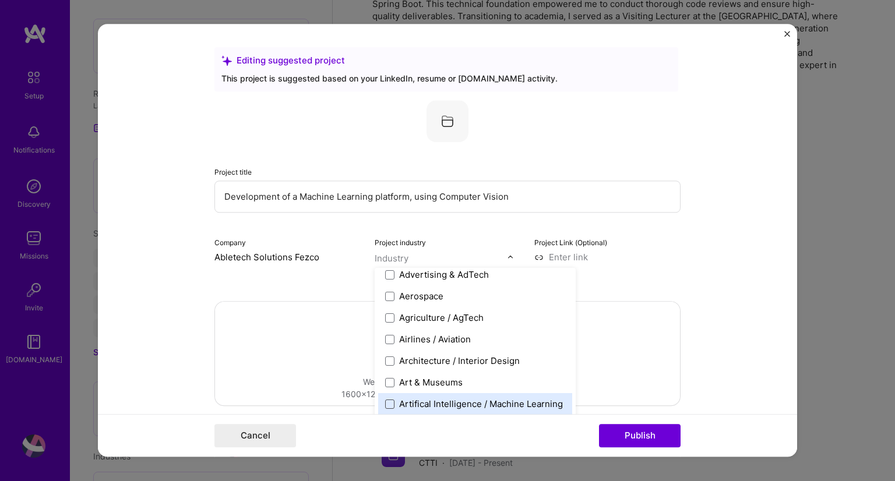
click at [385, 402] on span at bounding box center [389, 404] width 9 height 9
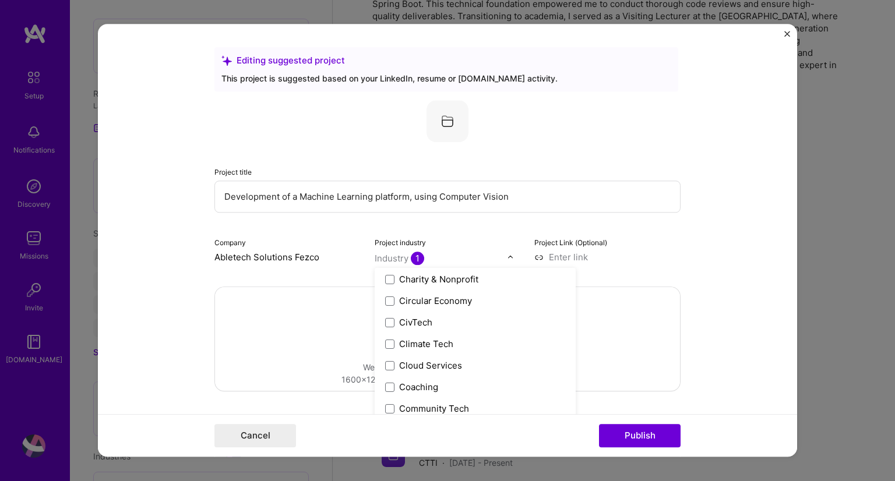
scroll to position [638, 0]
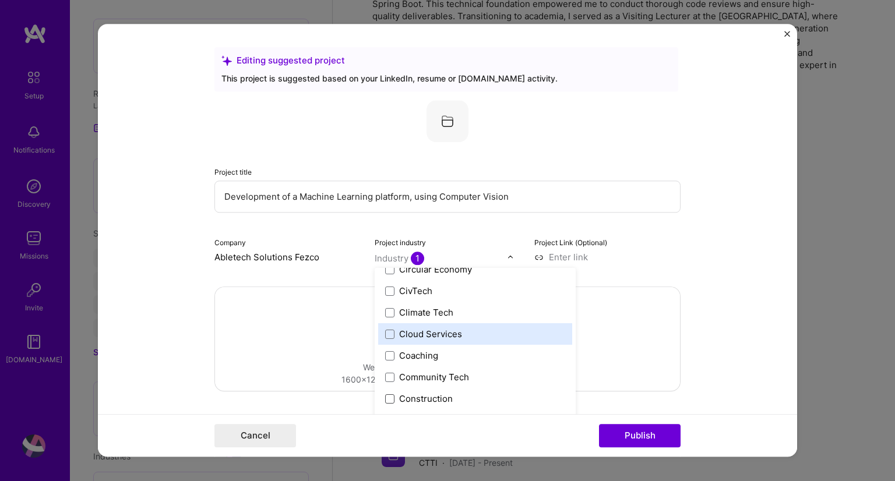
click at [438, 336] on div "Cloud Services" at bounding box center [430, 334] width 63 height 12
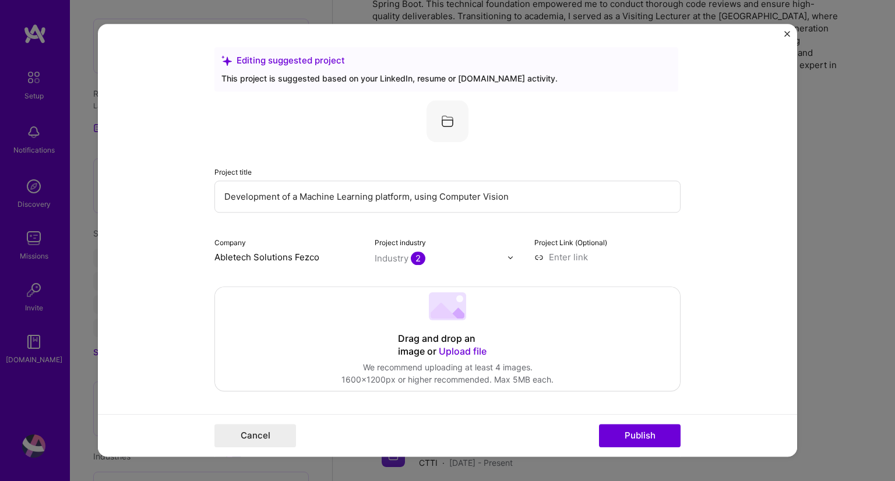
click at [690, 266] on form "Editing suggested project This project is suggested based on your LinkedIn, res…" at bounding box center [447, 240] width 699 height 433
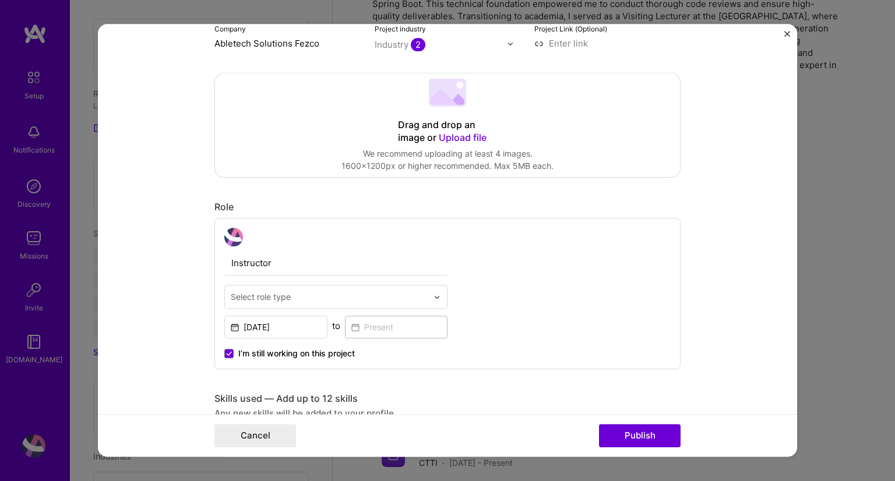
scroll to position [319, 0]
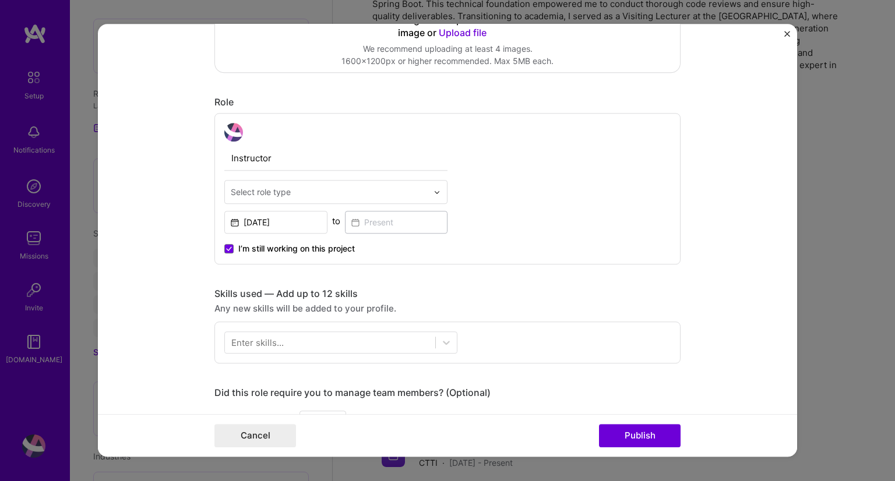
click at [296, 148] on input "Instructor" at bounding box center [335, 158] width 223 height 24
click at [229, 247] on label "I’m still working on this project" at bounding box center [289, 249] width 131 height 12
click at [0, 0] on input "I’m still working on this project" at bounding box center [0, 0] width 0 height 0
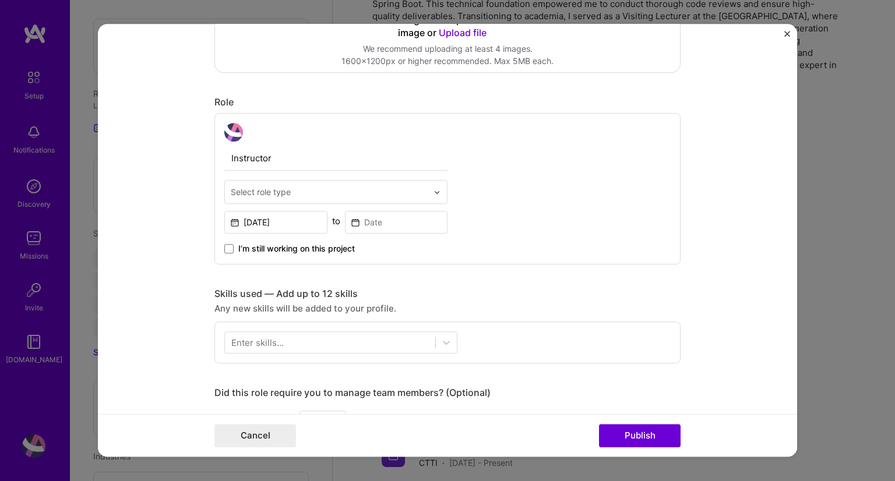
click at [261, 159] on input "Instructor" at bounding box center [335, 158] width 223 height 24
type input "S"
click at [651, 438] on button "Publish" at bounding box center [640, 436] width 82 height 23
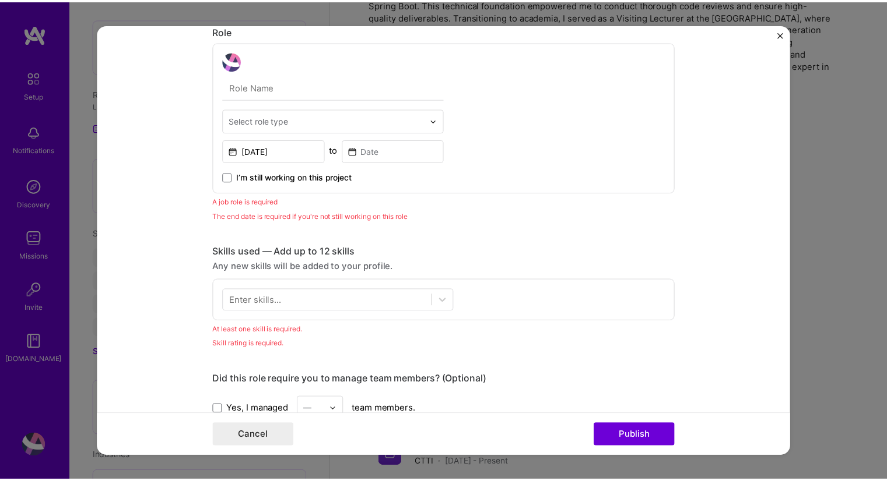
scroll to position [367, 0]
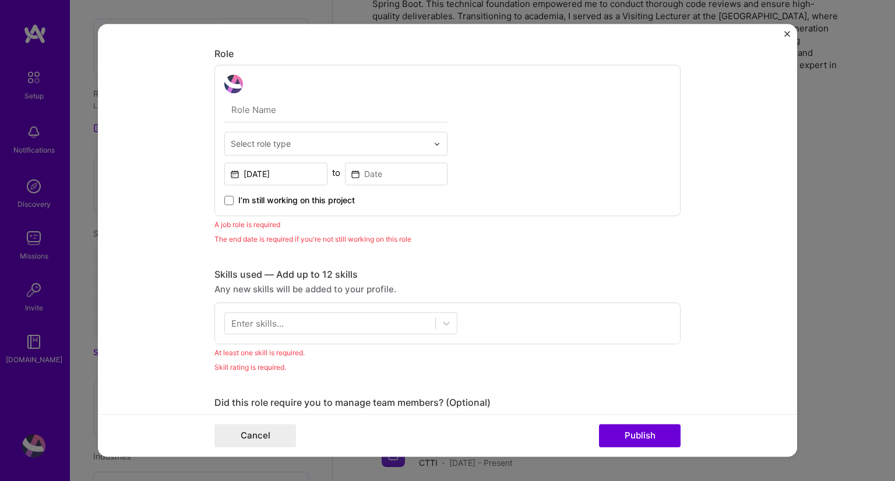
click at [789, 35] on img "Close" at bounding box center [788, 34] width 6 height 6
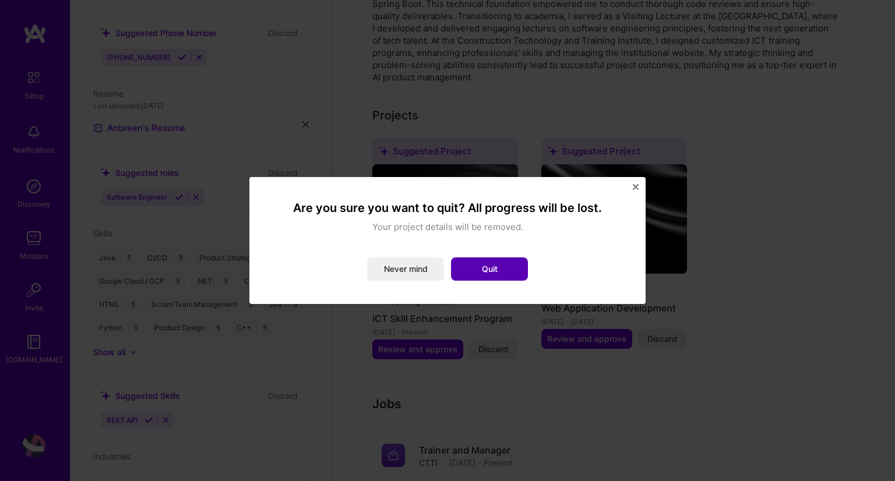
click at [460, 273] on button "Quit" at bounding box center [489, 269] width 77 height 23
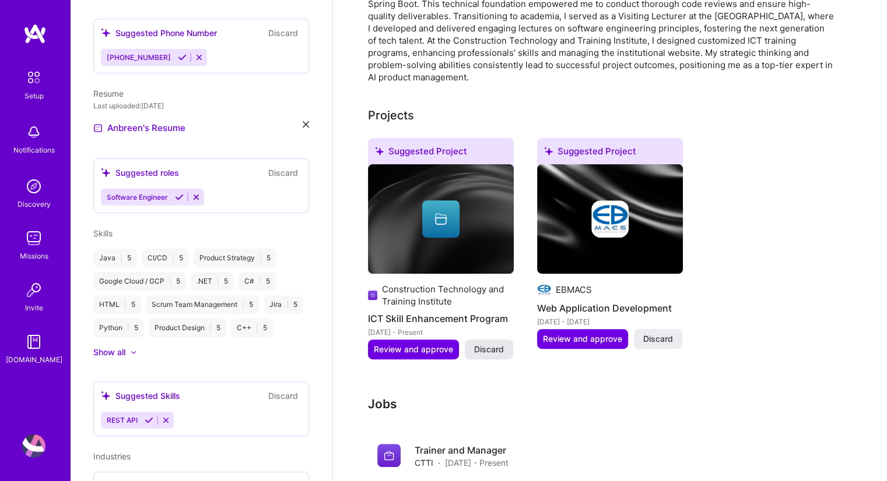
click at [497, 344] on span "Discard" at bounding box center [489, 350] width 30 height 12
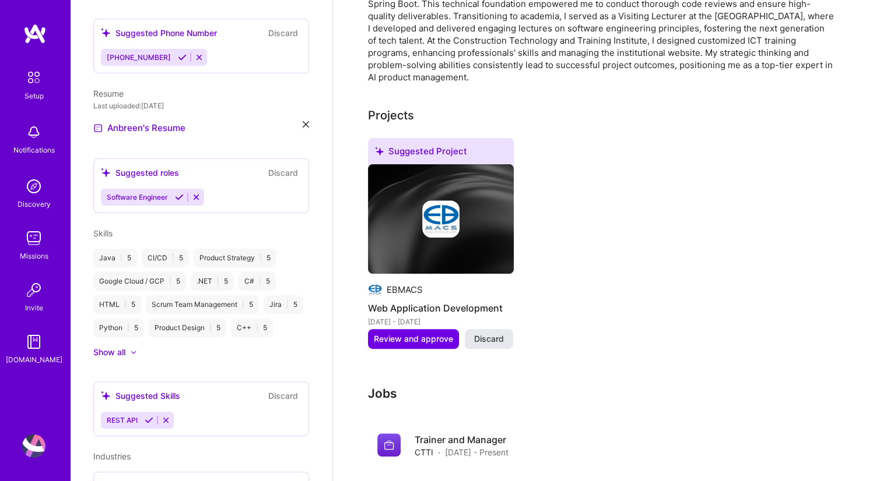
click at [491, 333] on span "Discard" at bounding box center [489, 339] width 30 height 12
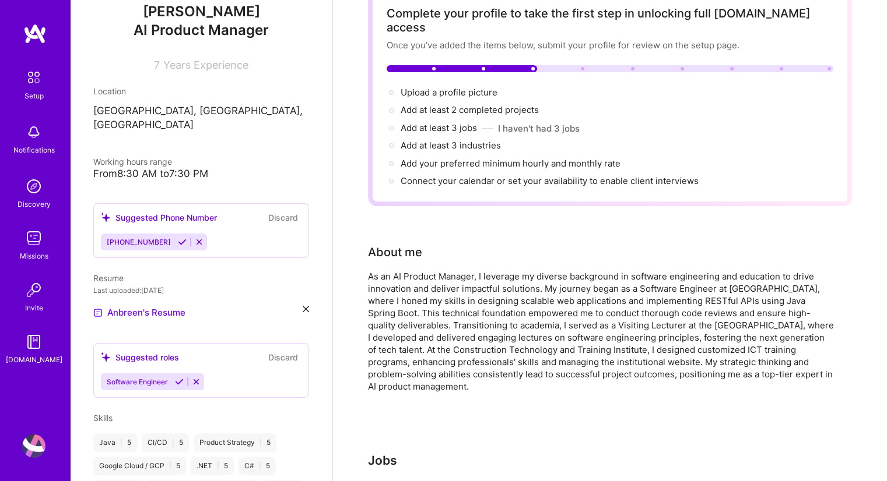
scroll to position [121, 0]
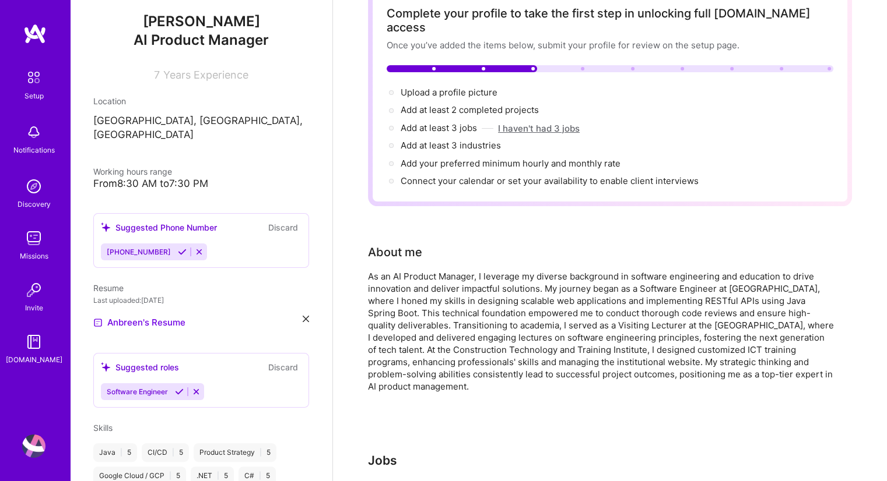
click at [542, 122] on button "I haven't had 3 jobs" at bounding box center [539, 128] width 82 height 12
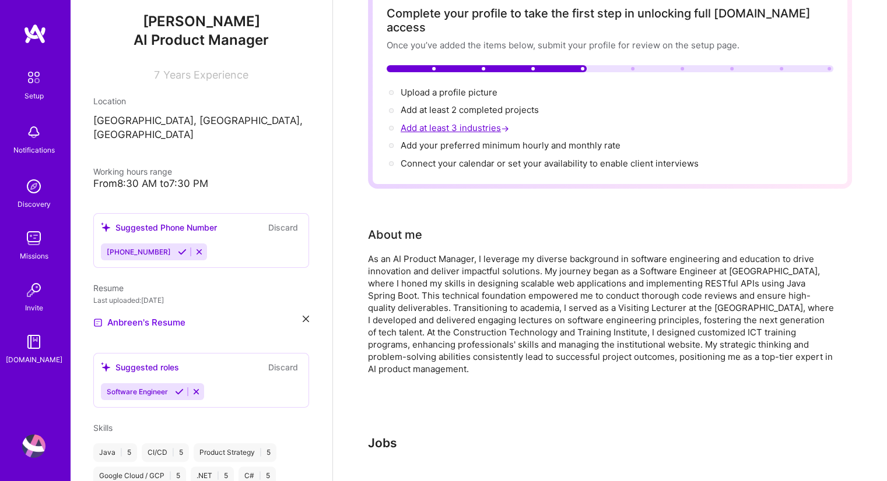
click at [448, 122] on span "Add at least 3 industries →" at bounding box center [455, 127] width 111 height 11
select select "US"
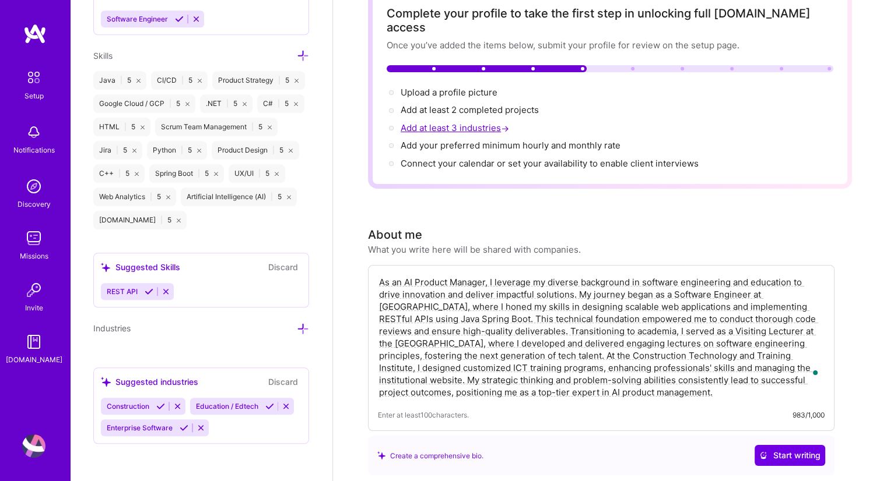
scroll to position [975, 0]
click at [178, 402] on icon at bounding box center [177, 406] width 9 height 9
click at [225, 419] on div "Education / Edtech Enterprise Software" at bounding box center [201, 417] width 201 height 38
click at [297, 327] on icon at bounding box center [303, 329] width 12 height 12
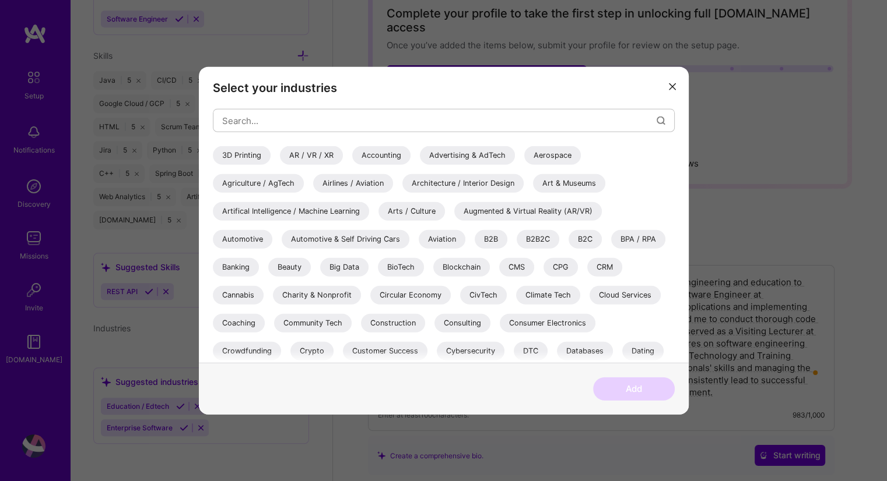
click at [344, 212] on div "Artifical Intelligence / Machine Learning" at bounding box center [291, 211] width 156 height 19
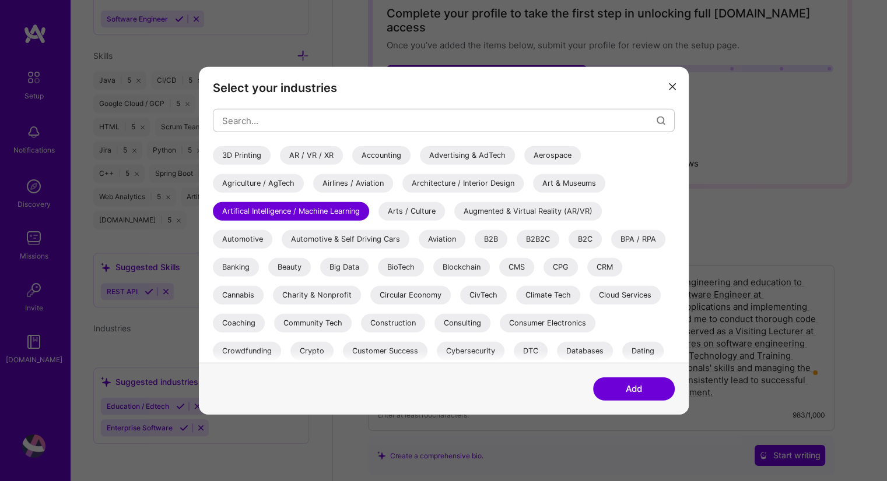
click at [631, 385] on button "Add" at bounding box center [634, 388] width 82 height 23
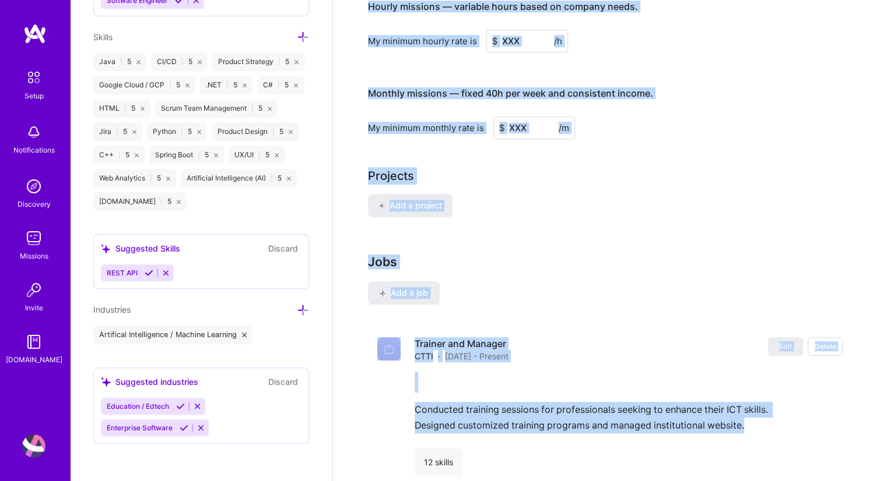
scroll to position [1031, 0]
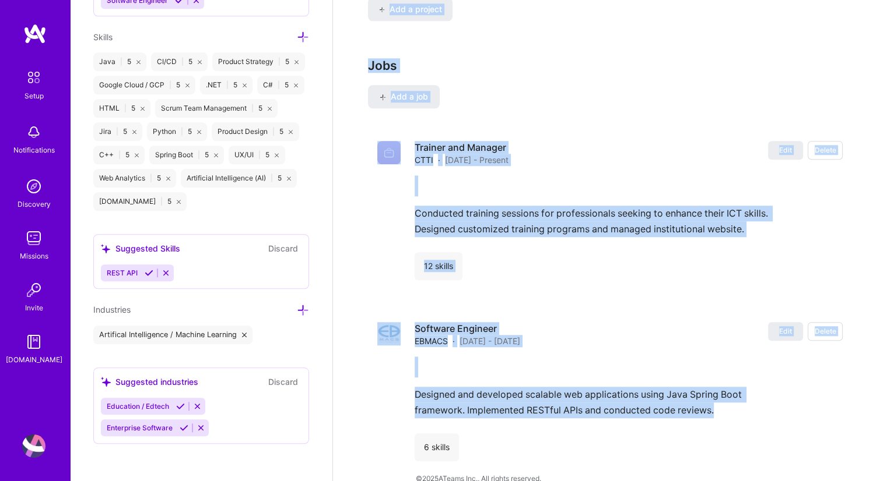
drag, startPoint x: 333, startPoint y: 429, endPoint x: 333, endPoint y: 442, distance: 13.4
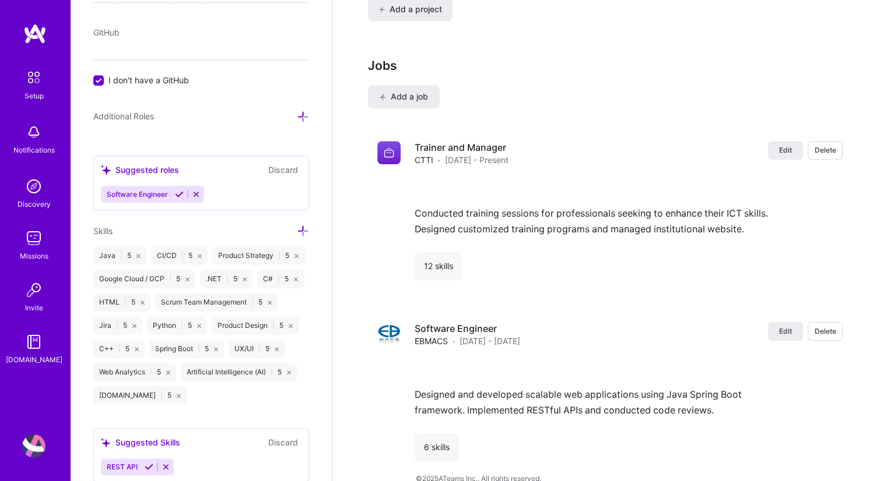
scroll to position [972, 0]
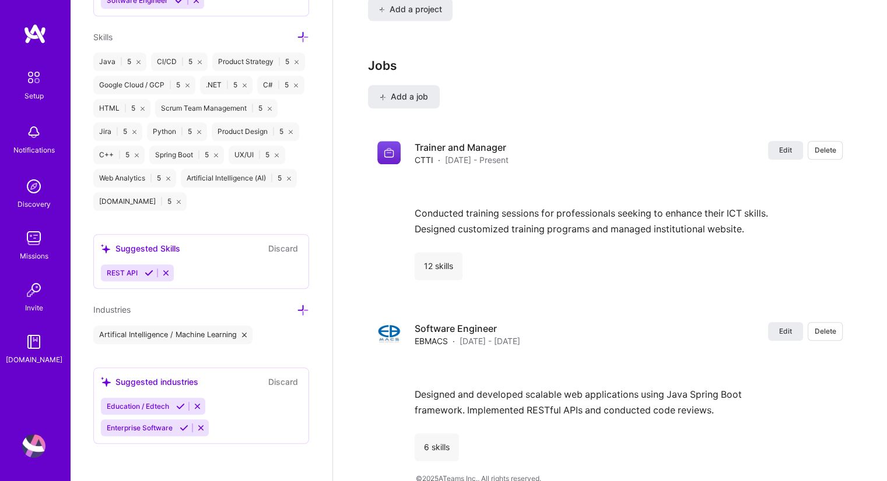
click at [287, 426] on div "Education / Edtech Enterprise Software" at bounding box center [201, 417] width 201 height 38
click at [297, 311] on icon at bounding box center [303, 310] width 12 height 12
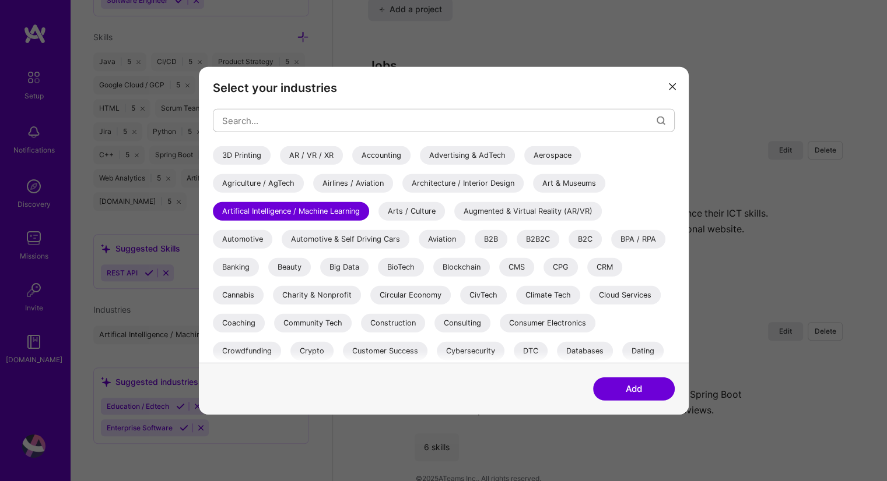
click at [142, 403] on div "Select your industries 3D Printing AR / VR / XR Accounting Advertising & AdTech…" at bounding box center [443, 240] width 887 height 481
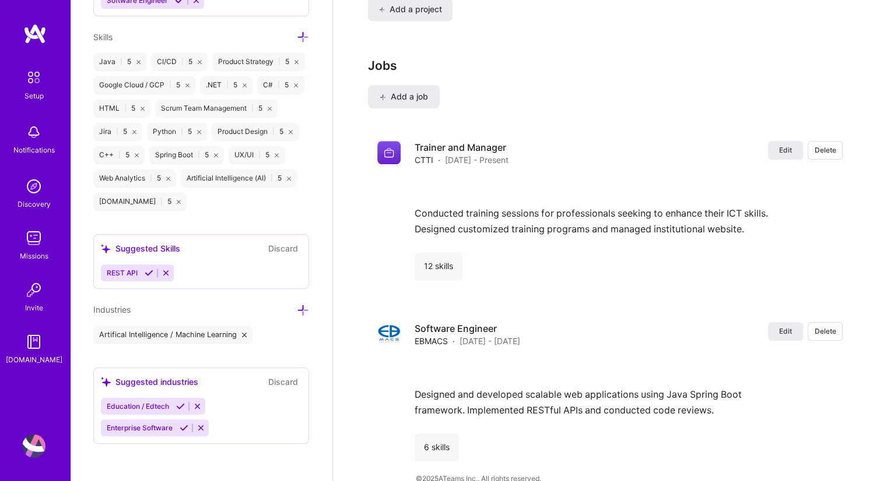
click at [135, 405] on span "Education / Edtech" at bounding box center [138, 406] width 62 height 9
click at [176, 406] on icon at bounding box center [180, 406] width 9 height 9
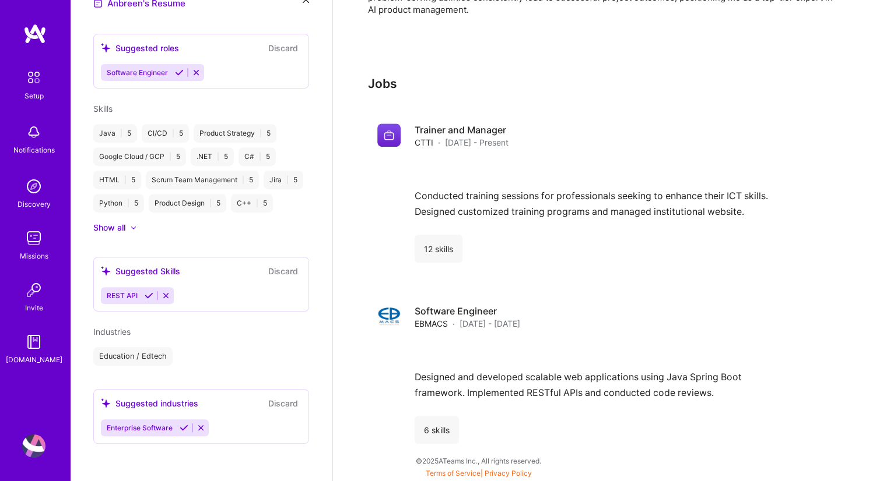
scroll to position [449, 0]
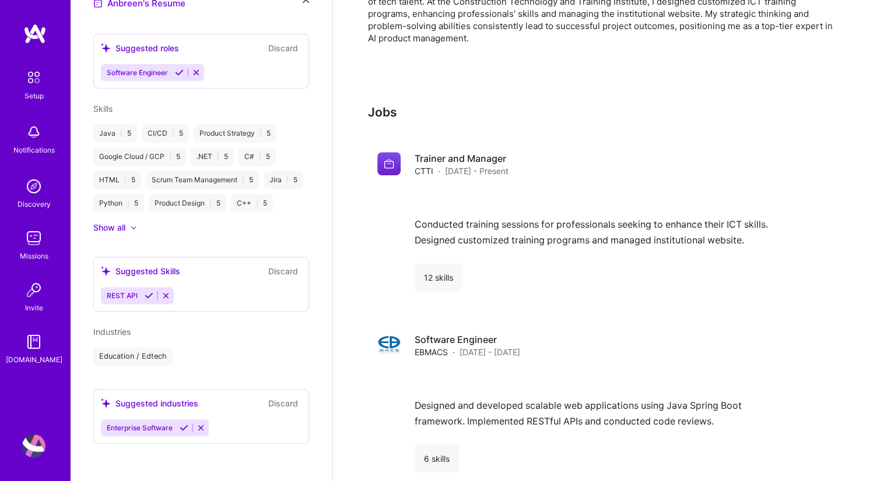
click at [184, 426] on icon at bounding box center [184, 428] width 9 height 9
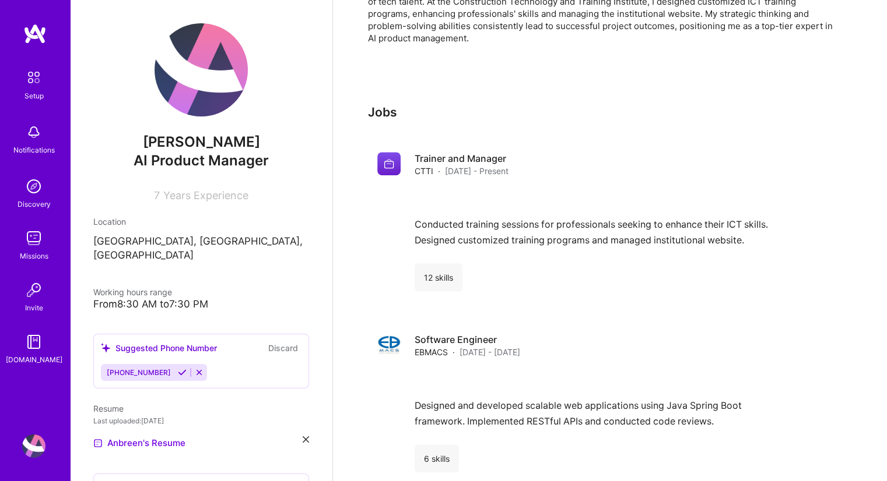
scroll to position [0, 0]
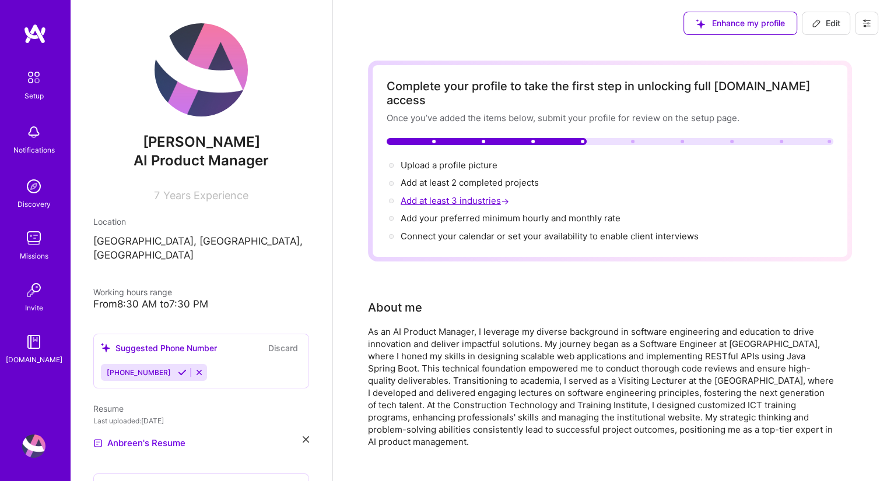
click at [472, 195] on span "Add at least 3 industries →" at bounding box center [455, 200] width 111 height 11
select select "US"
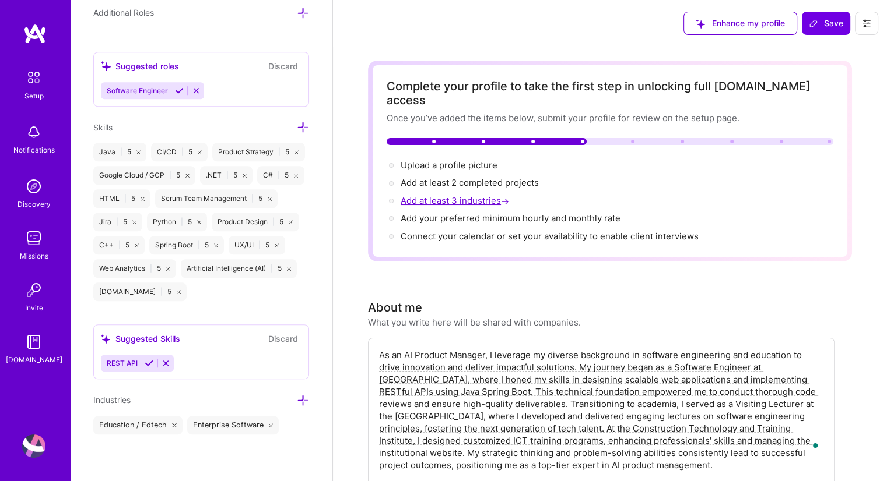
scroll to position [881, 0]
click at [298, 392] on div "Add photo [PERSON_NAME] AI Product Manager 7 Years Experience Location This is …" at bounding box center [201, 240] width 262 height 481
click at [297, 399] on icon at bounding box center [303, 401] width 12 height 12
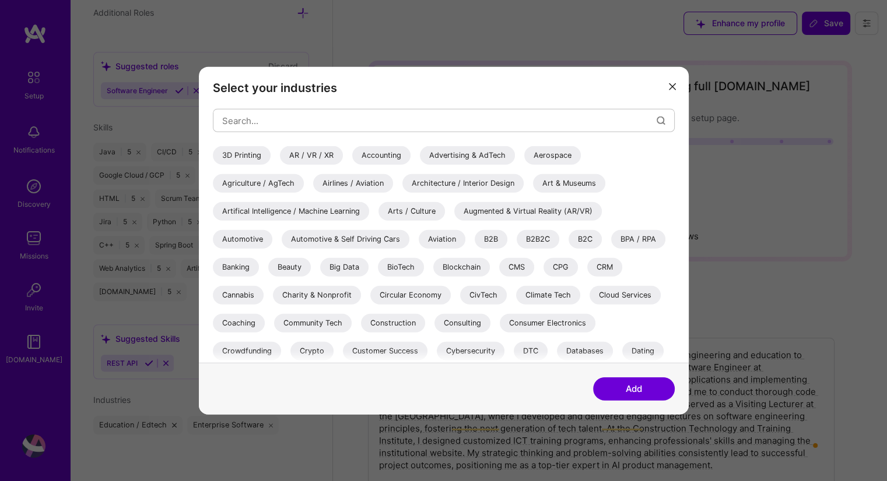
click at [297, 212] on div "Artifical Intelligence / Machine Learning" at bounding box center [291, 211] width 156 height 19
click at [638, 384] on button "Add" at bounding box center [634, 388] width 82 height 23
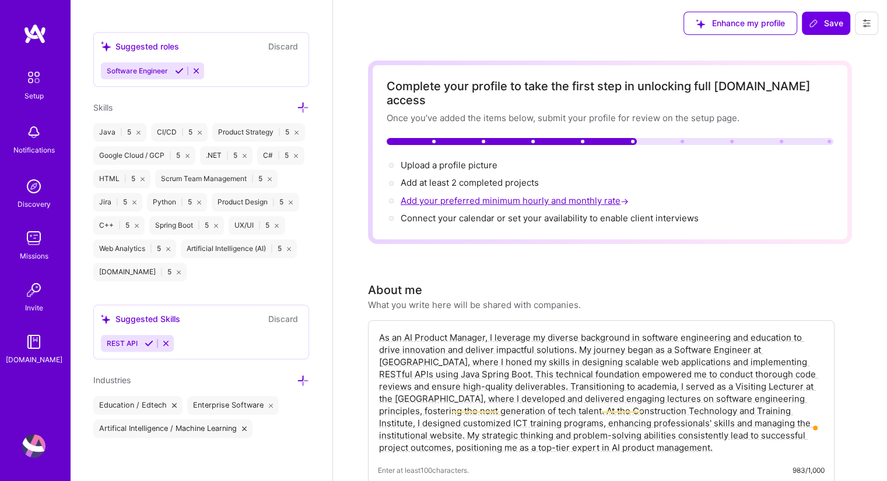
click at [523, 195] on span "Add your preferred minimum hourly and monthly rate →" at bounding box center [515, 200] width 230 height 11
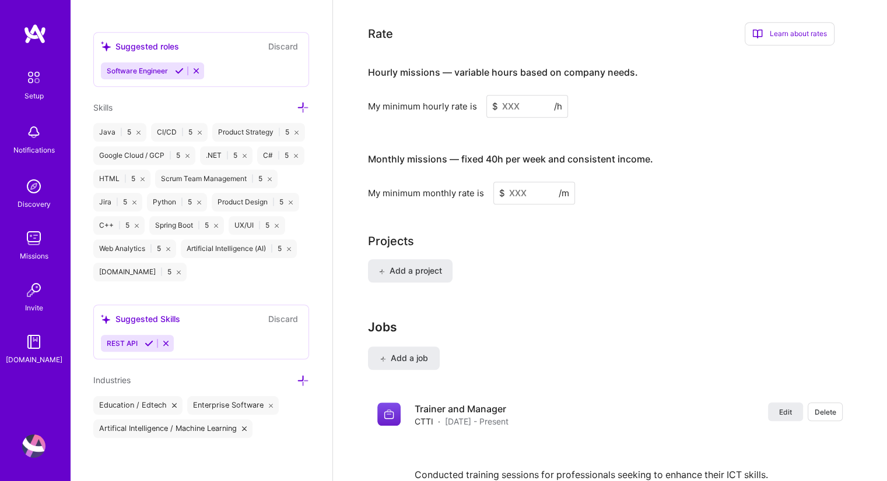
scroll to position [756, 0]
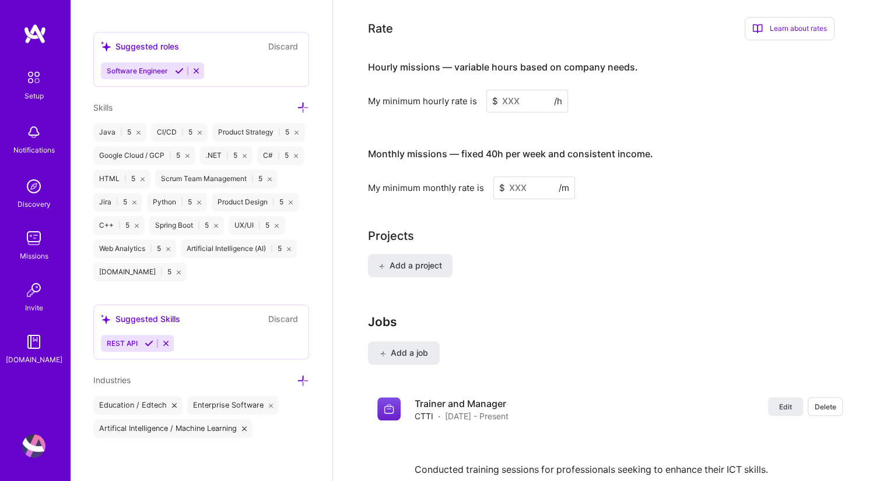
click at [512, 90] on input at bounding box center [527, 101] width 82 height 23
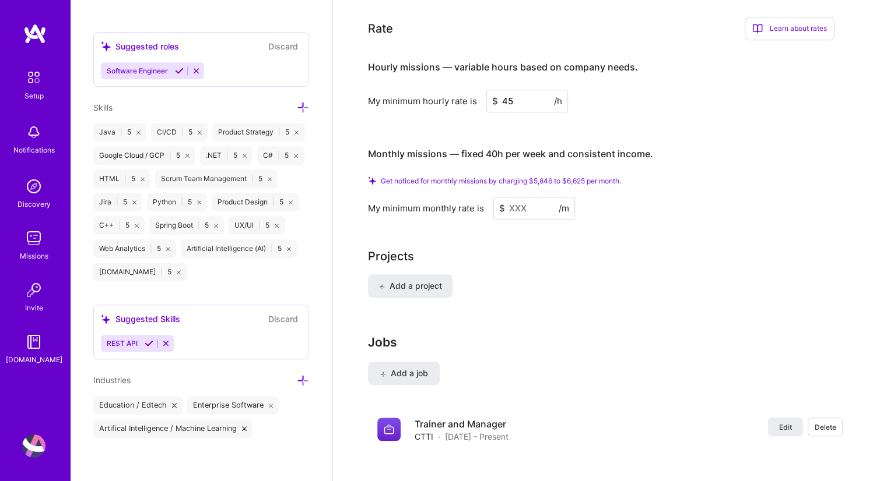
type input "45"
click at [521, 197] on input at bounding box center [534, 208] width 82 height 23
drag, startPoint x: 537, startPoint y: 162, endPoint x: 554, endPoint y: 164, distance: 17.6
click at [554, 177] on span "Get noticed for monthly missions by charging $5,846 to $6,625 per month." at bounding box center [501, 181] width 240 height 9
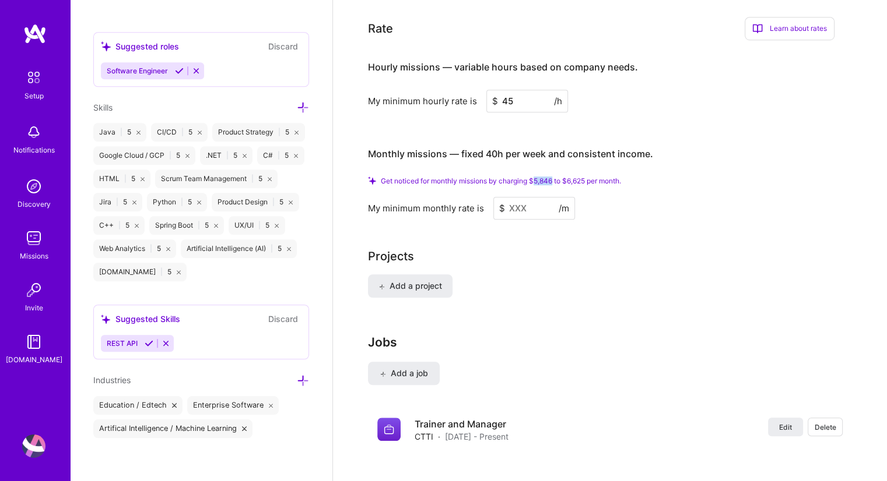
copy span "5,846"
click at [523, 197] on input at bounding box center [534, 208] width 82 height 23
paste input
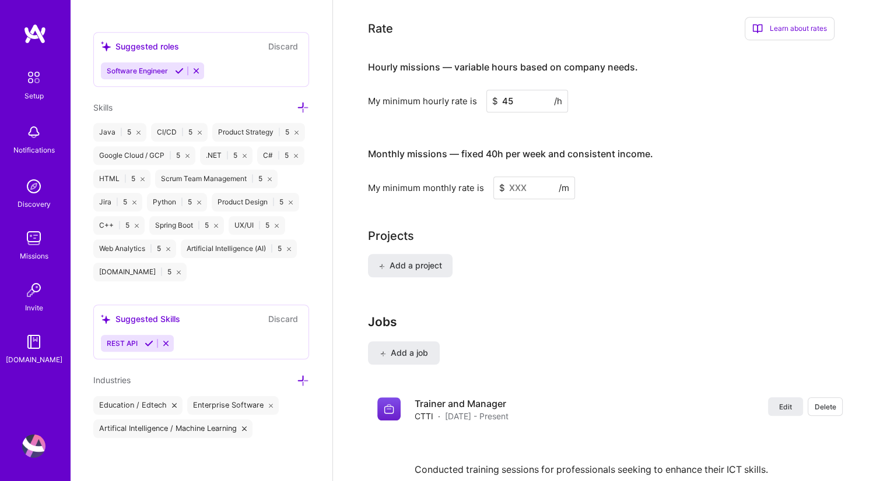
click at [511, 177] on input at bounding box center [534, 188] width 82 height 23
paste input
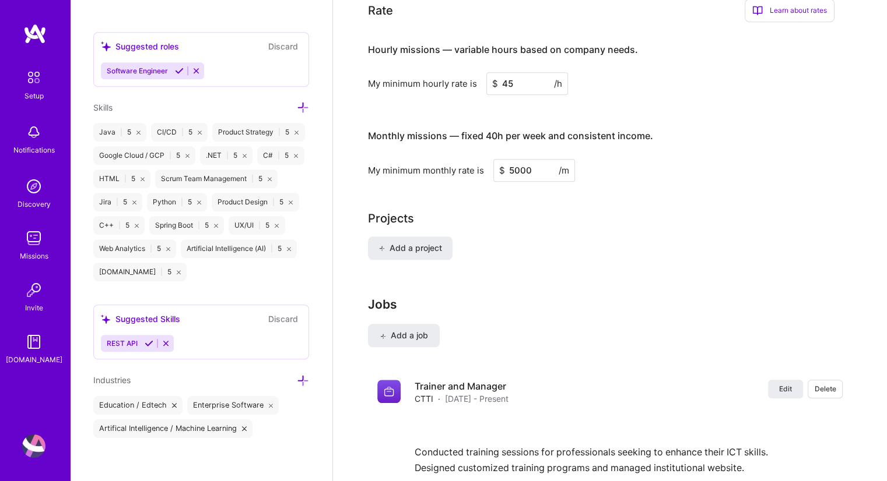
type input "5000"
click at [690, 189] on div "Complete your profile to take the first step in unlocking full [DOMAIN_NAME] ac…" at bounding box center [610, 7] width 484 height 1405
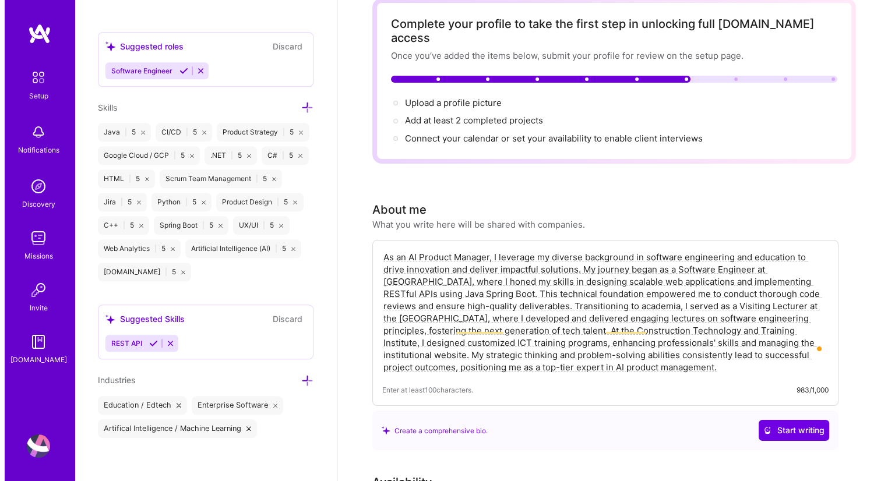
scroll to position [0, 0]
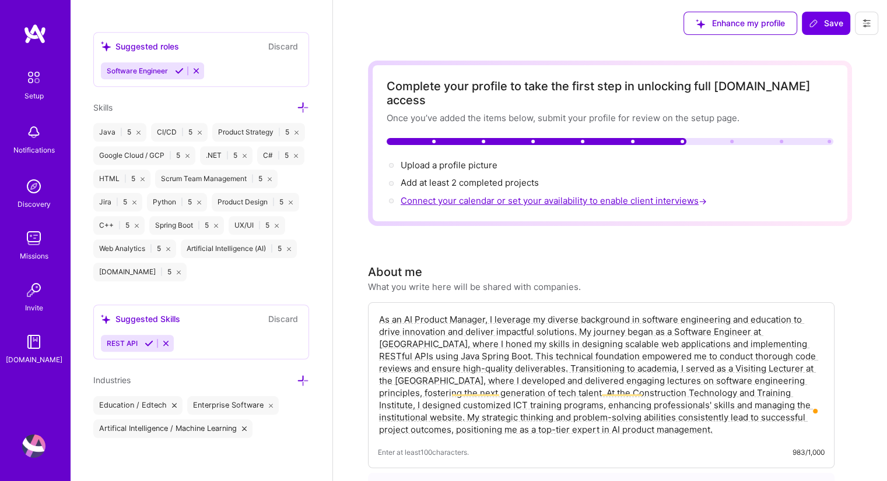
click at [492, 195] on span "Connect your calendar or set your availability to enable client interviews →" at bounding box center [554, 200] width 308 height 11
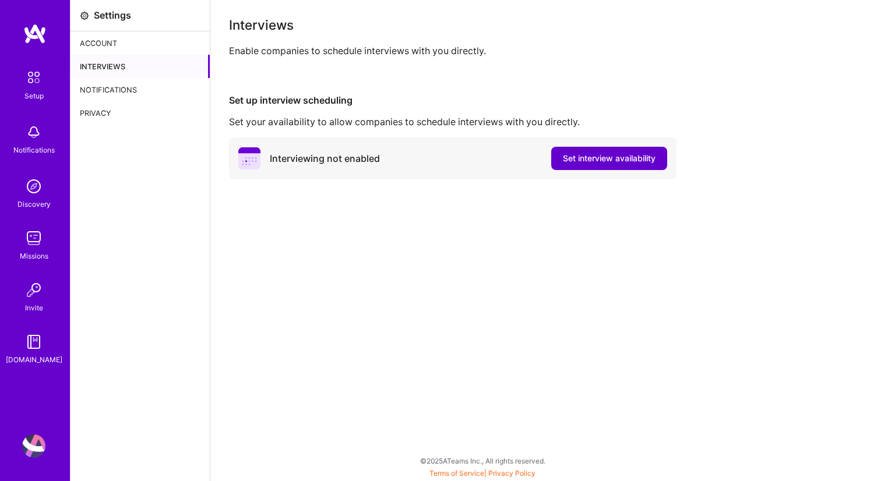
click at [583, 164] on span "Set interview availability" at bounding box center [609, 159] width 93 height 12
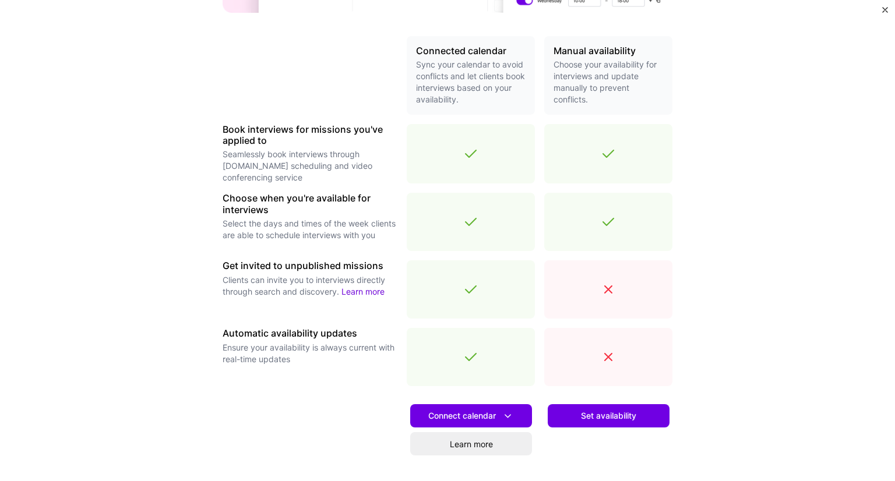
scroll to position [308, 0]
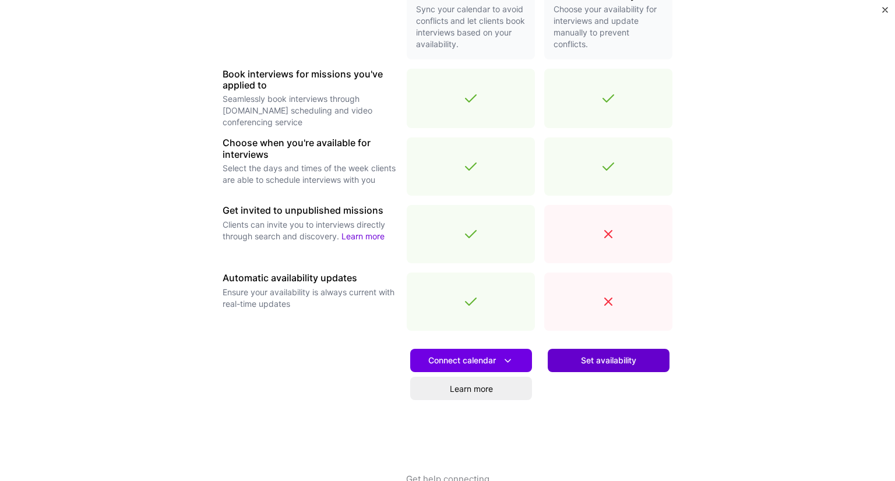
click at [613, 368] on button "Set availability" at bounding box center [609, 360] width 122 height 23
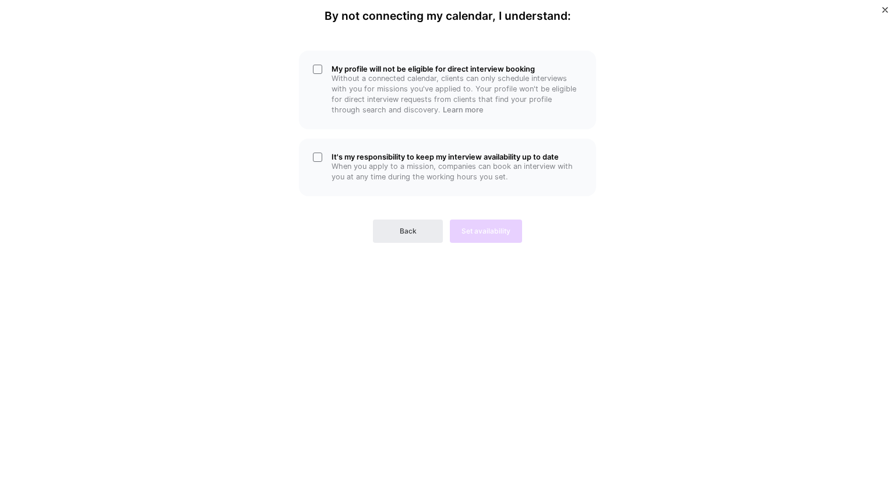
scroll to position [0, 0]
click at [319, 75] on div "My profile will not be eligible for direct interview booking Without a connecte…" at bounding box center [447, 90] width 297 height 79
click at [317, 159] on div "It's my responsibility to keep my interview availability up to date When you ap…" at bounding box center [447, 168] width 297 height 58
click at [487, 234] on span "Set availability" at bounding box center [486, 231] width 49 height 10
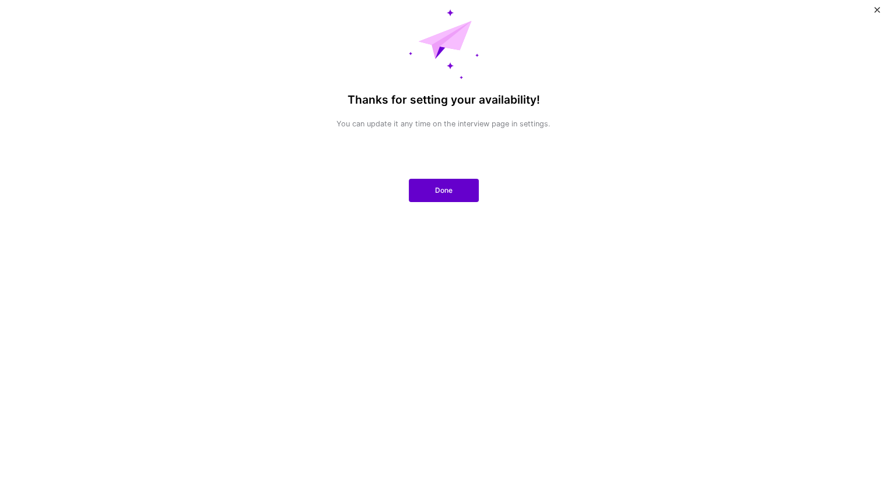
click at [441, 194] on span "Done" at bounding box center [443, 190] width 17 height 10
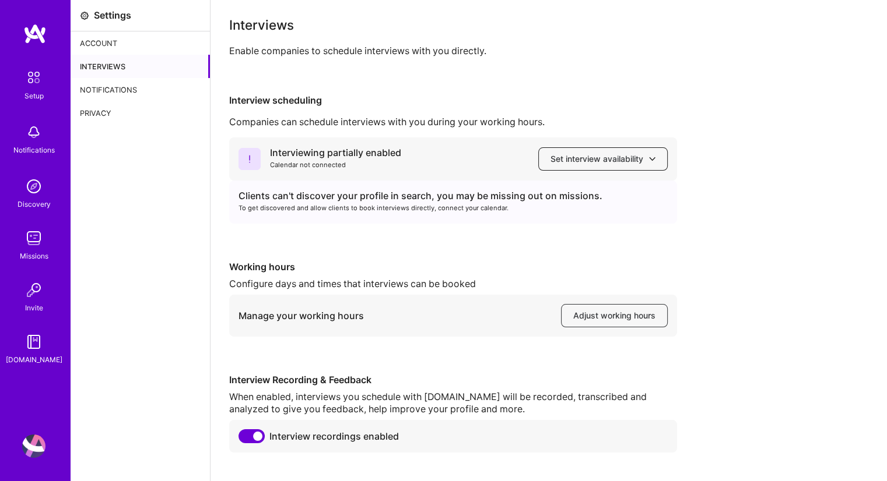
click at [590, 160] on span "Set interview availability" at bounding box center [602, 159] width 105 height 12
click at [473, 166] on div "Interviewing partially enabled Calendar not connected Set interview availability" at bounding box center [453, 159] width 448 height 43
click at [634, 146] on div "Interviewing partially enabled Calendar not connected Set interview availability" at bounding box center [453, 159] width 448 height 43
click at [630, 161] on span "Set interview availability" at bounding box center [602, 159] width 105 height 12
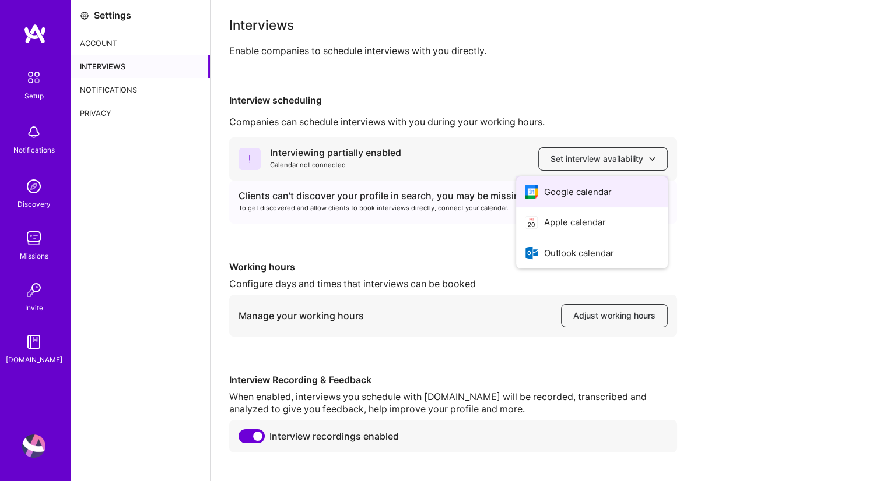
click at [616, 185] on button "Google calendar" at bounding box center [592, 192] width 152 height 31
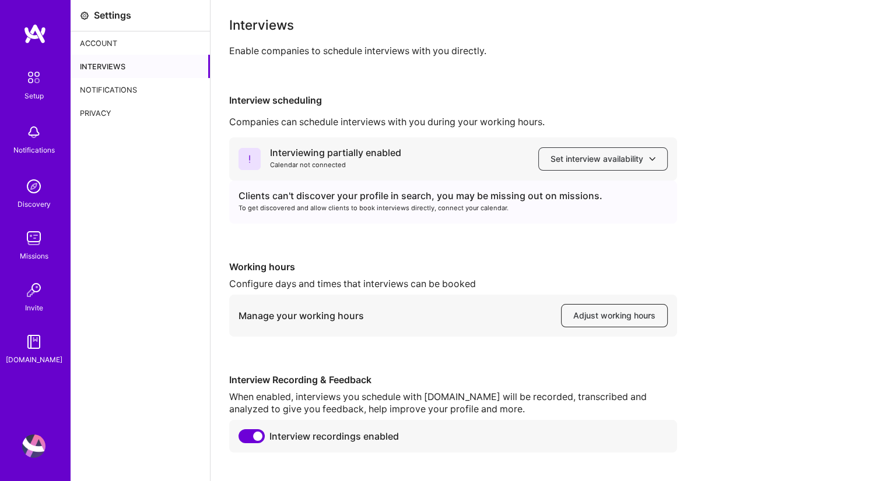
click at [610, 315] on span "Adjust working hours" at bounding box center [614, 316] width 82 height 12
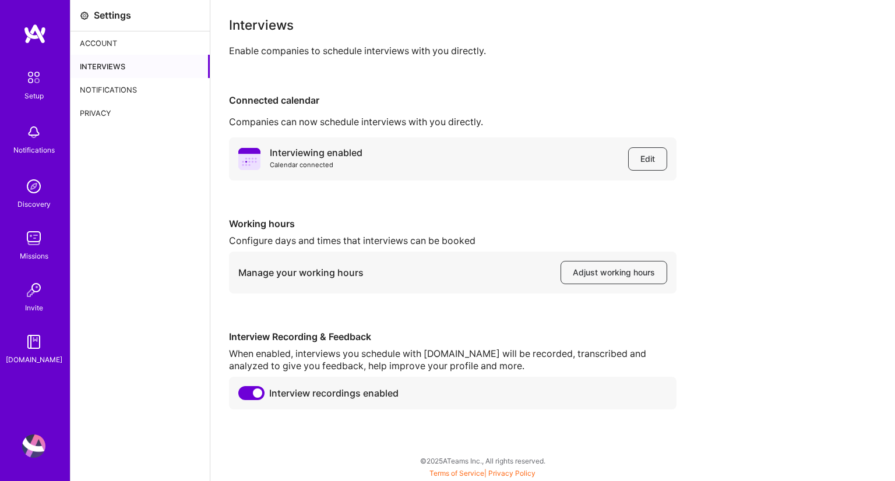
click at [321, 149] on div "Interviewing enabled" at bounding box center [316, 153] width 93 height 12
click at [98, 45] on div "Account" at bounding box center [140, 42] width 139 height 23
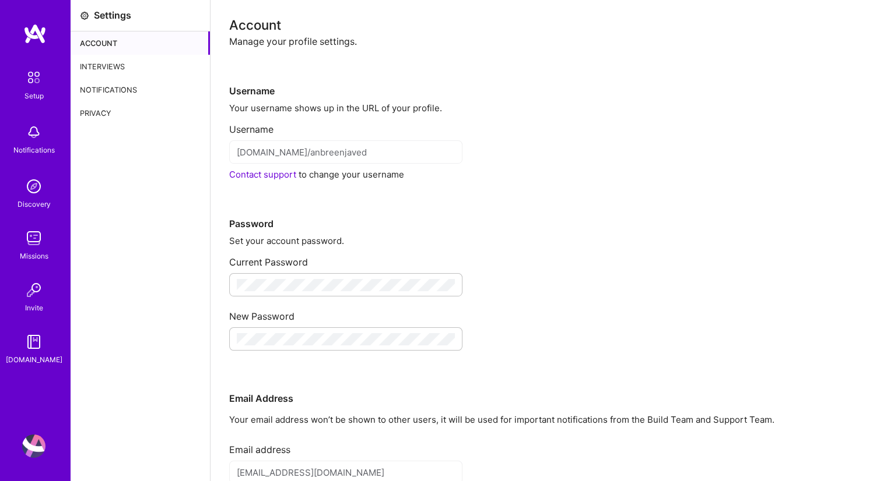
click at [95, 41] on div "Account" at bounding box center [140, 42] width 139 height 23
click at [34, 82] on img at bounding box center [34, 77] width 24 height 24
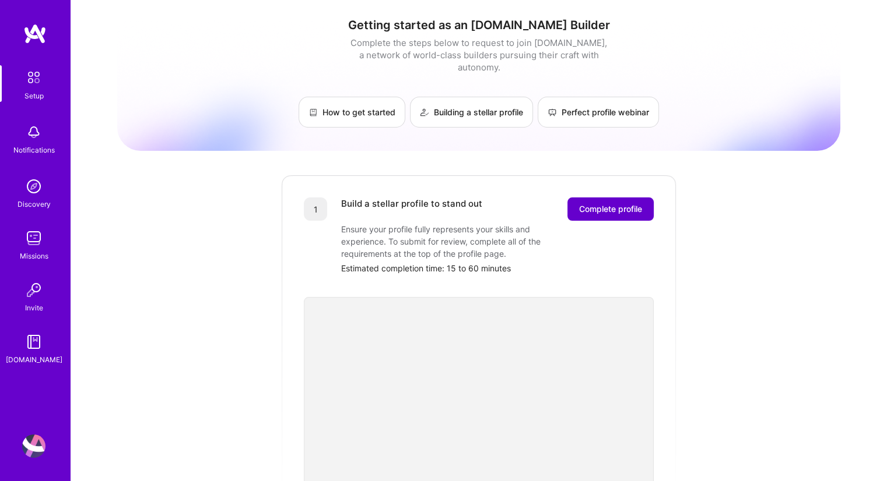
click at [611, 203] on span "Complete profile" at bounding box center [610, 209] width 63 height 12
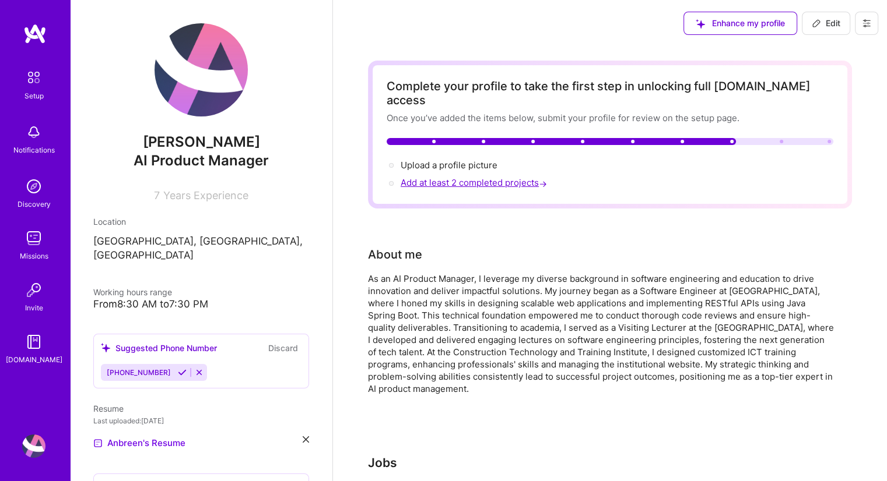
click at [465, 177] on span "Add at least 2 completed projects →" at bounding box center [474, 182] width 149 height 11
select select "US"
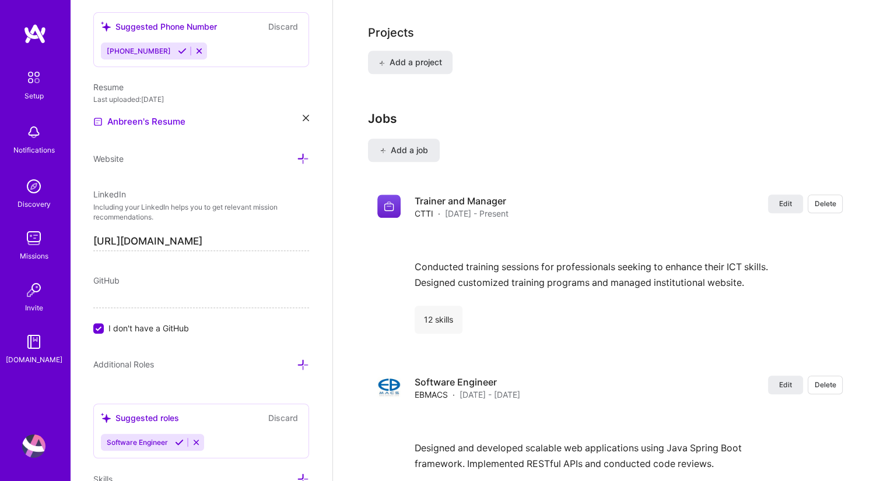
scroll to position [931, 0]
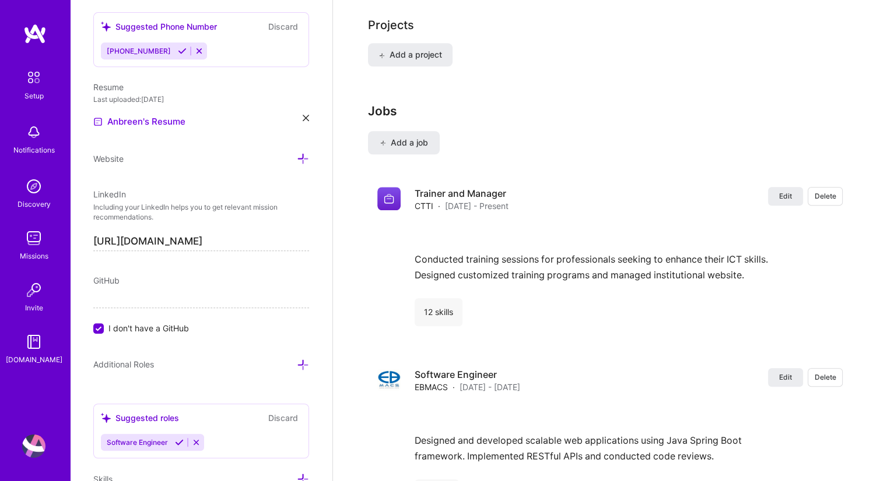
click at [116, 276] on span "GitHub" at bounding box center [106, 281] width 26 height 10
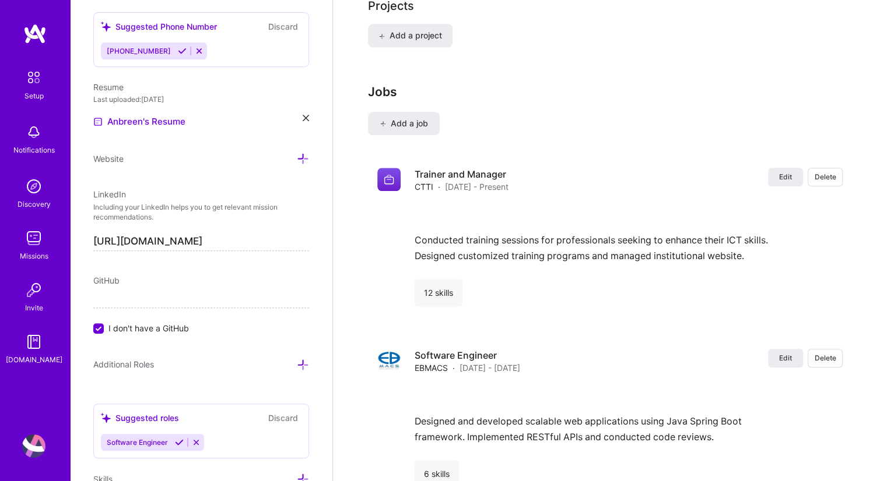
scroll to position [979, 0]
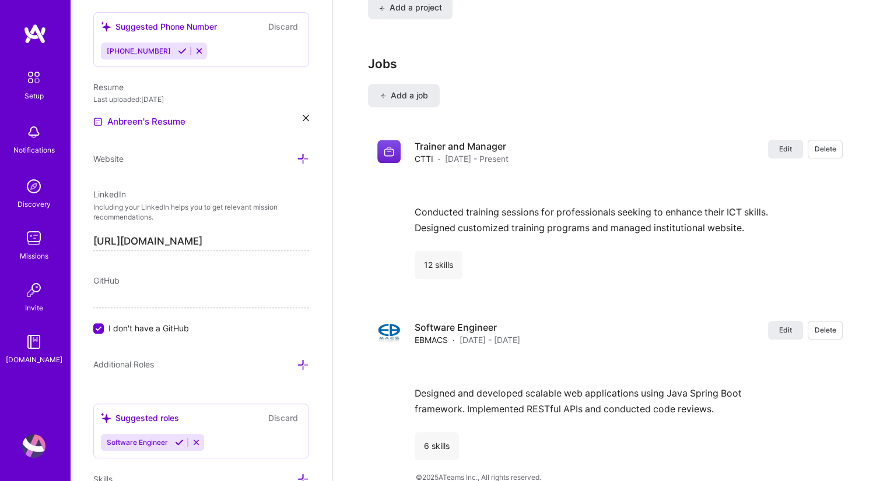
click at [182, 441] on icon at bounding box center [179, 442] width 9 height 9
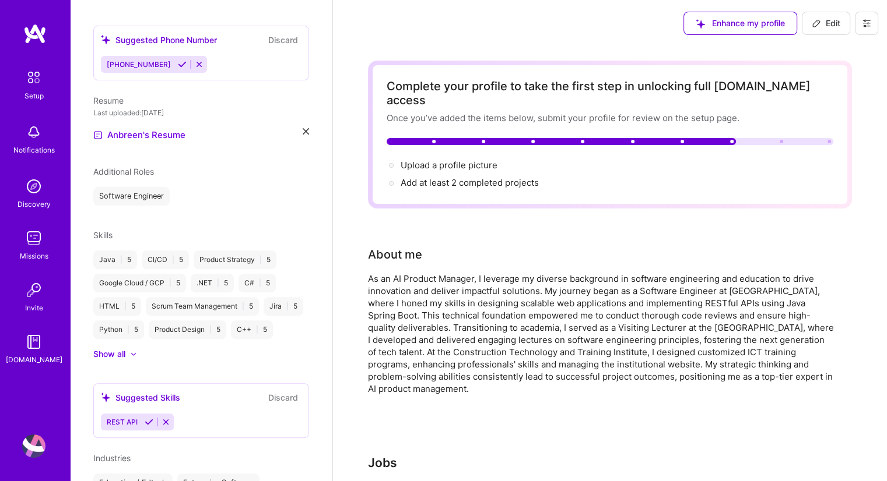
scroll to position [0, 0]
click at [464, 177] on span "Add at least 2 completed projects →" at bounding box center [474, 182] width 149 height 11
select select "US"
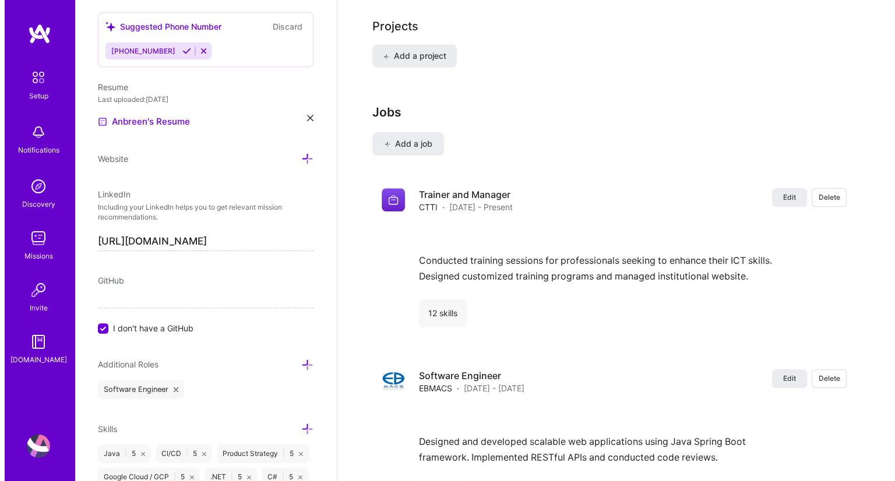
scroll to position [931, 0]
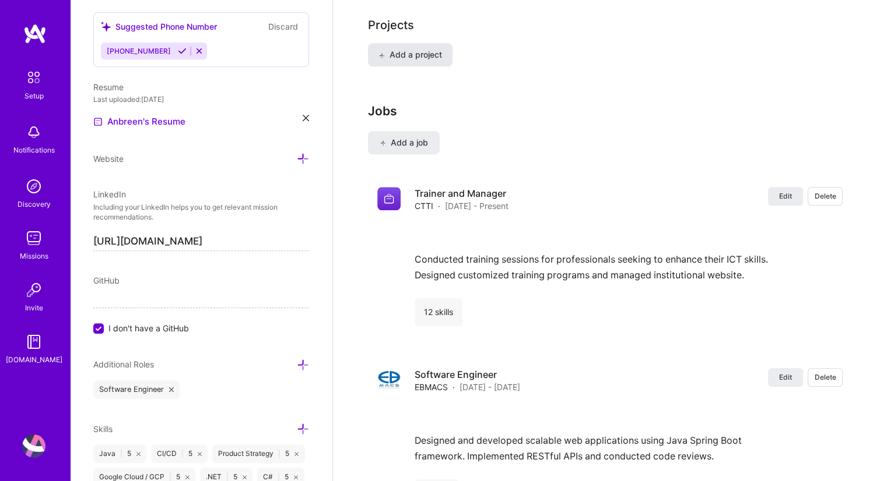
click at [421, 43] on button "Add a project" at bounding box center [410, 54] width 85 height 23
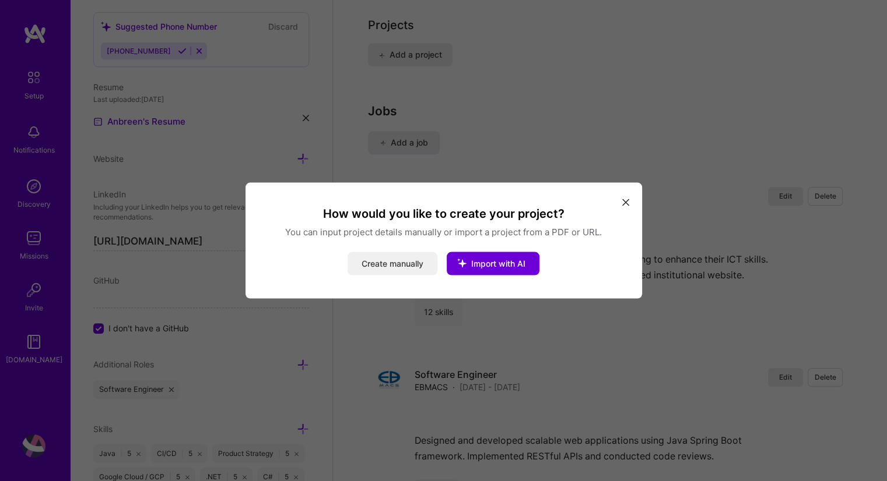
click at [393, 264] on button "Create manually" at bounding box center [392, 263] width 90 height 23
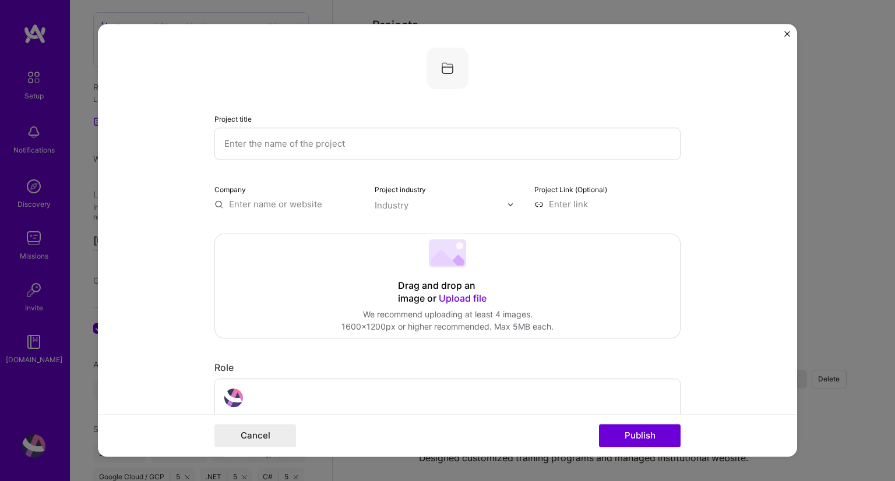
click at [375, 155] on input "text" at bounding box center [448, 144] width 466 height 32
paste input "Smart Glasses for Visually Impaired Persons"
type input "Smart Glasses for Visually Impaired Persons"
click at [284, 204] on input "text" at bounding box center [288, 204] width 146 height 12
type input "I"
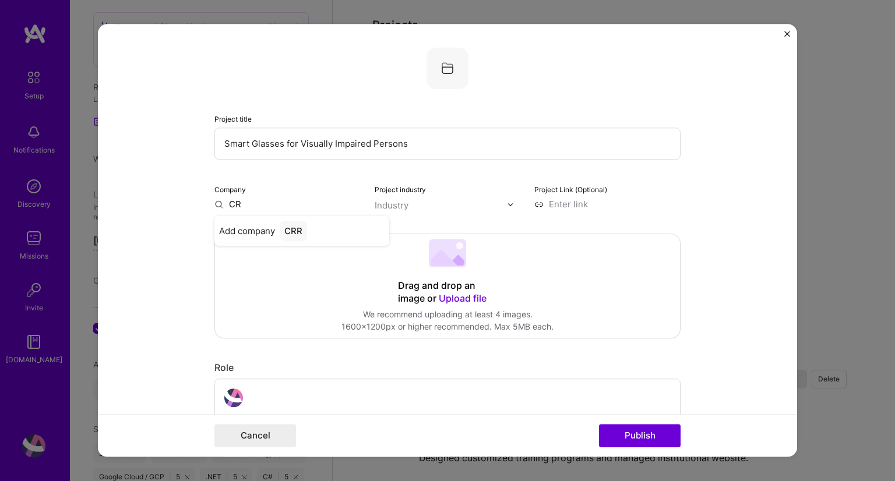
type input "C"
type input "CTTI"
click at [284, 220] on div "Add company CTTI" at bounding box center [302, 231] width 175 height 30
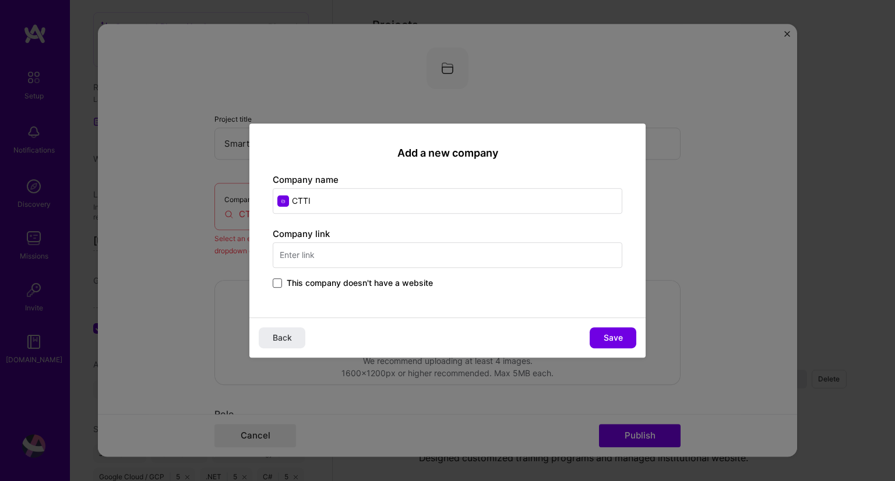
click at [275, 285] on span at bounding box center [277, 283] width 9 height 9
click at [0, 0] on input "This company doesn't have a website" at bounding box center [0, 0] width 0 height 0
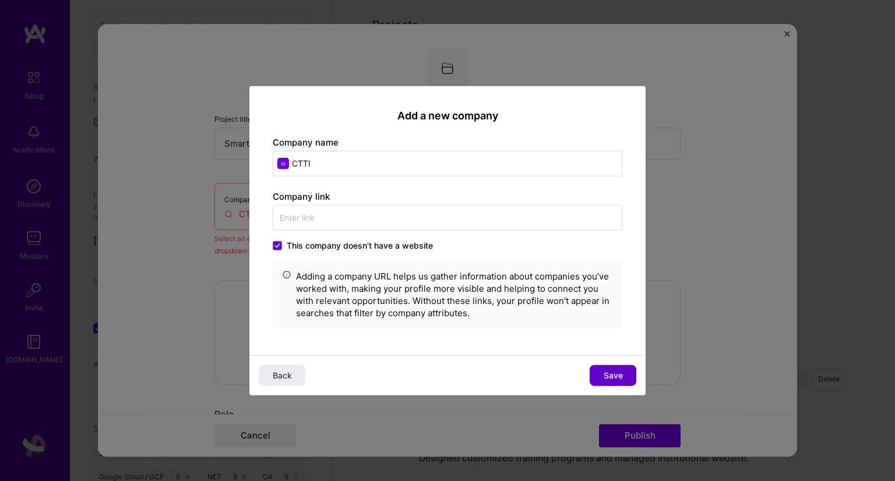
click at [613, 370] on span "Save" at bounding box center [613, 376] width 19 height 12
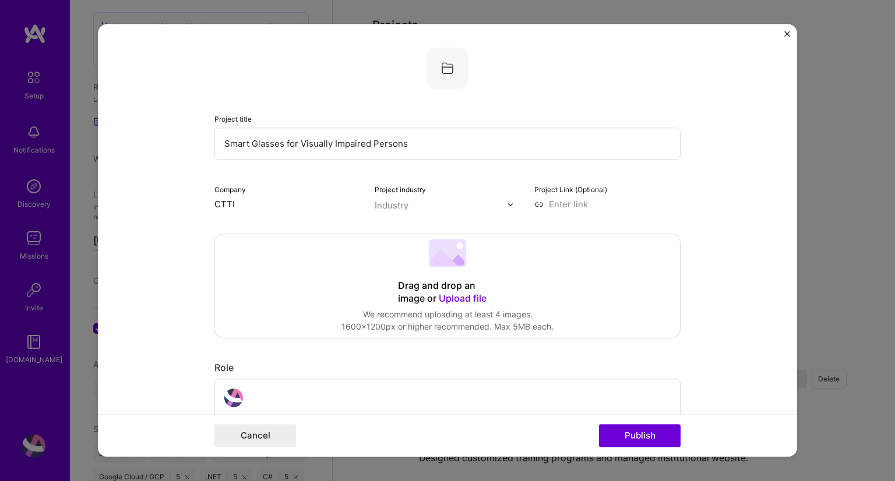
click at [412, 199] on input "text" at bounding box center [441, 205] width 133 height 12
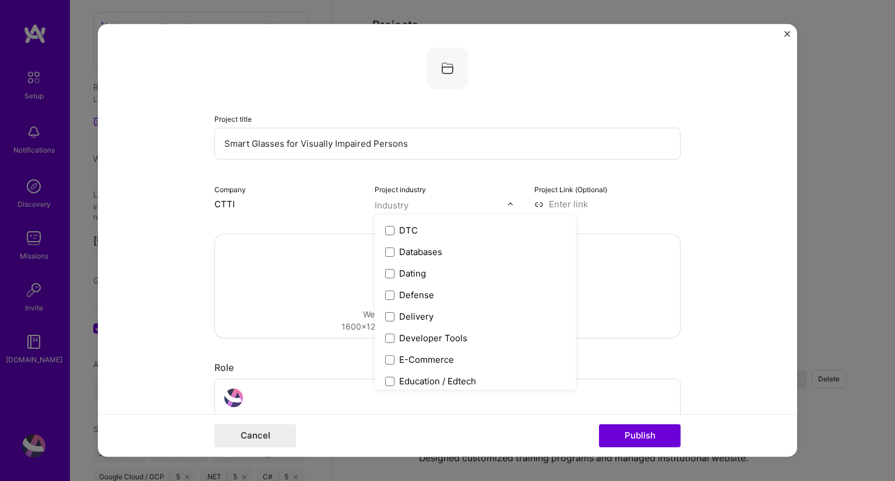
scroll to position [951, 0]
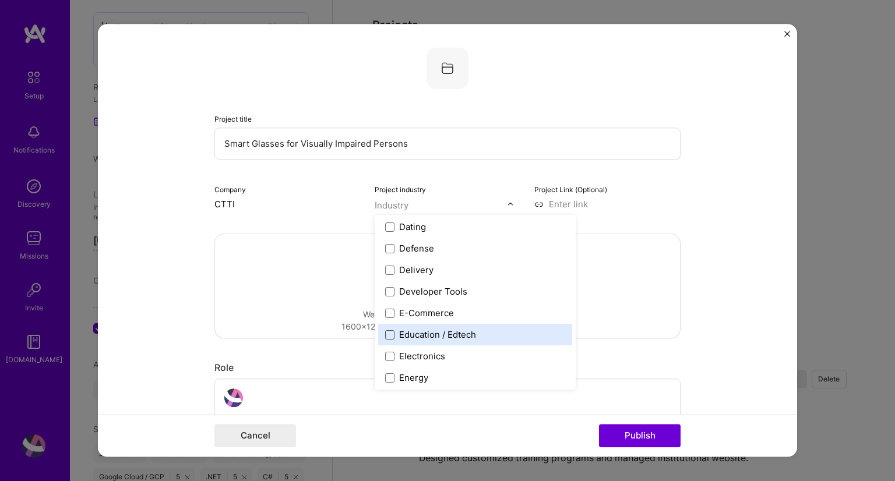
click at [385, 335] on span at bounding box center [389, 335] width 9 height 9
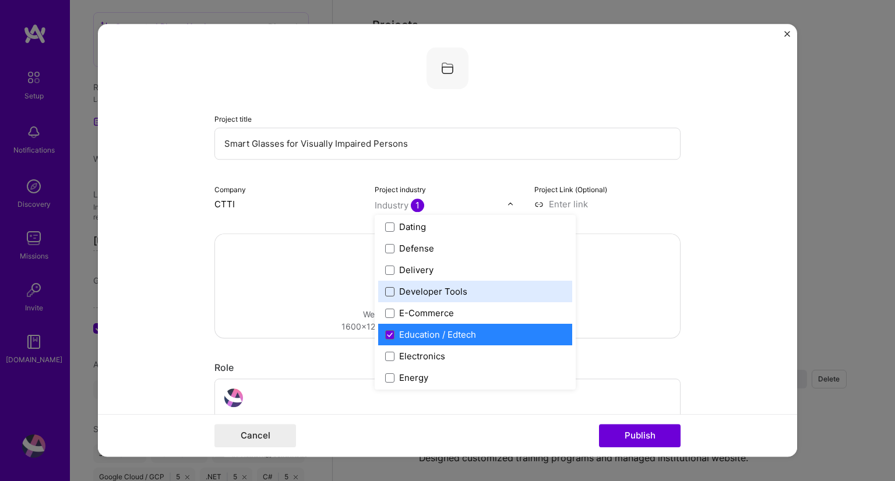
click at [385, 292] on span at bounding box center [389, 291] width 9 height 9
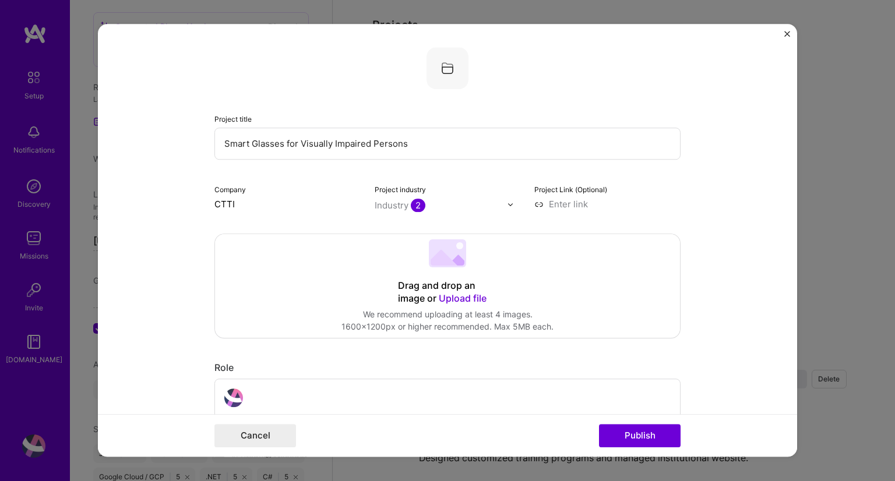
click at [723, 301] on form "Project title Smart Glasses for Visually Impaired Persons Company CTTI Project …" at bounding box center [447, 240] width 699 height 433
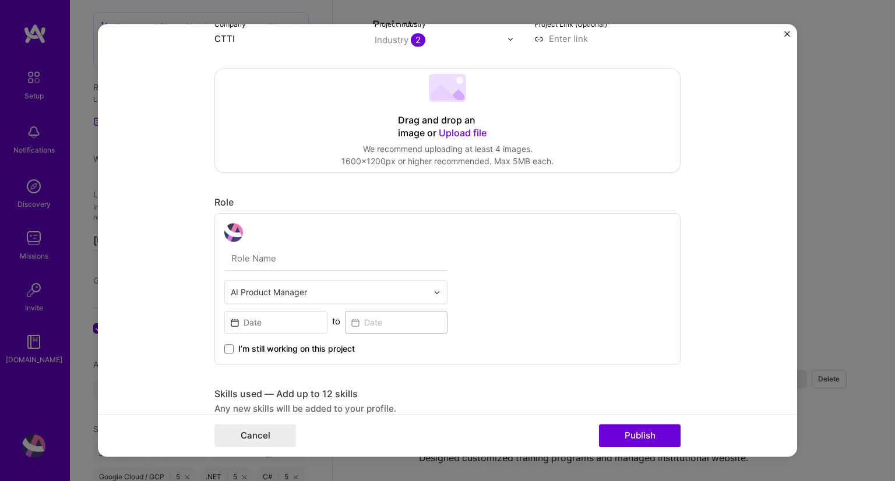
scroll to position [175, 0]
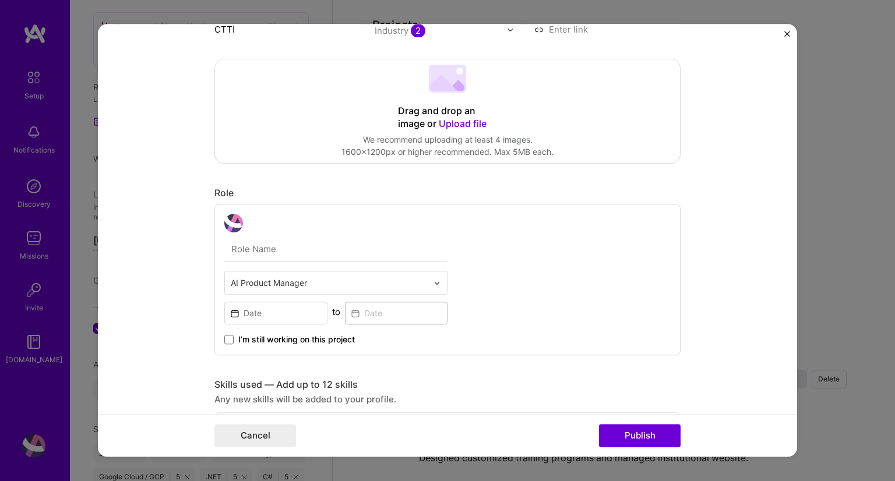
click at [253, 246] on input "text" at bounding box center [335, 249] width 223 height 24
type input "Supervisor"
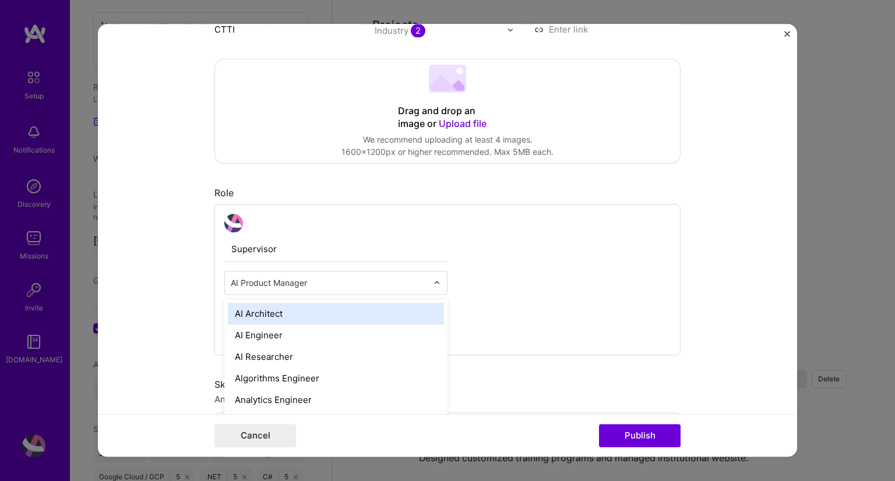
click at [340, 282] on input "text" at bounding box center [329, 283] width 197 height 12
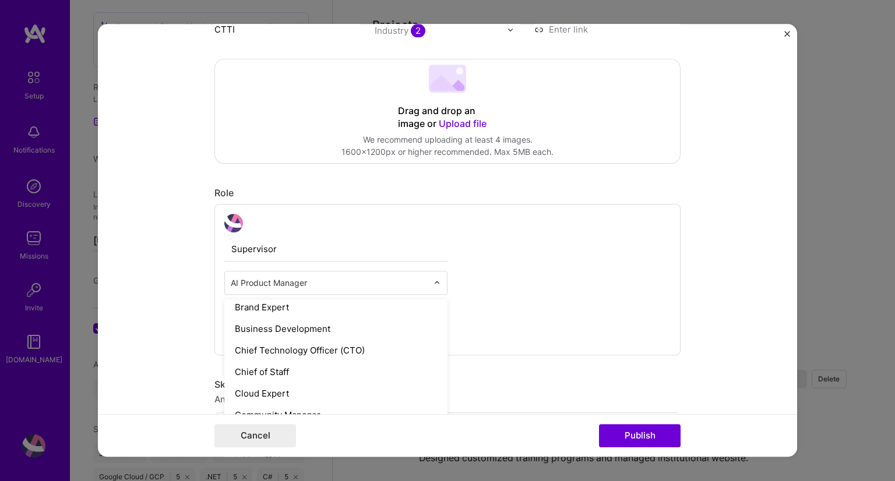
scroll to position [317, 0]
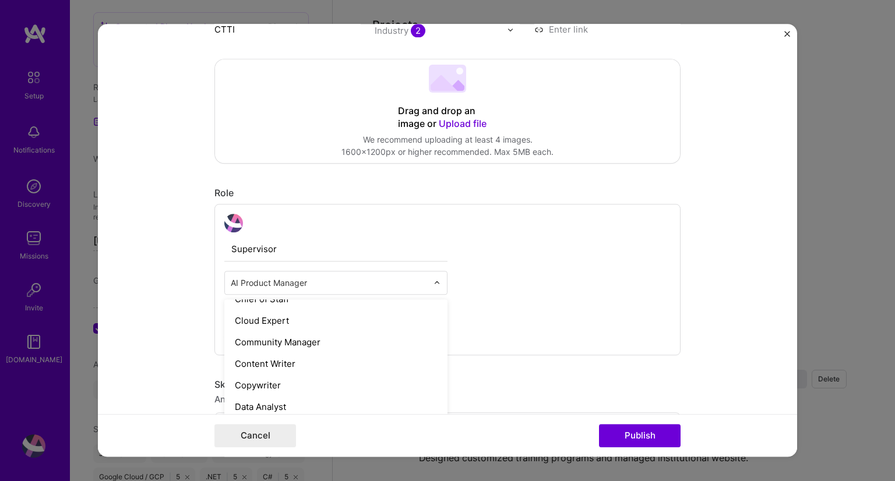
click at [509, 312] on div "Supervisor option AI Architect focused, 1 of 70. 69 results available. Use Up a…" at bounding box center [448, 280] width 466 height 152
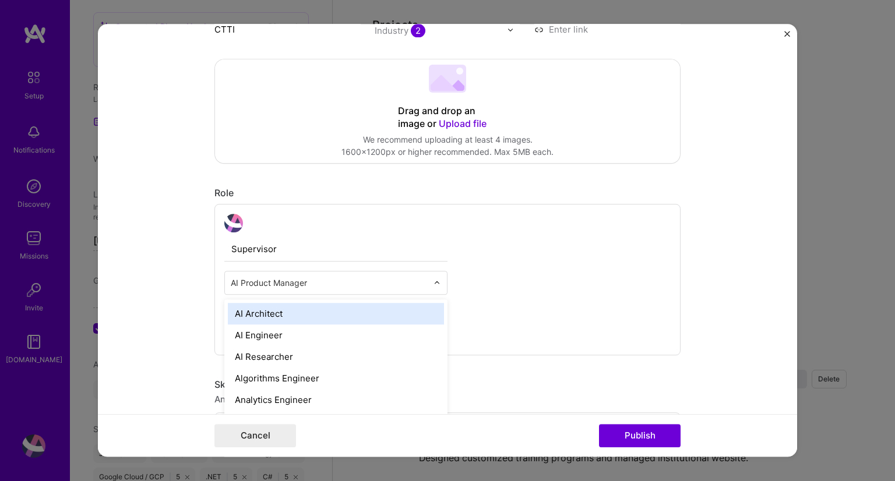
click at [424, 289] on div "AI Product Manager" at bounding box center [329, 283] width 209 height 23
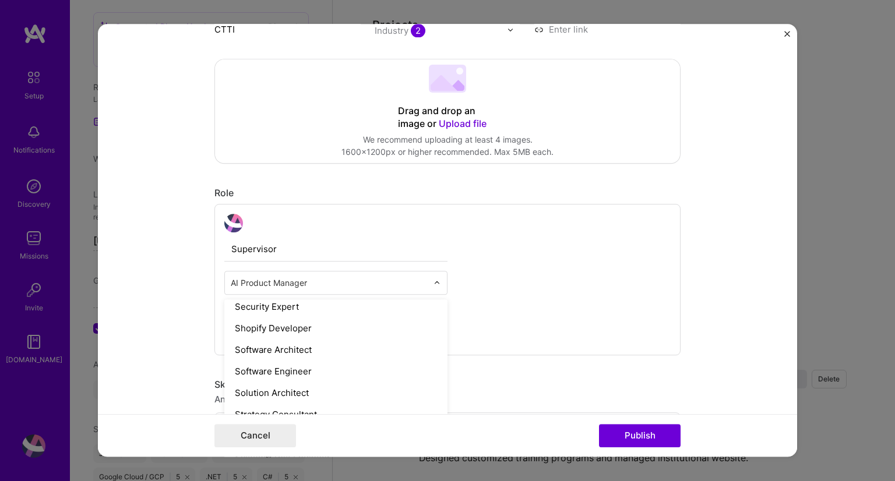
scroll to position [1320, 0]
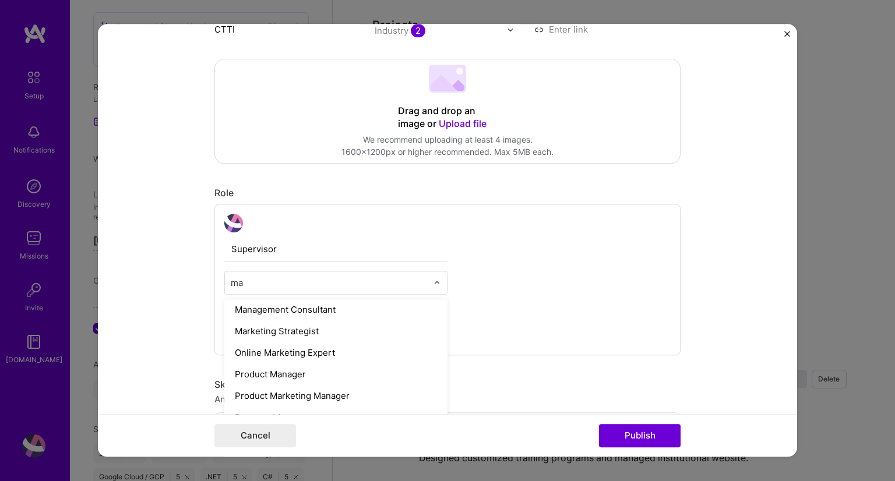
type input "man"
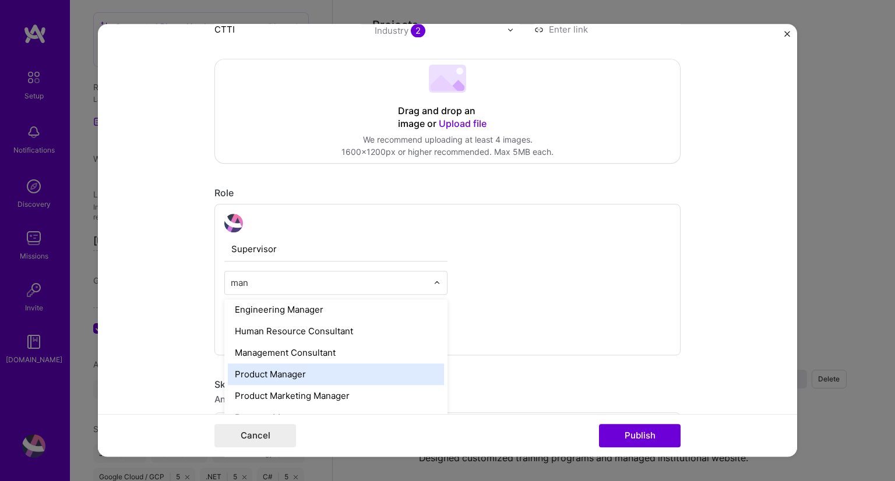
click at [290, 365] on div "Product Manager" at bounding box center [336, 375] width 216 height 22
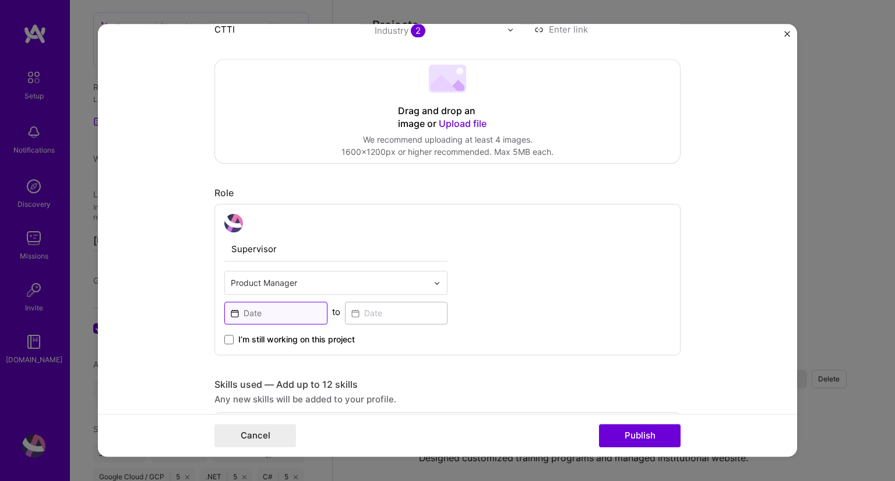
click at [282, 318] on input at bounding box center [275, 313] width 103 height 23
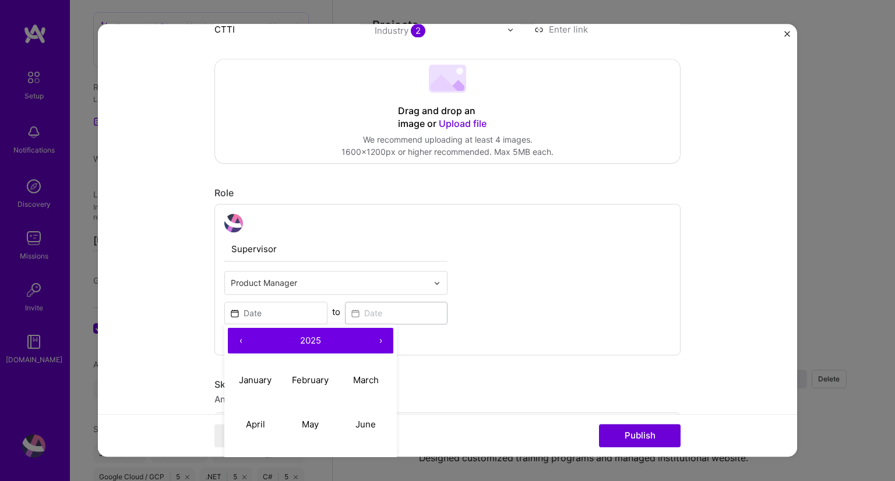
click at [318, 334] on button "2025" at bounding box center [311, 341] width 114 height 26
click at [245, 419] on button "2024" at bounding box center [255, 425] width 55 height 44
click at [247, 421] on abbr "April" at bounding box center [255, 424] width 19 height 11
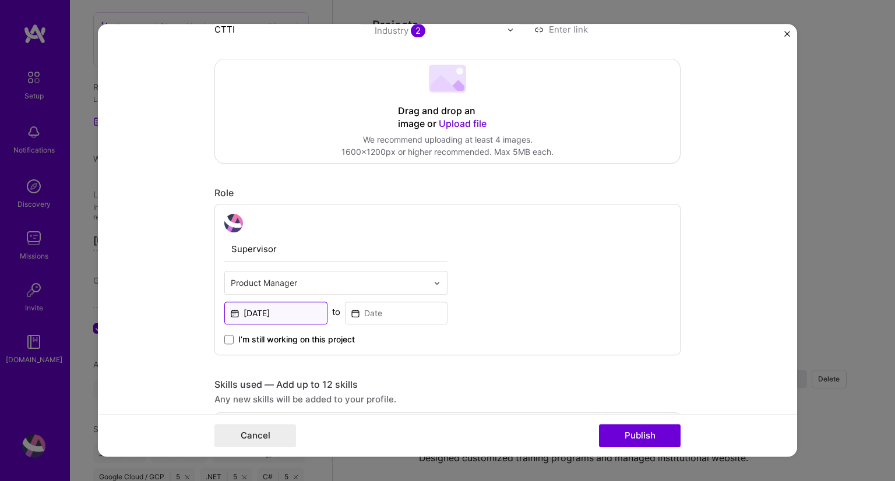
click at [291, 311] on input "Apr, 2024" at bounding box center [275, 313] width 103 height 23
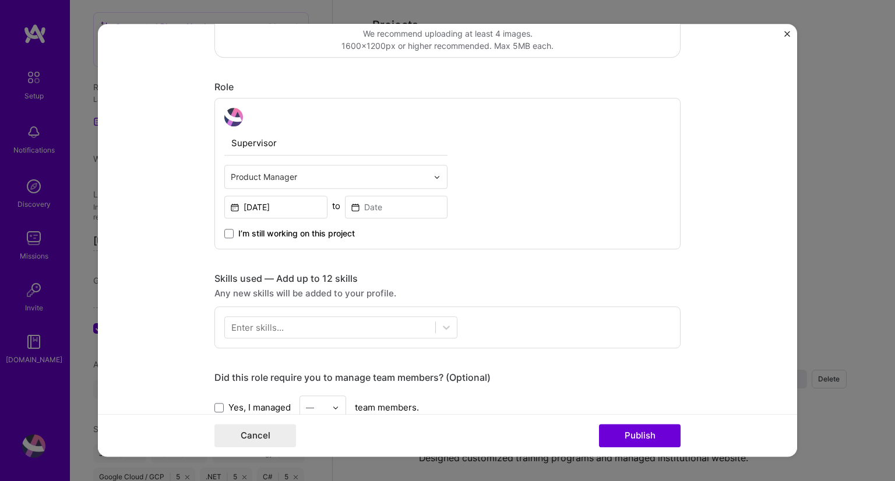
scroll to position [290, 0]
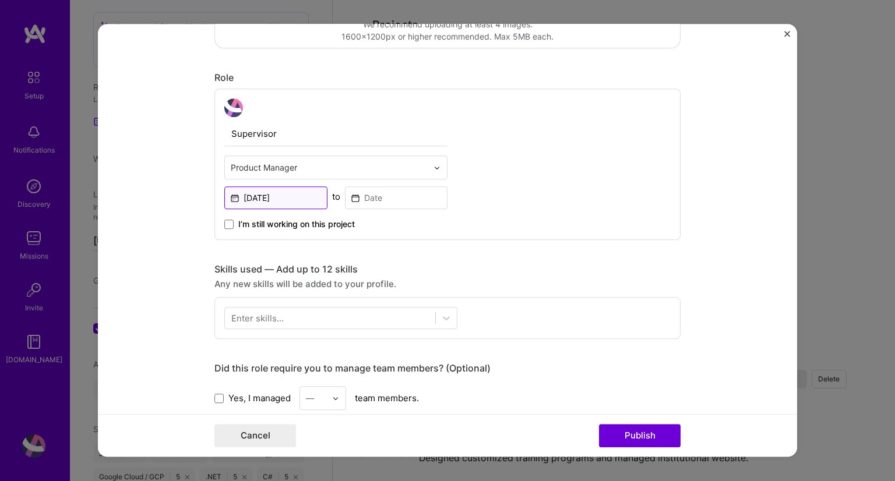
click at [269, 201] on input "Apr, 2024" at bounding box center [275, 198] width 103 height 23
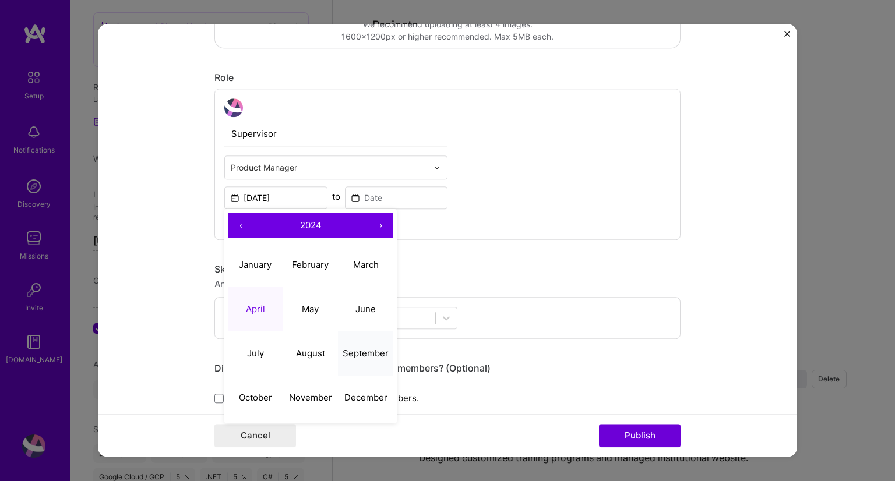
click at [351, 346] on button "September" at bounding box center [365, 354] width 55 height 44
type input "Sep, 2024"
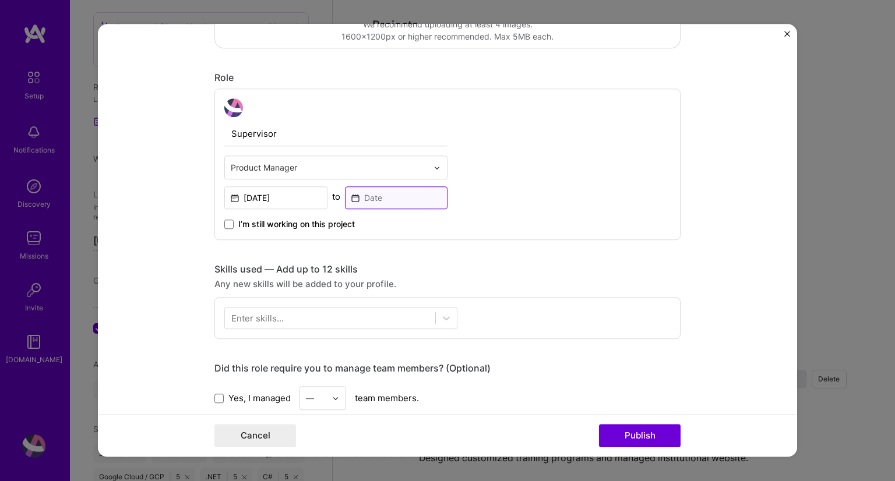
click at [365, 201] on input at bounding box center [396, 198] width 103 height 23
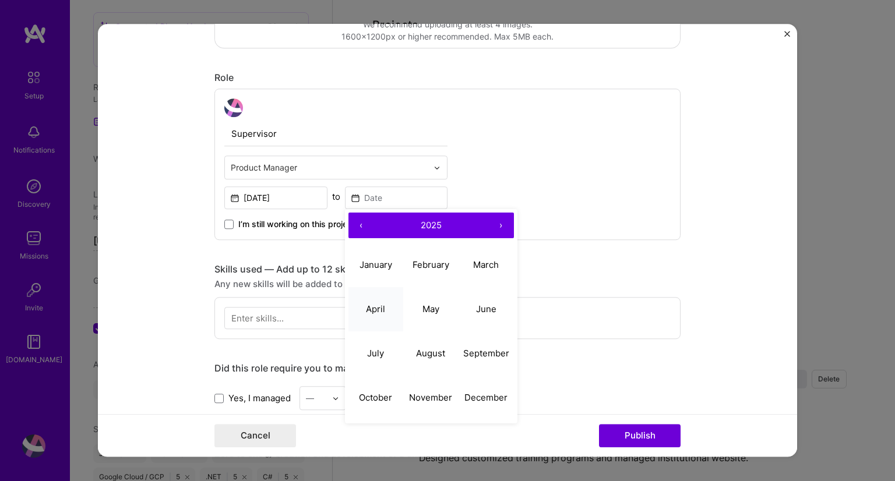
click at [371, 312] on abbr "April" at bounding box center [375, 309] width 19 height 11
type input "Apr, 2025"
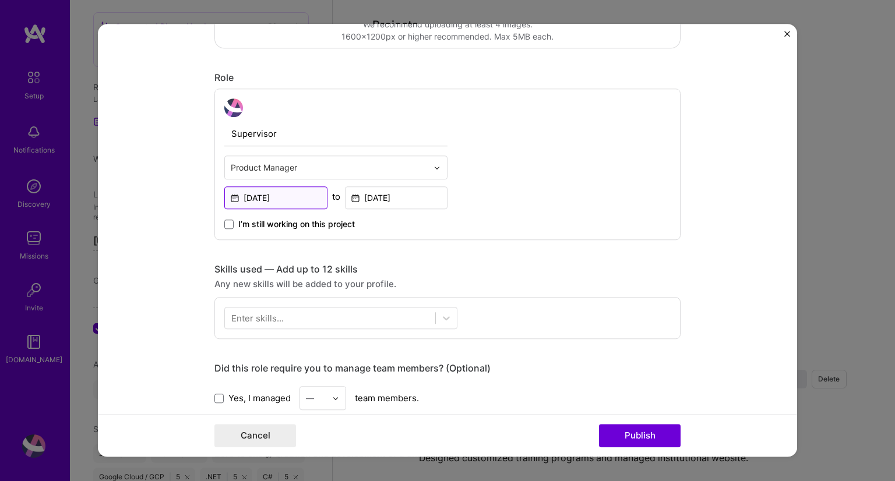
click at [270, 205] on input "Sep, 2024" at bounding box center [275, 198] width 103 height 23
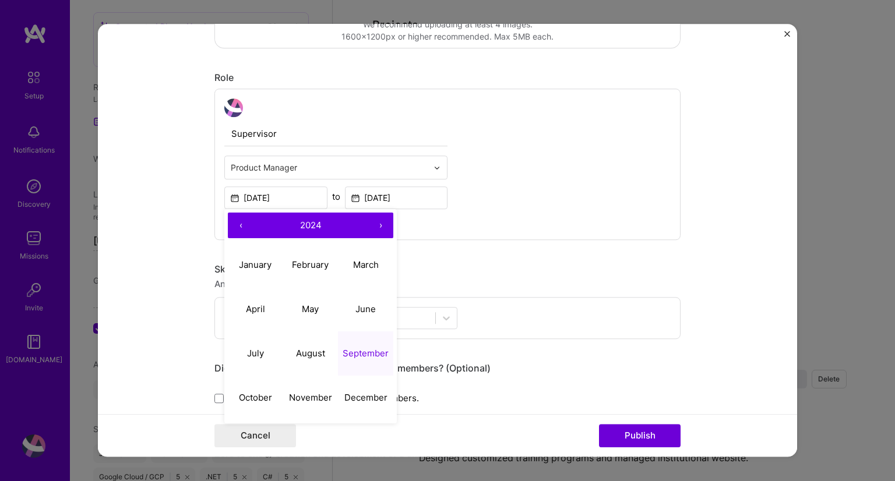
click at [306, 222] on span "2024" at bounding box center [311, 225] width 22 height 11
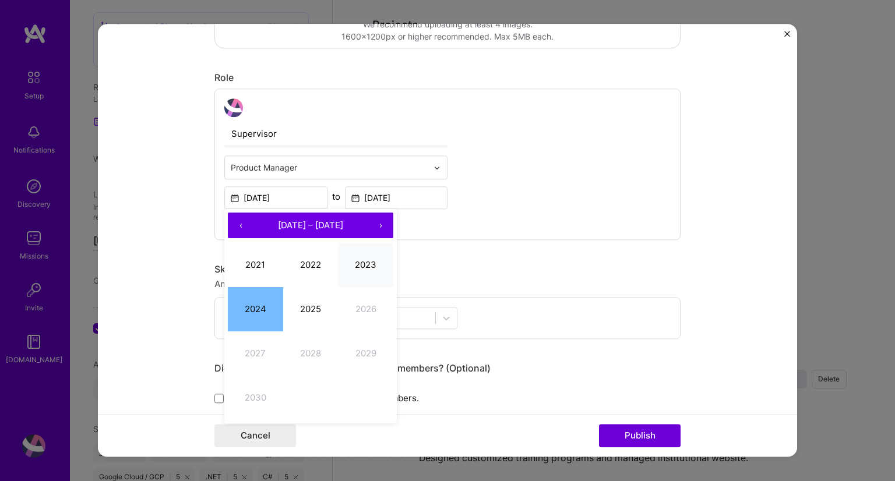
click at [357, 266] on button "2023" at bounding box center [365, 265] width 55 height 44
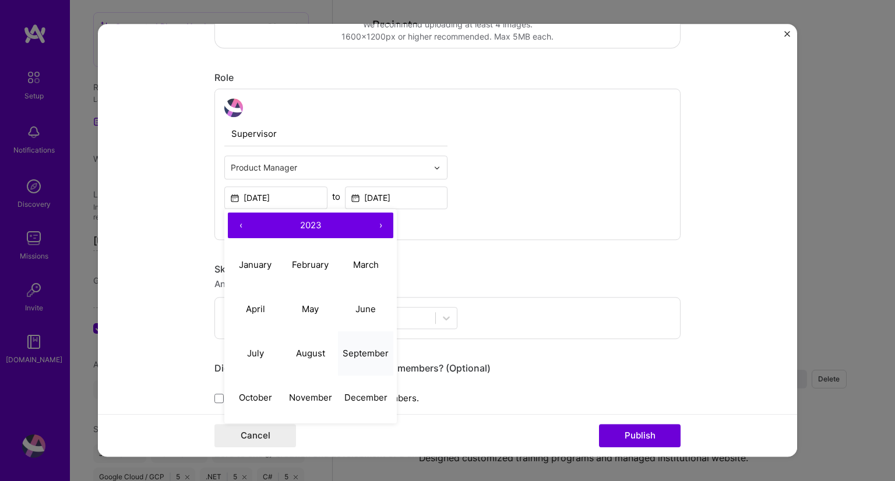
click at [354, 348] on abbr "September" at bounding box center [366, 353] width 46 height 11
type input "Sep, 2023"
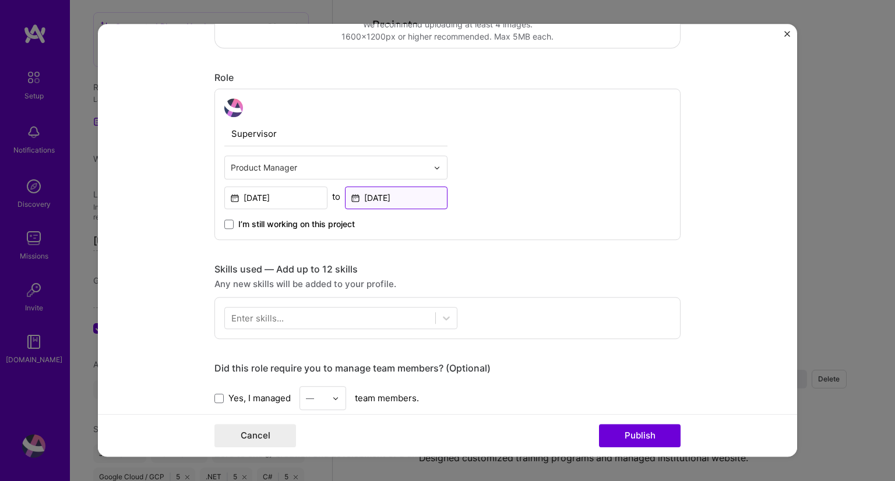
click at [381, 197] on input "Apr, 2025" at bounding box center [396, 198] width 103 height 23
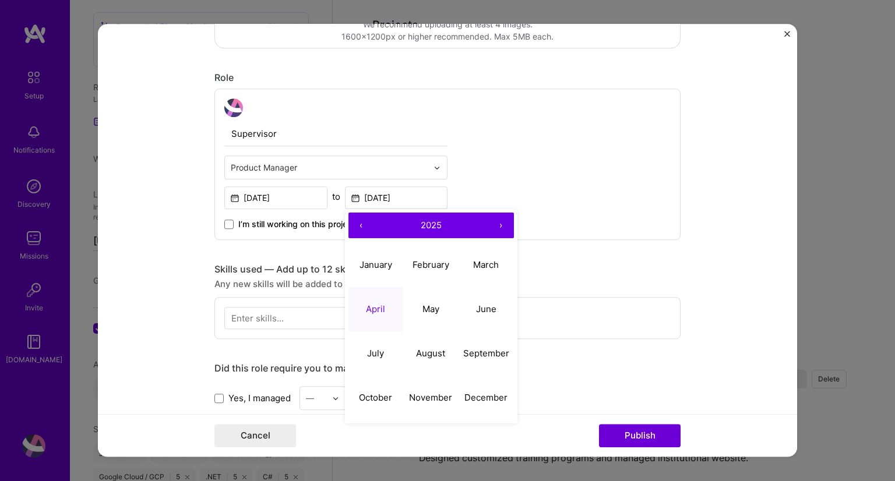
click at [352, 227] on button "‹" at bounding box center [362, 226] width 26 height 26
click at [376, 311] on abbr "April" at bounding box center [375, 309] width 19 height 11
type input "Apr, 2024"
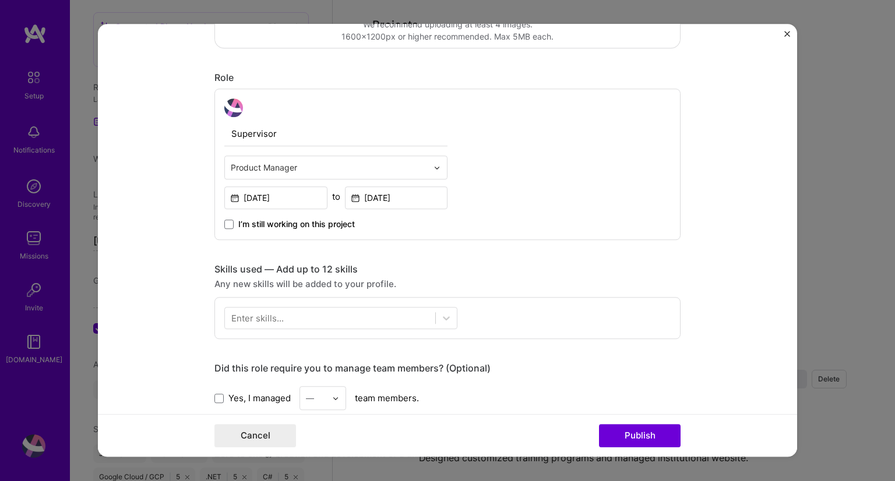
click at [376, 311] on div at bounding box center [330, 318] width 210 height 19
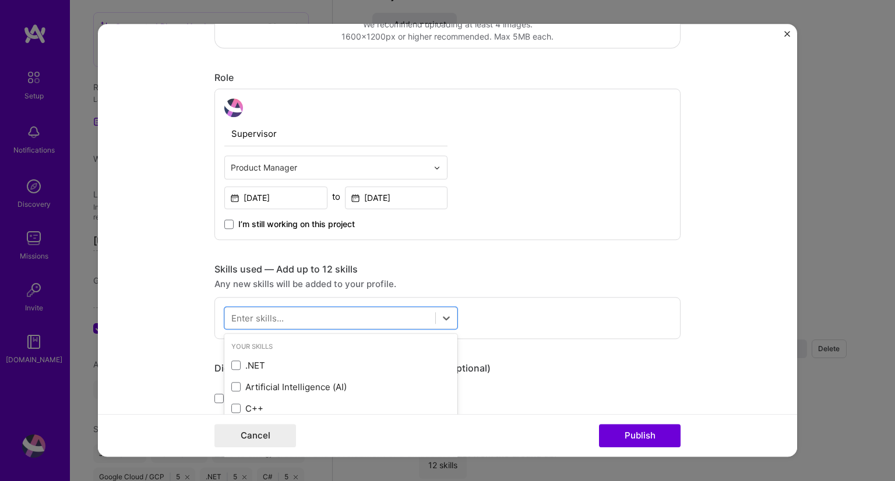
scroll to position [962, 0]
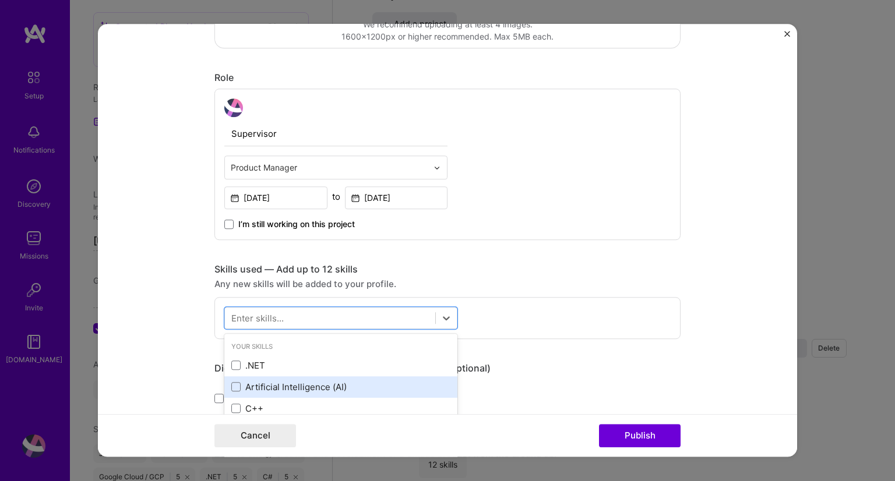
click at [342, 381] on div "Artificial Intelligence (AI)" at bounding box center [340, 387] width 219 height 12
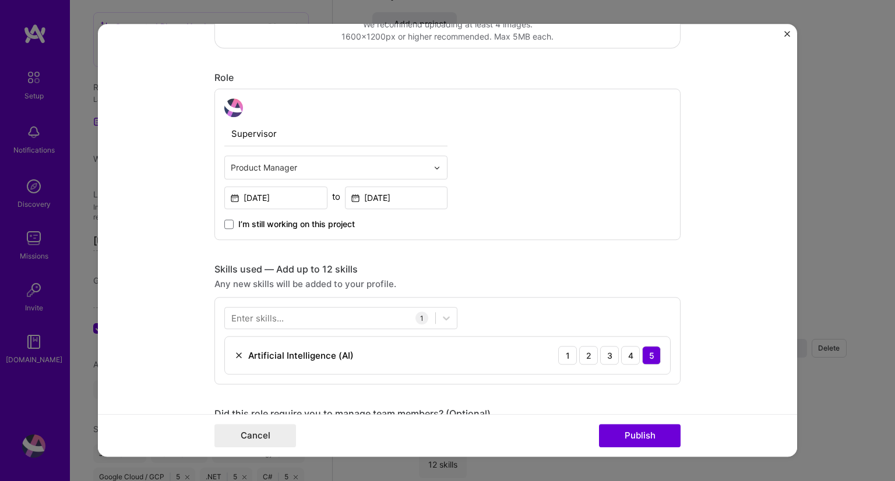
click at [676, 297] on form "Project title Smart Glasses for Visually Impaired Persons Company CTTI Project …" at bounding box center [447, 240] width 699 height 433
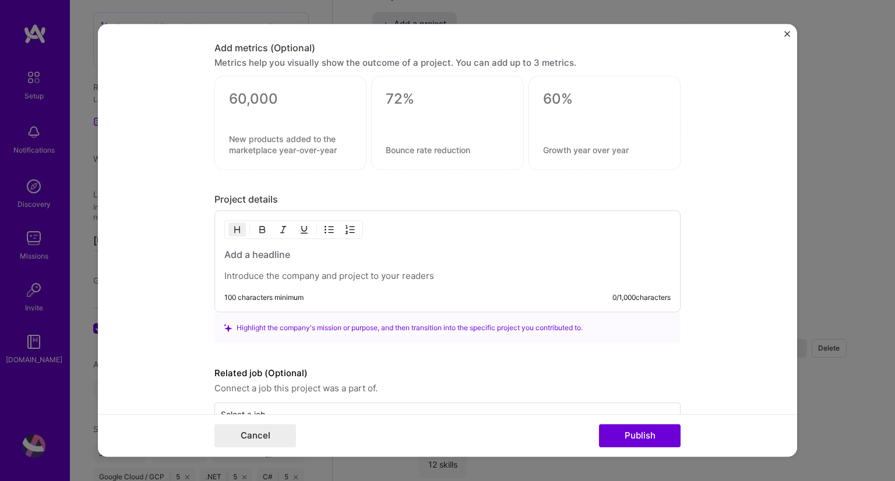
scroll to position [832, 0]
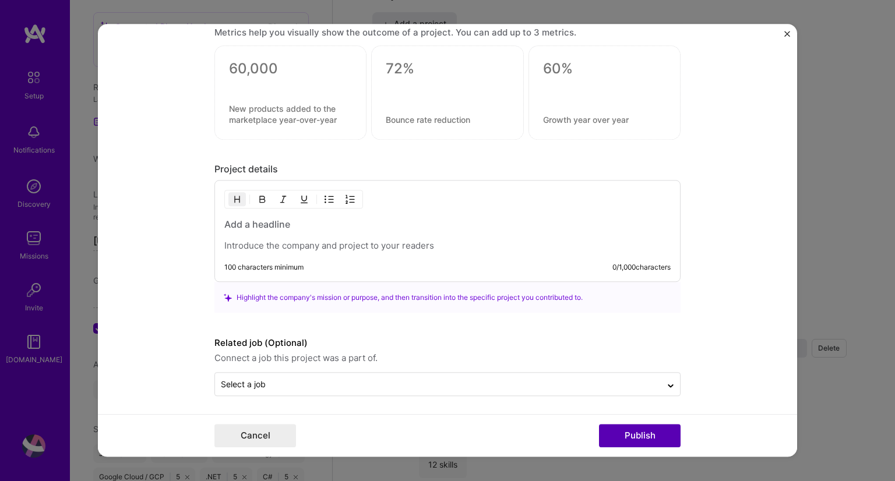
click at [666, 427] on button "Publish" at bounding box center [640, 436] width 82 height 23
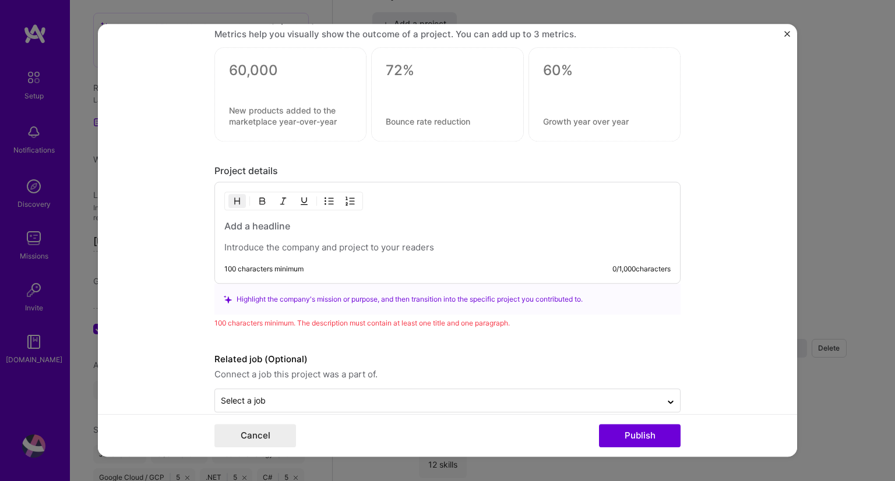
scroll to position [510, 0]
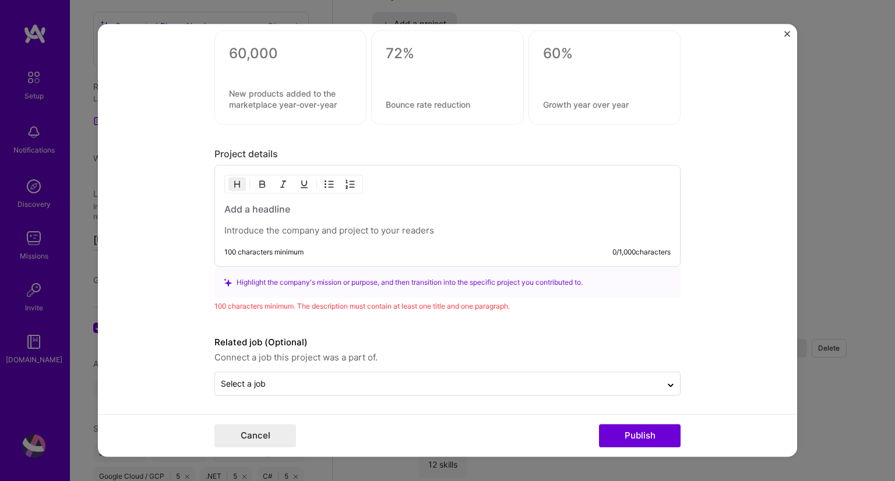
click at [308, 230] on p at bounding box center [447, 232] width 446 height 12
click at [308, 230] on p "To enrich screen reader interactions, please activate Accessibility in Grammarl…" at bounding box center [447, 232] width 446 height 12
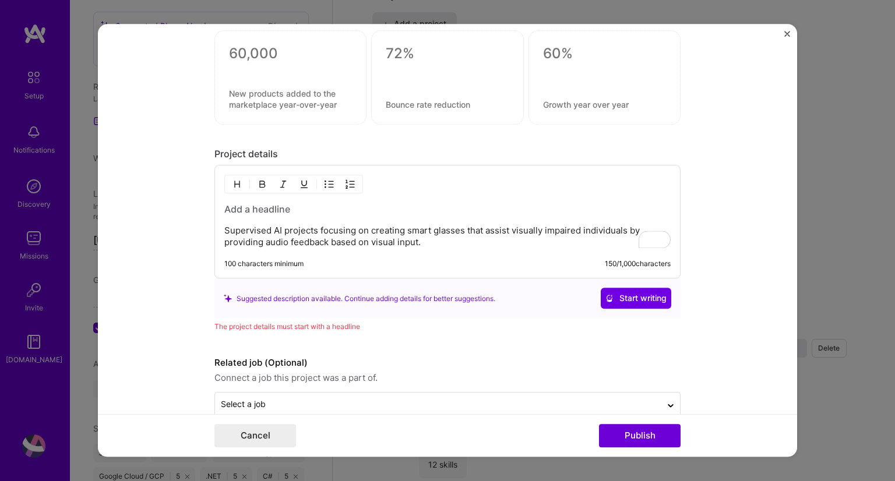
scroll to position [847, 0]
click at [632, 444] on button "Publish" at bounding box center [640, 436] width 82 height 23
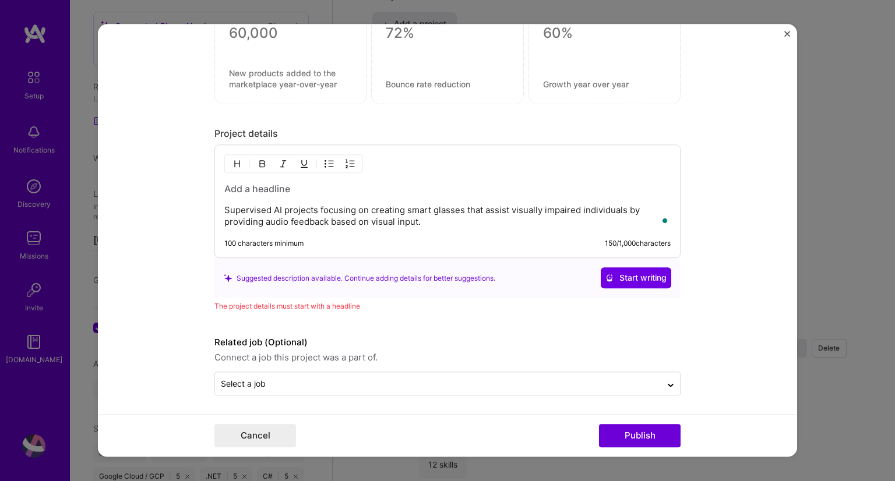
click at [267, 191] on h3 "To enrich screen reader interactions, please activate Accessibility in Grammarl…" at bounding box center [447, 189] width 446 height 13
click at [265, 186] on h3 "To enrich screen reader interactions, please activate Accessibility in Grammarl…" at bounding box center [447, 189] width 446 height 13
click at [332, 206] on p "Supervised AI projects focusing on creating smart glasses that assist visually …" at bounding box center [447, 216] width 446 height 23
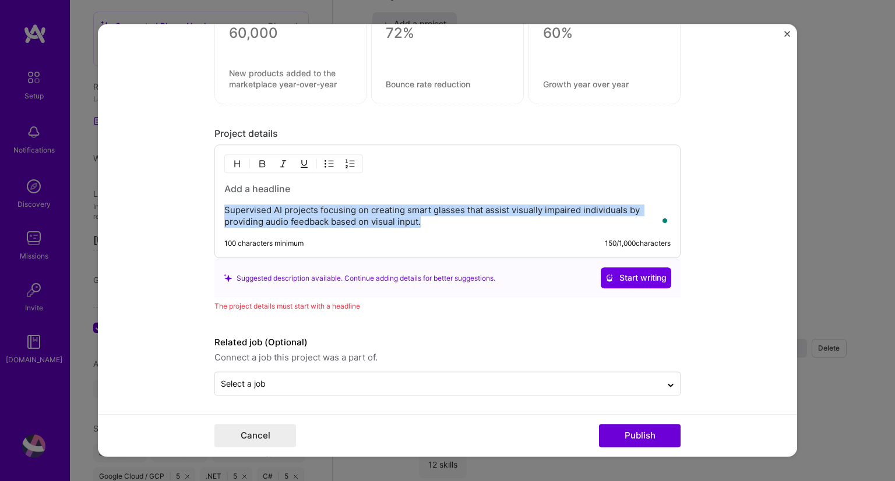
click at [332, 206] on p "Supervised AI projects focusing on creating smart glasses that assist visually …" at bounding box center [447, 216] width 446 height 23
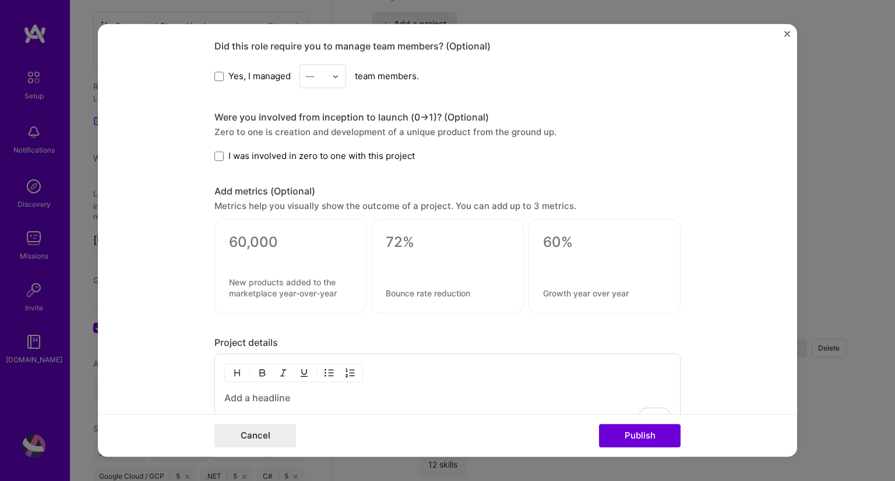
scroll to position [847, 0]
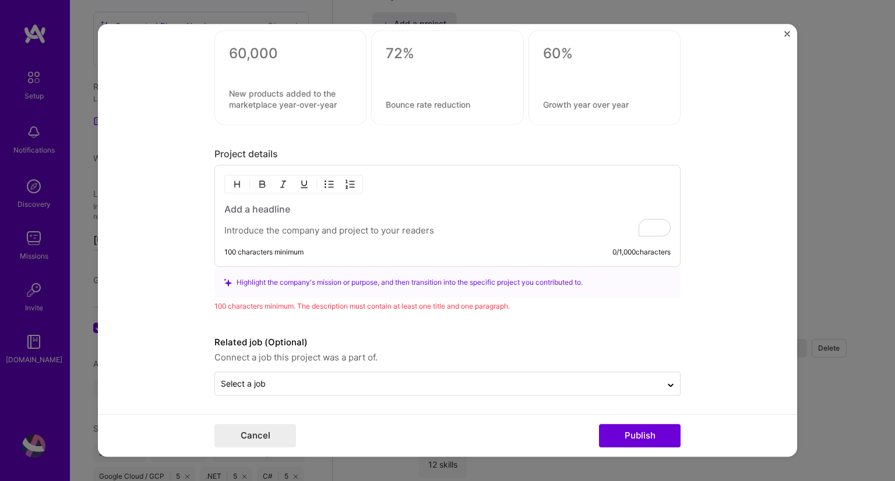
click at [273, 209] on h3 "To enrich screen reader interactions, please activate Accessibility in Grammarl…" at bounding box center [447, 209] width 446 height 13
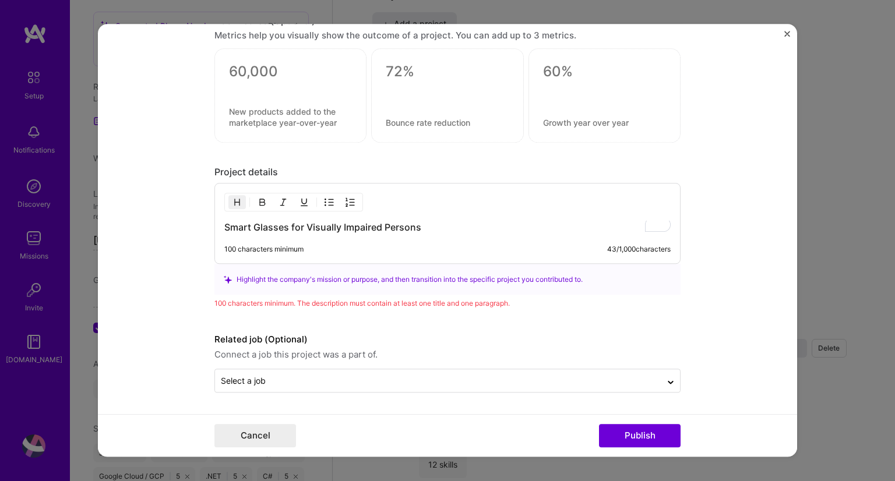
scroll to position [826, 0]
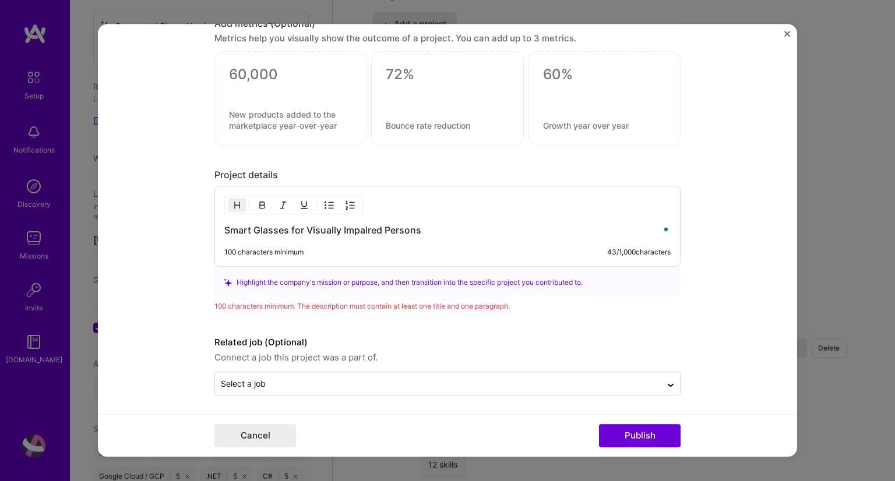
click at [426, 230] on h3 "Smart Glasses for Visually Impaired Persons" at bounding box center [447, 230] width 446 height 13
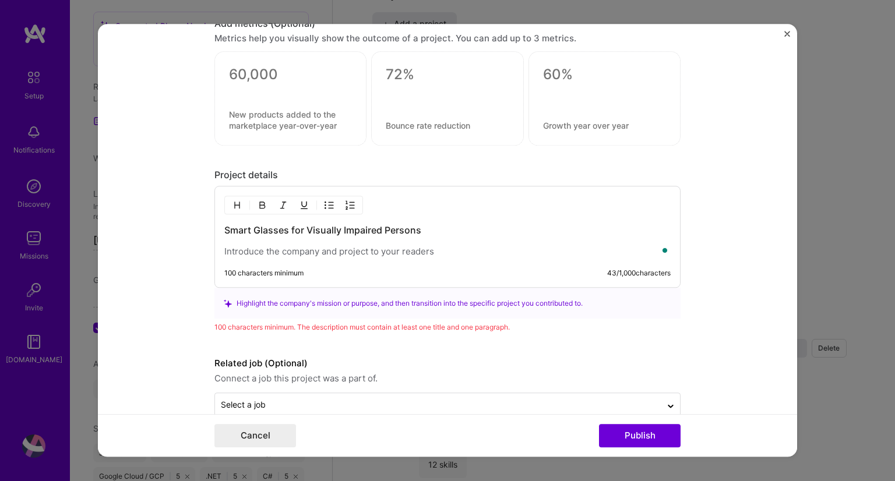
scroll to position [847, 0]
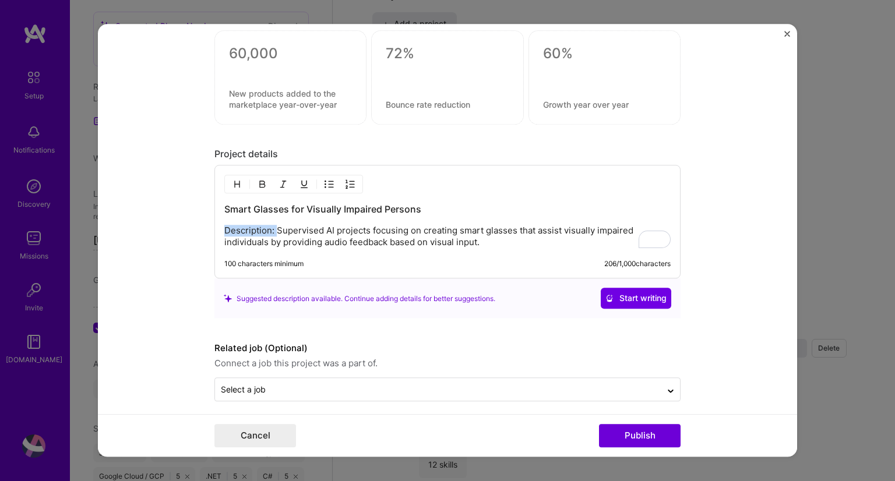
drag, startPoint x: 271, startPoint y: 227, endPoint x: 216, endPoint y: 220, distance: 55.2
click at [216, 220] on div "Smart Glasses for Visually Impaired Persons Description: Supervised AI projects…" at bounding box center [448, 223] width 466 height 114
click at [637, 433] on button "Publish" at bounding box center [640, 436] width 82 height 23
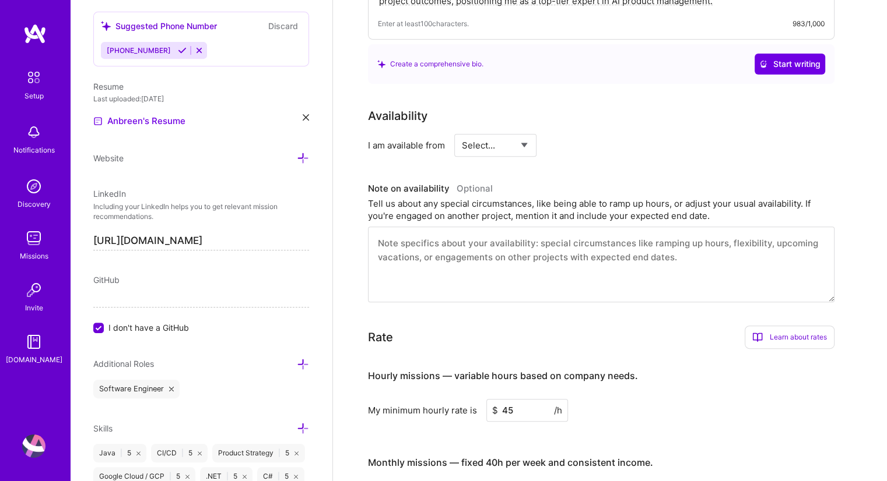
scroll to position [413, 0]
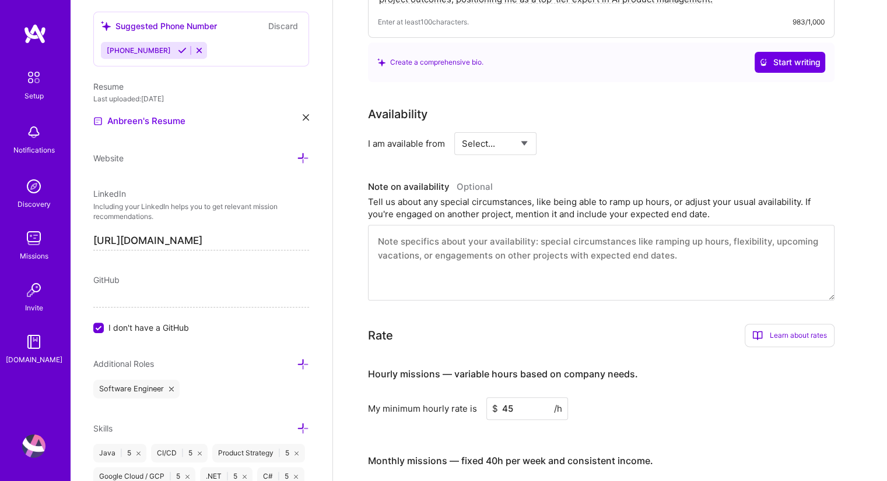
click at [526, 129] on select "Select... Right Now Future Date Not Available" at bounding box center [495, 144] width 67 height 30
select select "Right Now"
click at [462, 129] on select "Select... Right Now Future Date Not Available" at bounding box center [495, 144] width 67 height 30
click at [582, 132] on input at bounding box center [602, 143] width 70 height 23
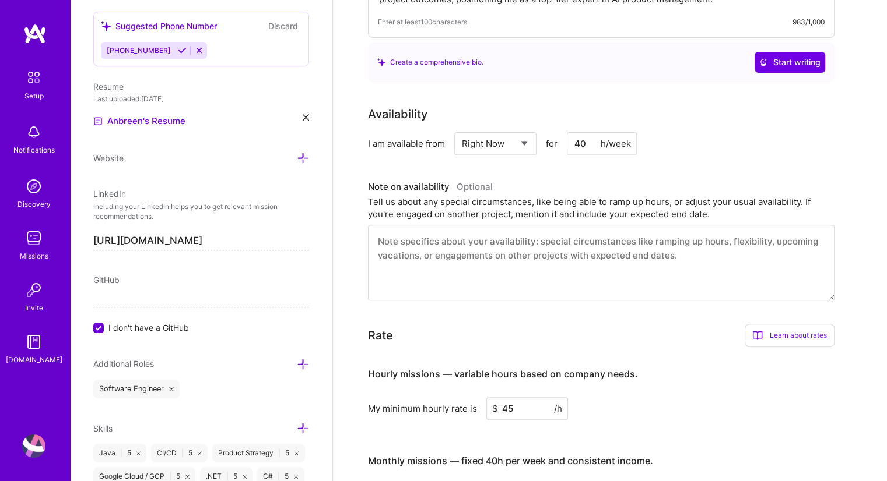
type input "40"
click at [701, 106] on div "Availability" at bounding box center [601, 114] width 466 height 17
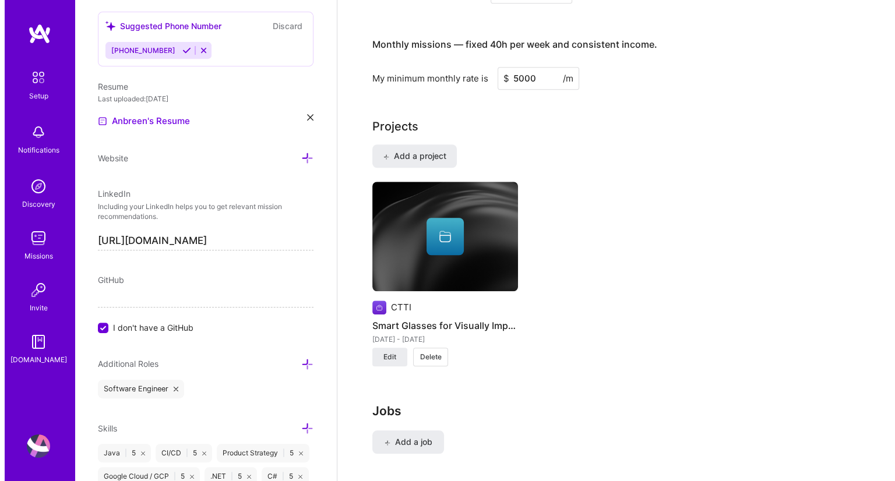
scroll to position [827, 0]
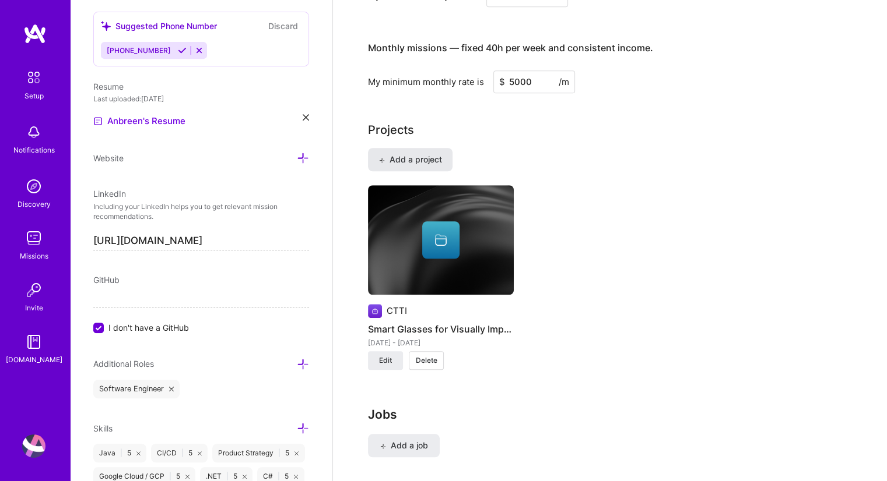
click at [405, 154] on span "Add a project" at bounding box center [410, 160] width 64 height 12
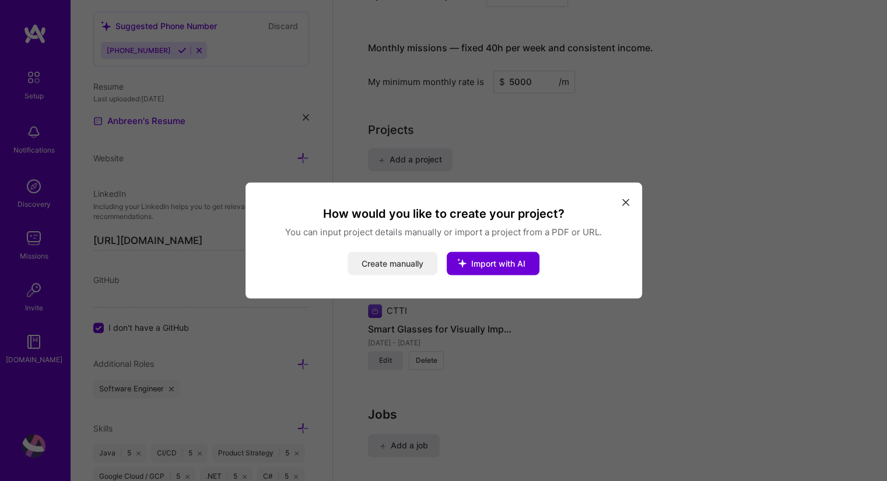
click at [400, 253] on button "Create manually" at bounding box center [392, 263] width 90 height 23
